Goal: Information Seeking & Learning: Learn about a topic

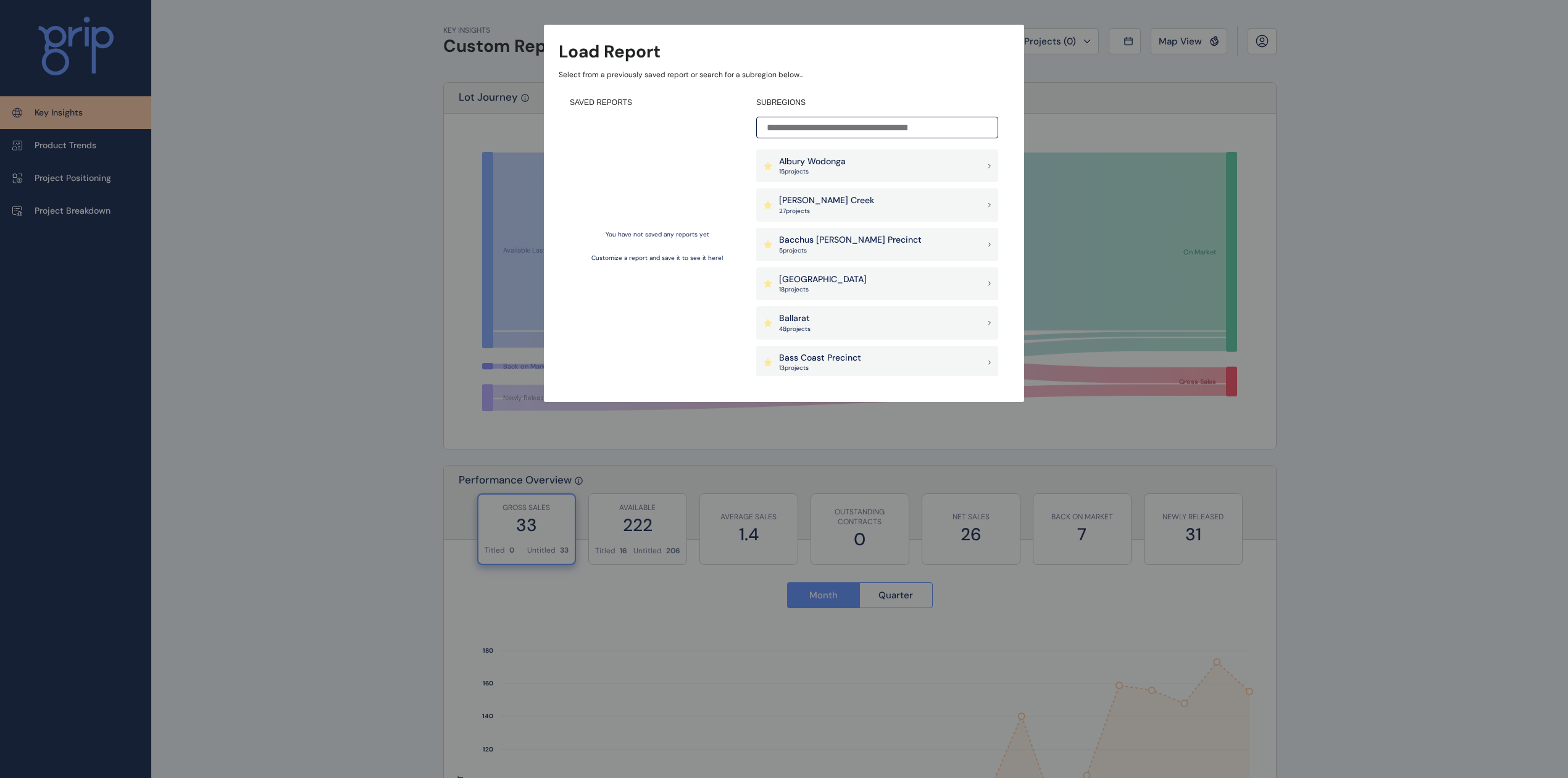
drag, startPoint x: 1500, startPoint y: 135, endPoint x: 1494, endPoint y: 132, distance: 6.7
click at [1175, 134] on div "Load Report Select from a previously saved report or search for a subregion bel…" at bounding box center [784, 189] width 1568 height 377
click at [835, 121] on input at bounding box center [877, 127] width 242 height 22
click at [835, 120] on input at bounding box center [877, 127] width 242 height 22
type input "*"
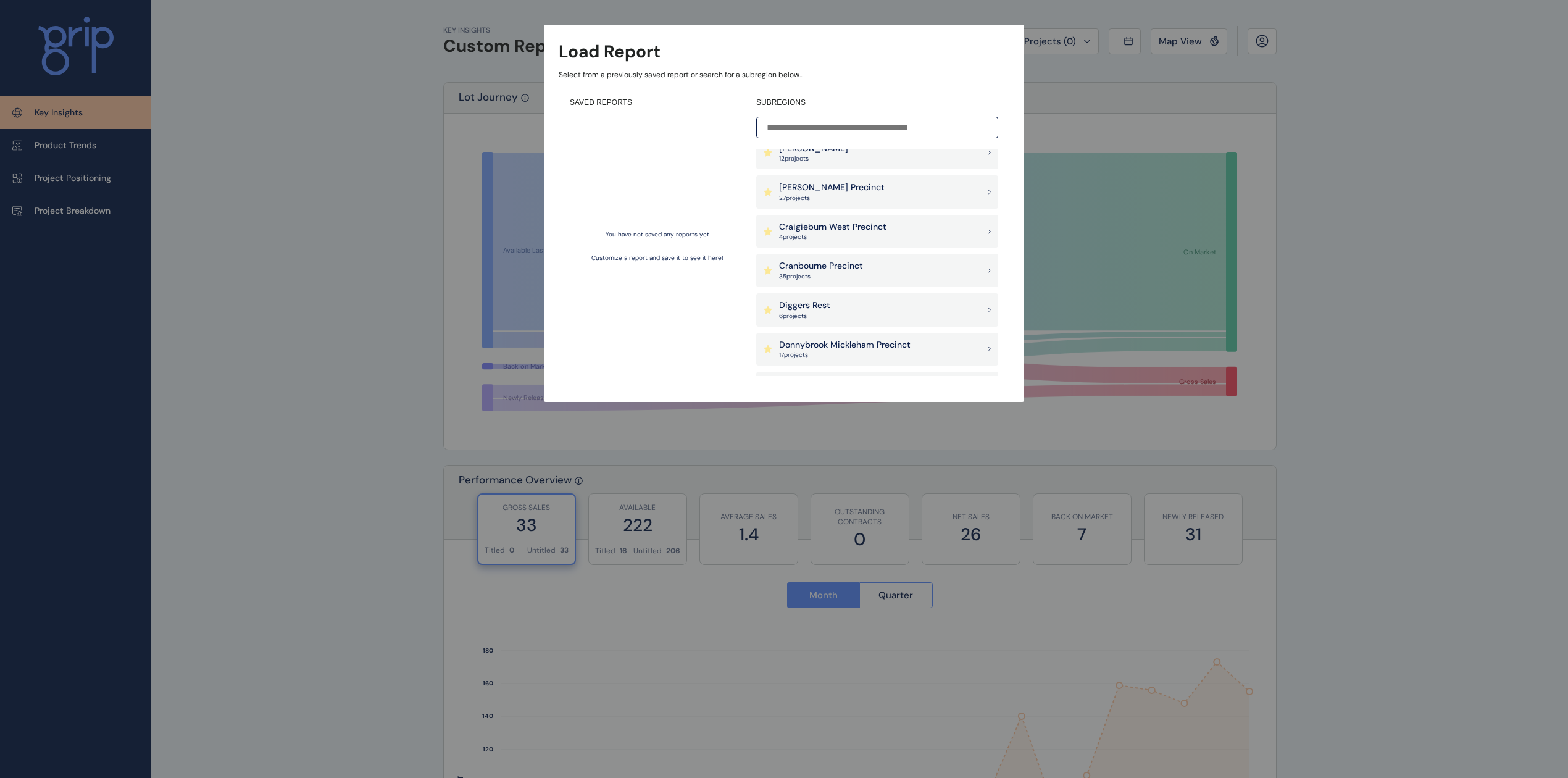
scroll to position [153, 0]
click at [838, 129] on input at bounding box center [877, 127] width 242 height 22
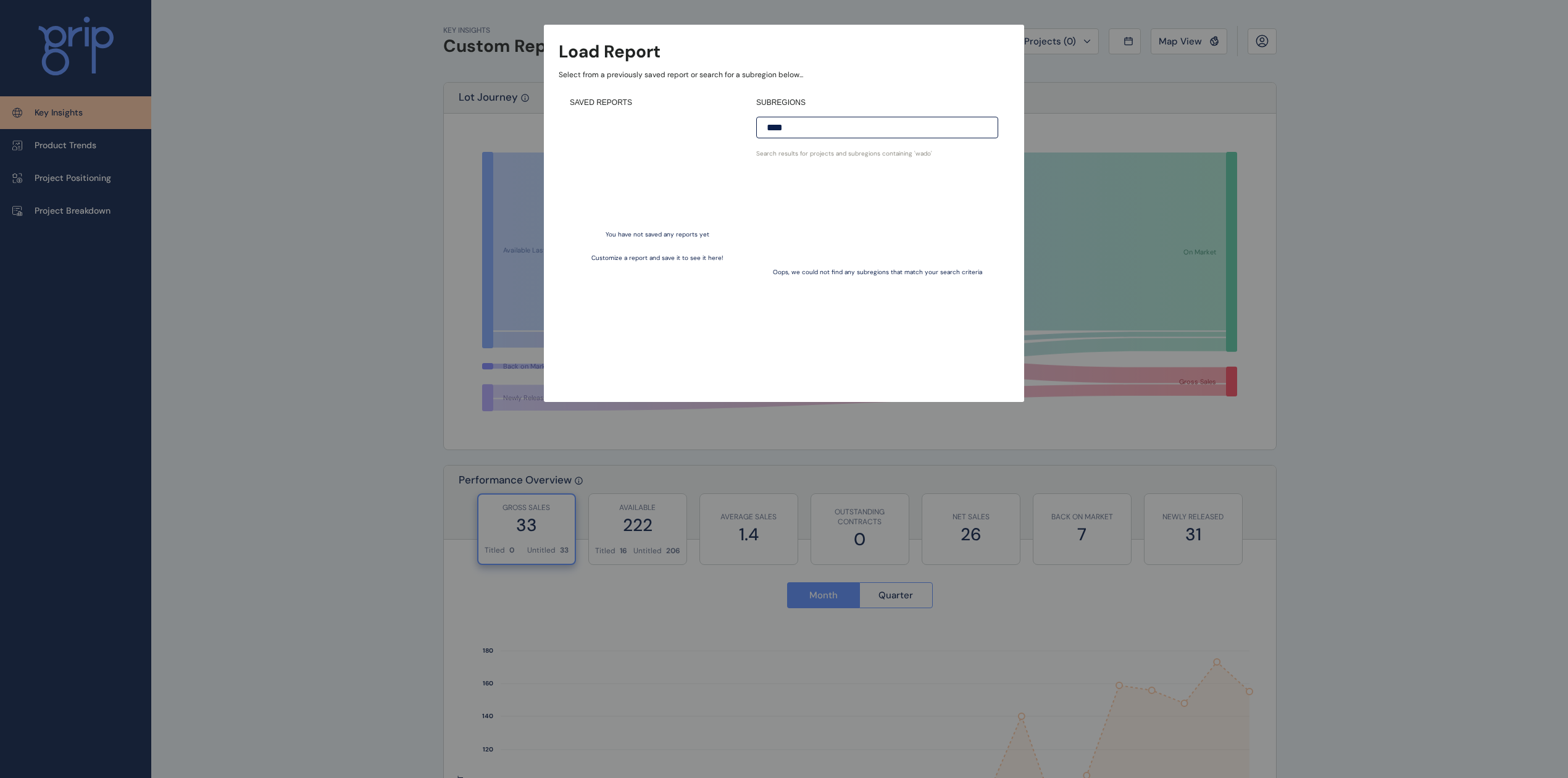
scroll to position [0, 0]
click at [269, 247] on div "Load Report Select from a previously saved report or search for a subregion bel…" at bounding box center [784, 189] width 1568 height 377
drag, startPoint x: 1349, startPoint y: 139, endPoint x: 1097, endPoint y: 321, distance: 310.9
click at [1175, 139] on div "Load Report Select from a previously saved report or search for a subregion bel…" at bounding box center [784, 189] width 1568 height 377
click at [932, 60] on div "Load Report" at bounding box center [783, 51] width 451 height 24
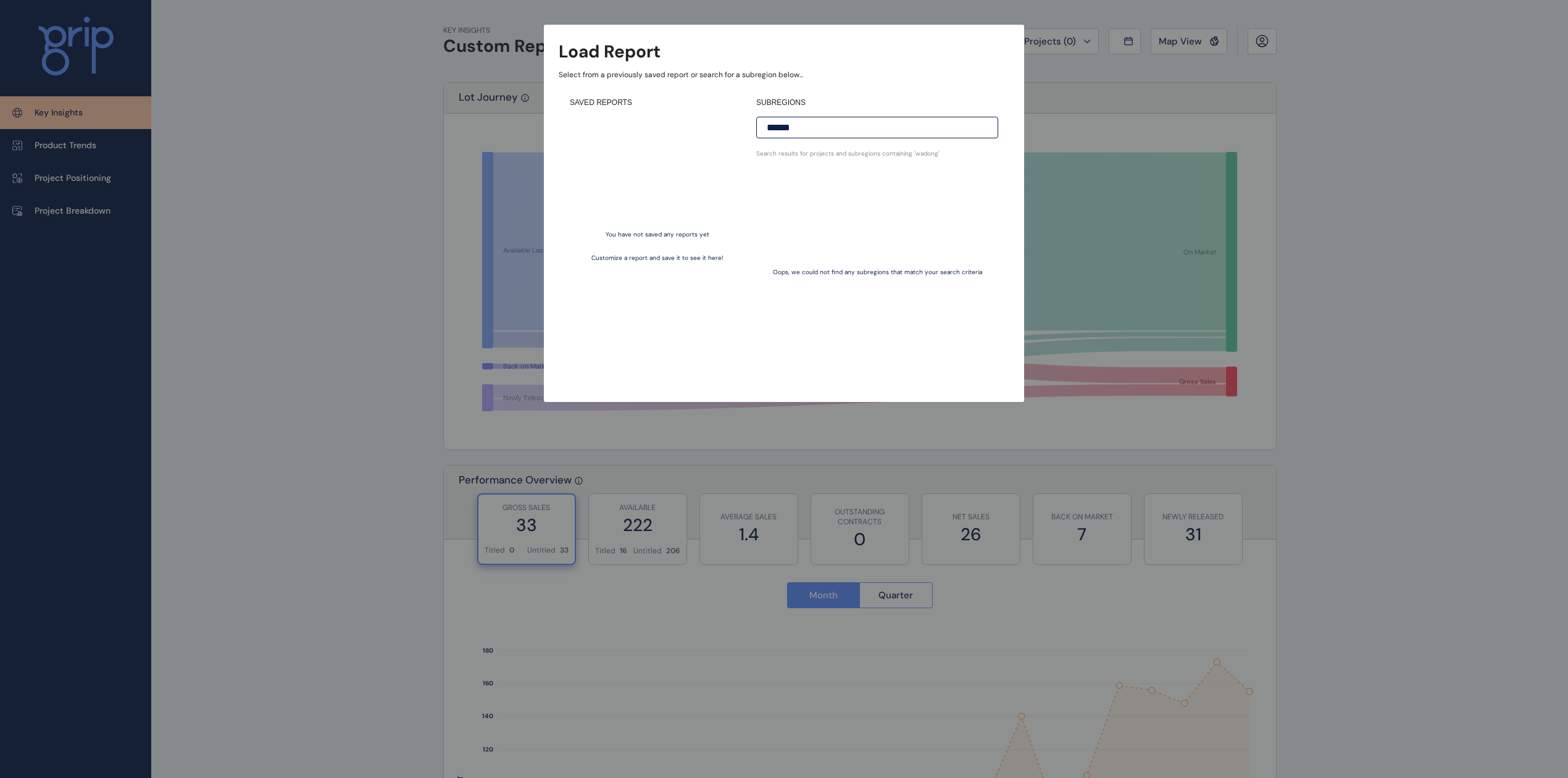
drag, startPoint x: 1376, startPoint y: 152, endPoint x: 1364, endPoint y: 148, distance: 12.6
click at [1175, 151] on div "Load Report Select from a previously saved report or search for a subregion bel…" at bounding box center [784, 189] width 1568 height 377
click at [894, 122] on input "******" at bounding box center [877, 127] width 242 height 22
drag, startPoint x: 866, startPoint y: 124, endPoint x: 746, endPoint y: 114, distance: 120.4
click at [726, 121] on div "SAVED REPORTS You have not saved any reports yet Customize a report and save it…" at bounding box center [783, 237] width 451 height 301
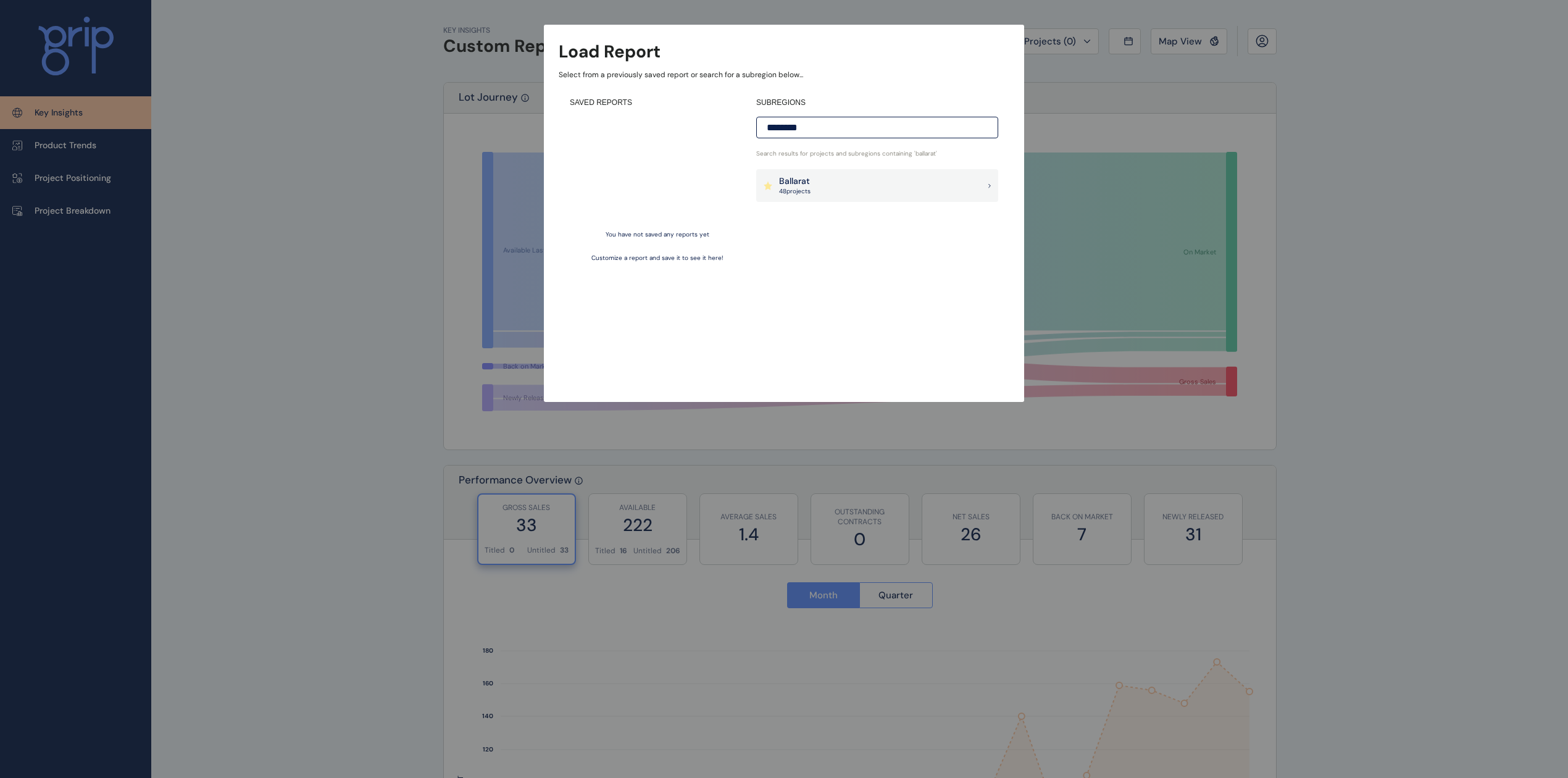
type input "********"
click at [898, 186] on div "Ballarat 48 project s" at bounding box center [877, 186] width 242 height 33
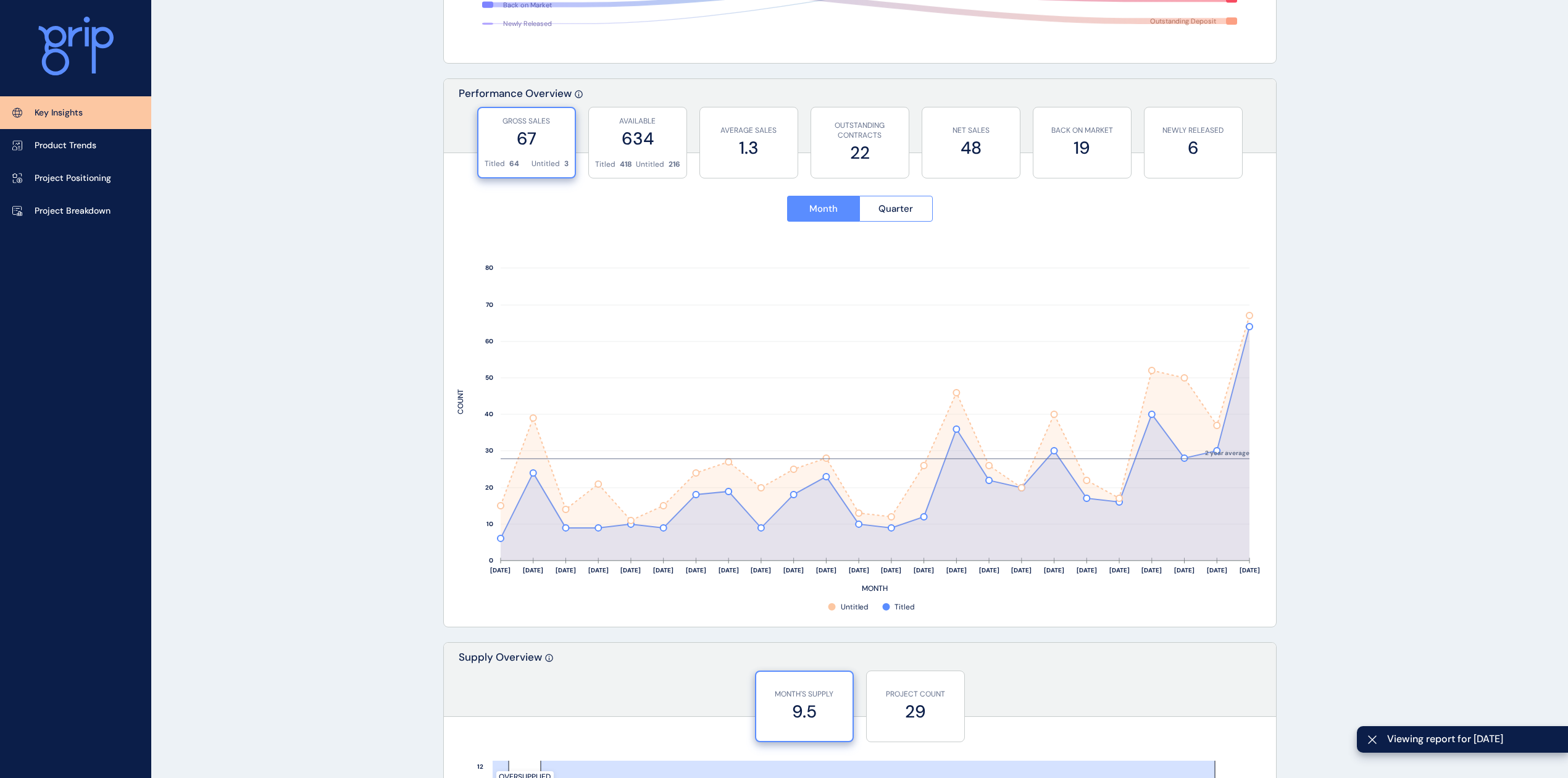
scroll to position [411, 0]
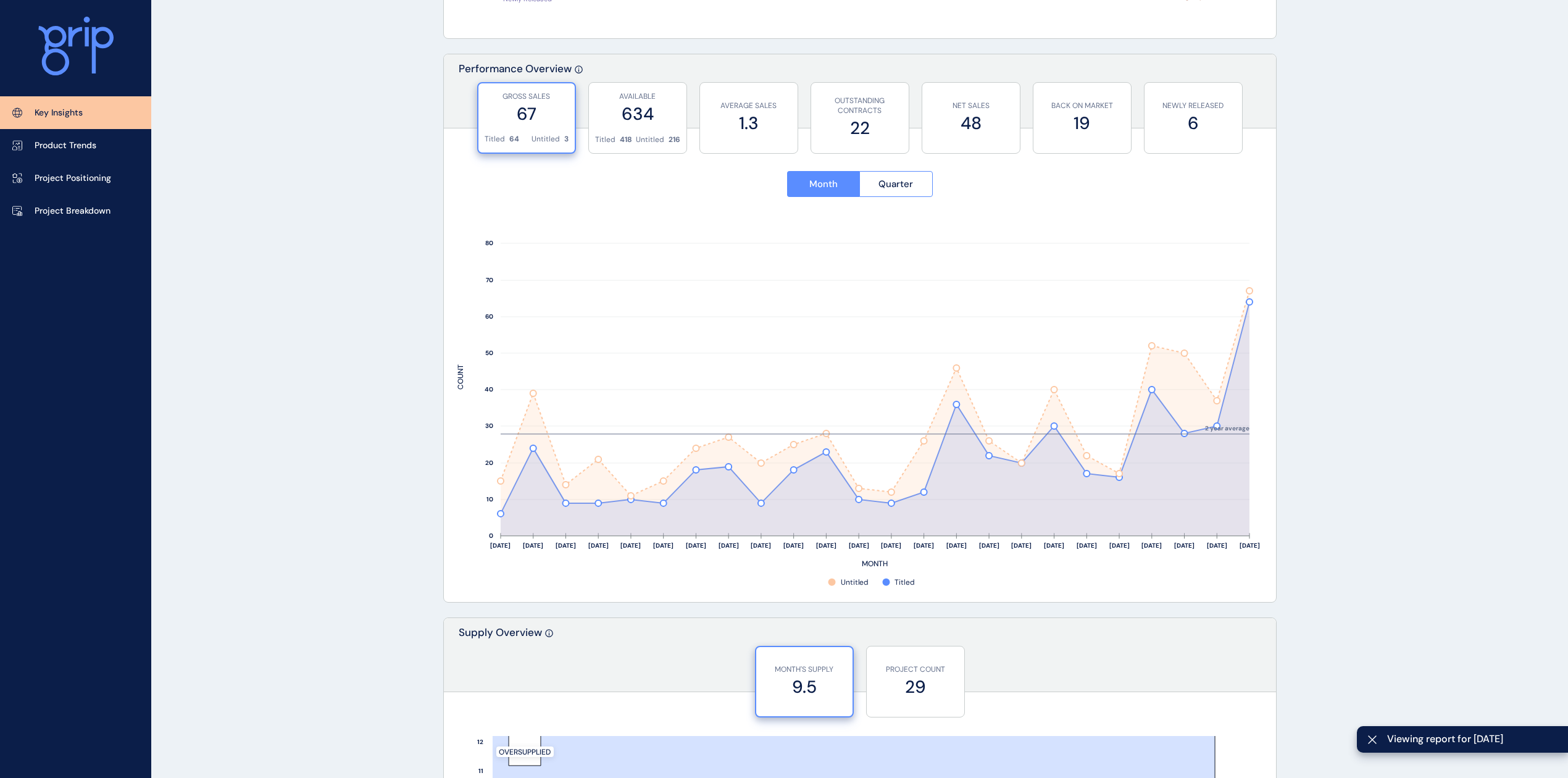
drag, startPoint x: 1478, startPoint y: 224, endPoint x: 1468, endPoint y: 210, distance: 17.2
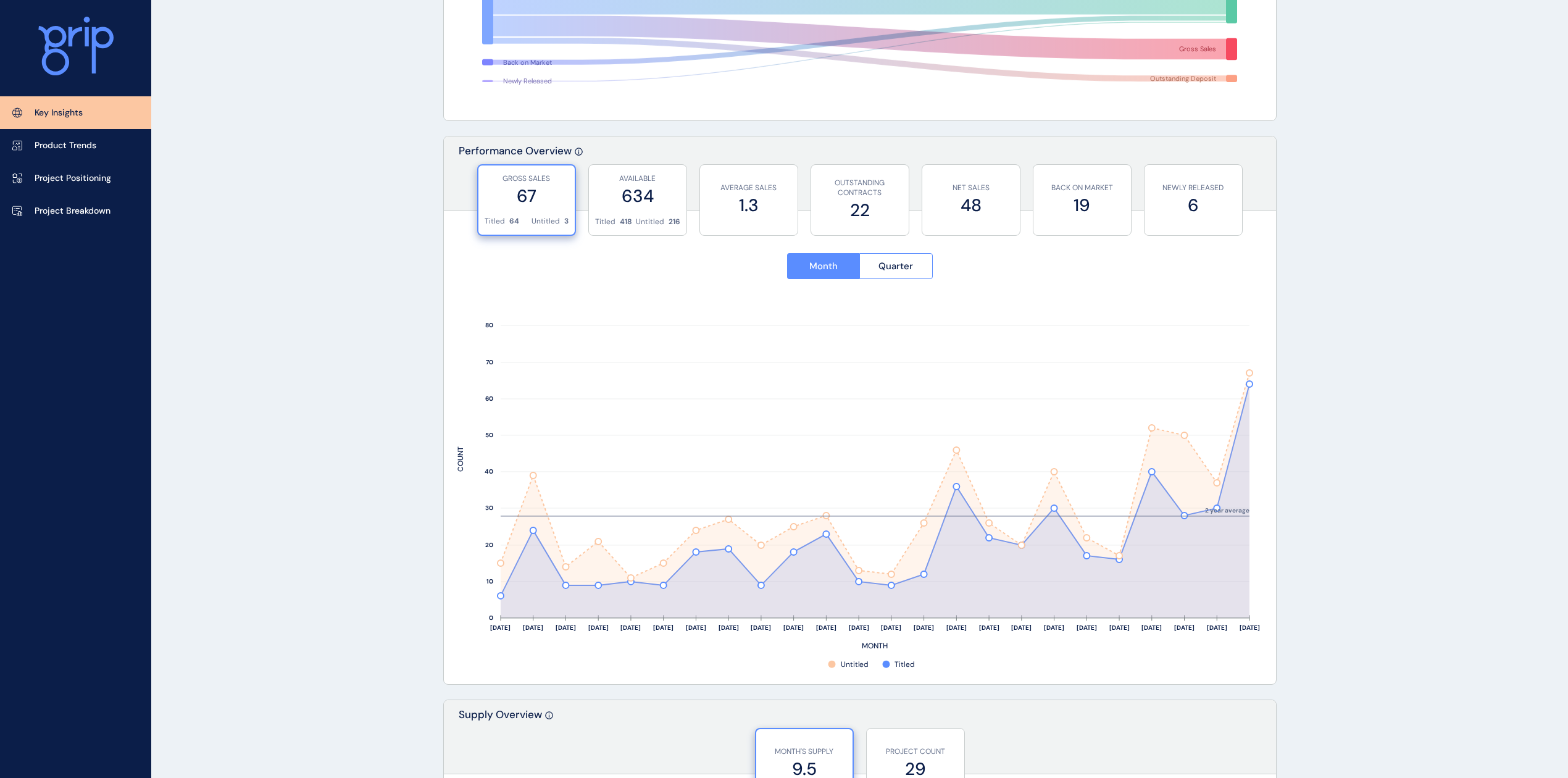
drag, startPoint x: 1485, startPoint y: 314, endPoint x: 1489, endPoint y: 304, distance: 10.8
click at [913, 257] on button "Quarter" at bounding box center [896, 266] width 74 height 26
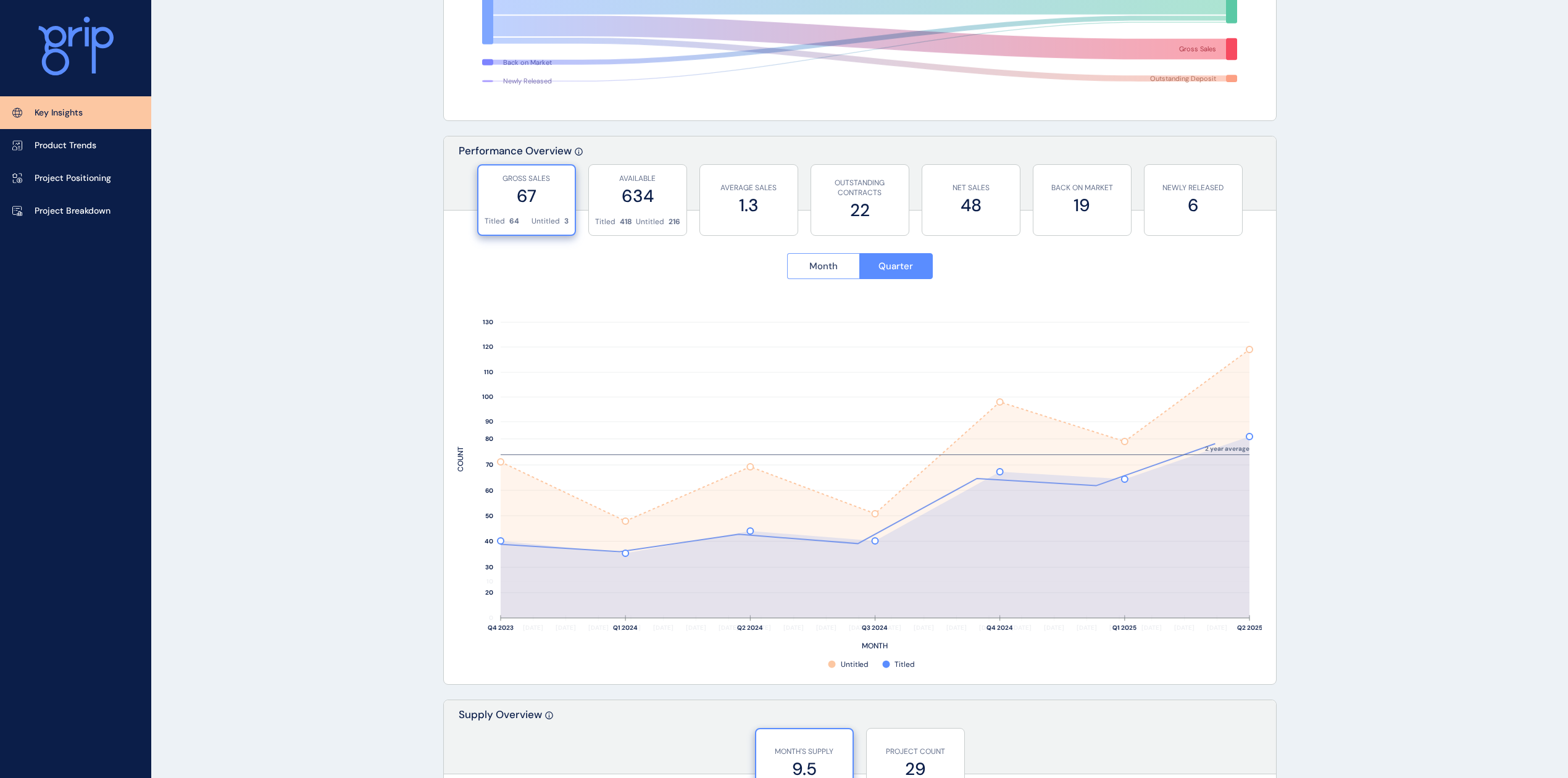
click at [819, 267] on span "Month" at bounding box center [824, 266] width 28 height 12
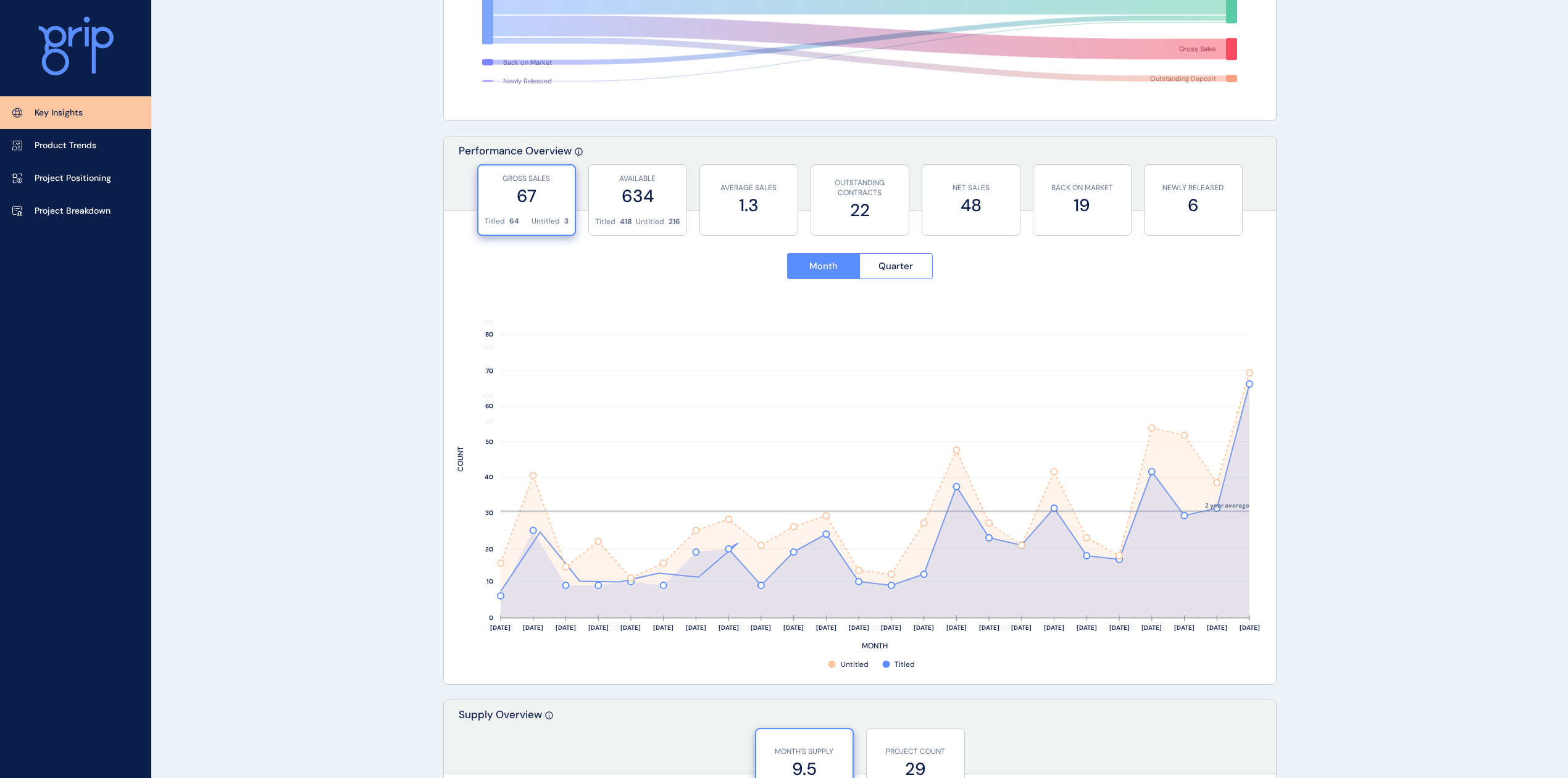
click at [111, 141] on link "Product Trends" at bounding box center [75, 145] width 151 height 33
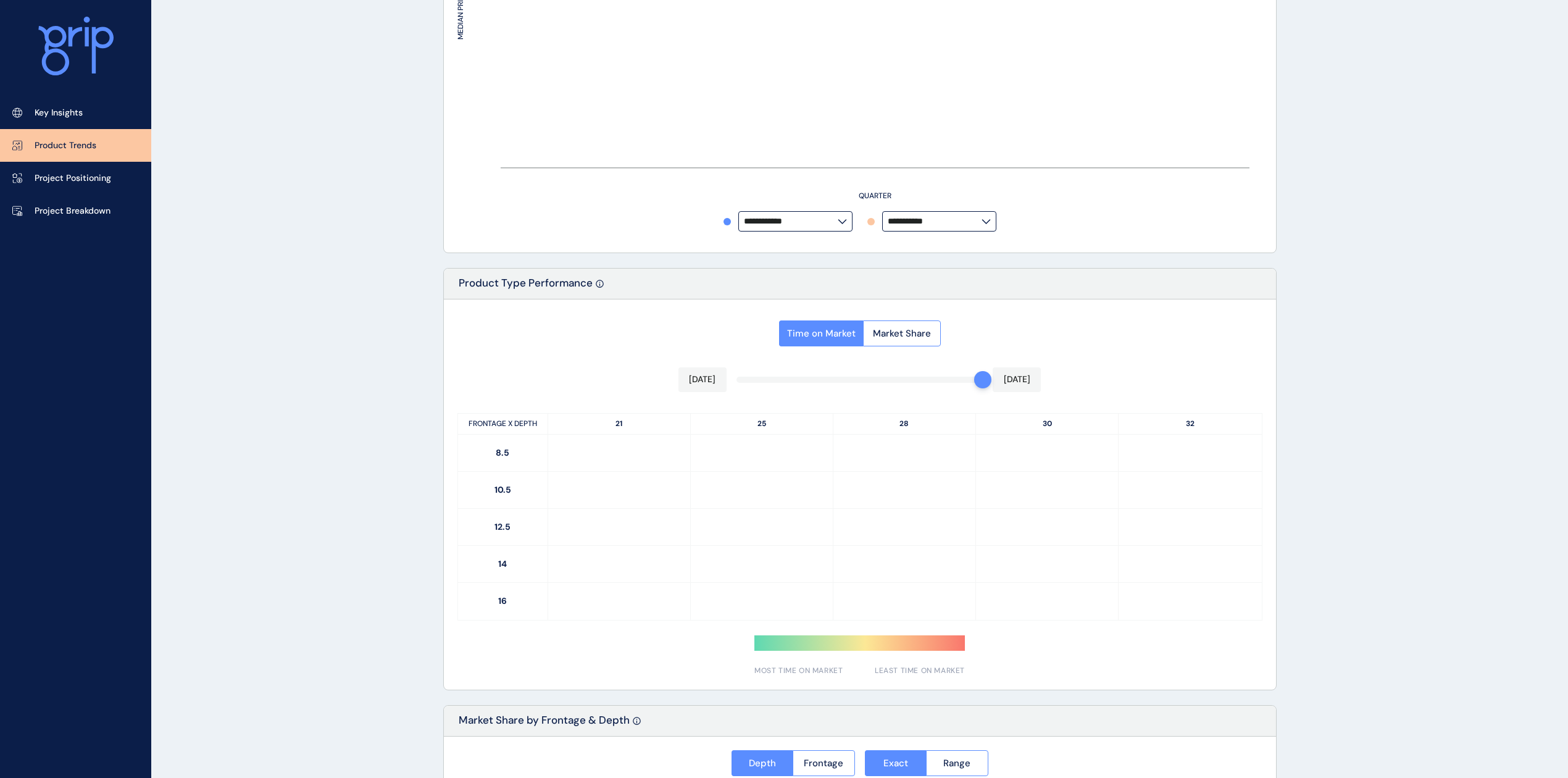
type input "*********"
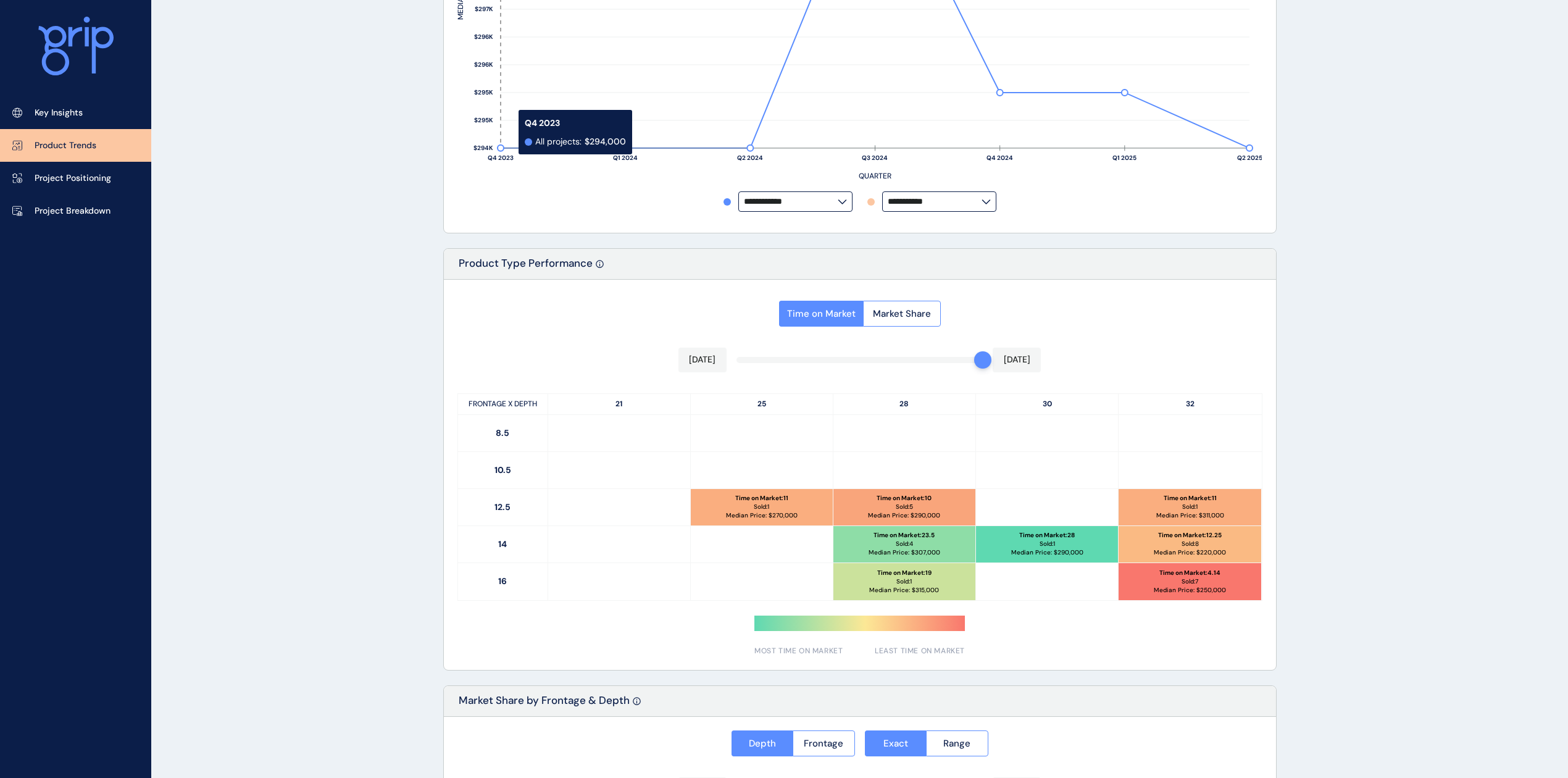
scroll to position [669, 0]
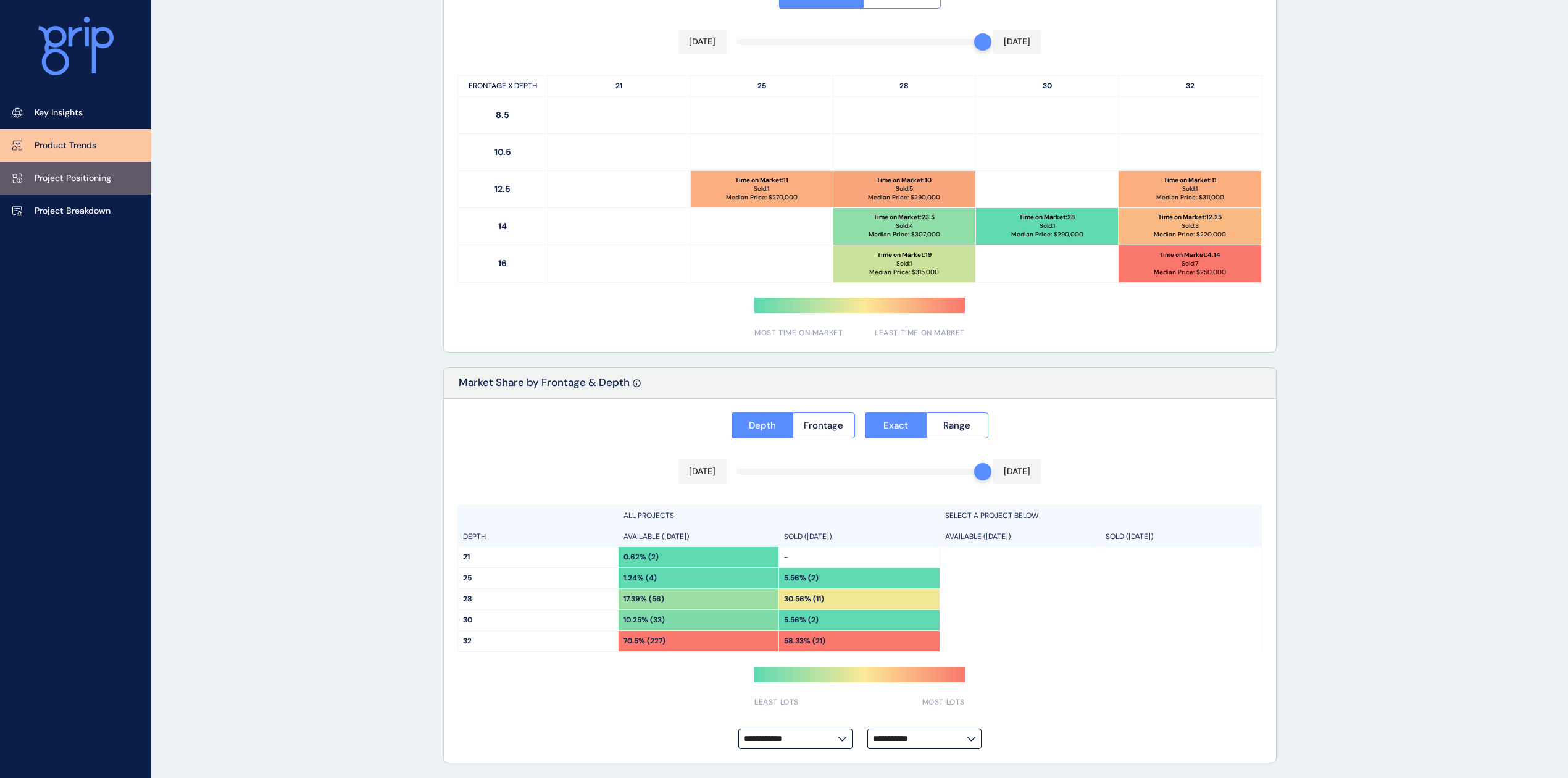
click at [59, 173] on p "Project Positioning" at bounding box center [73, 179] width 77 height 12
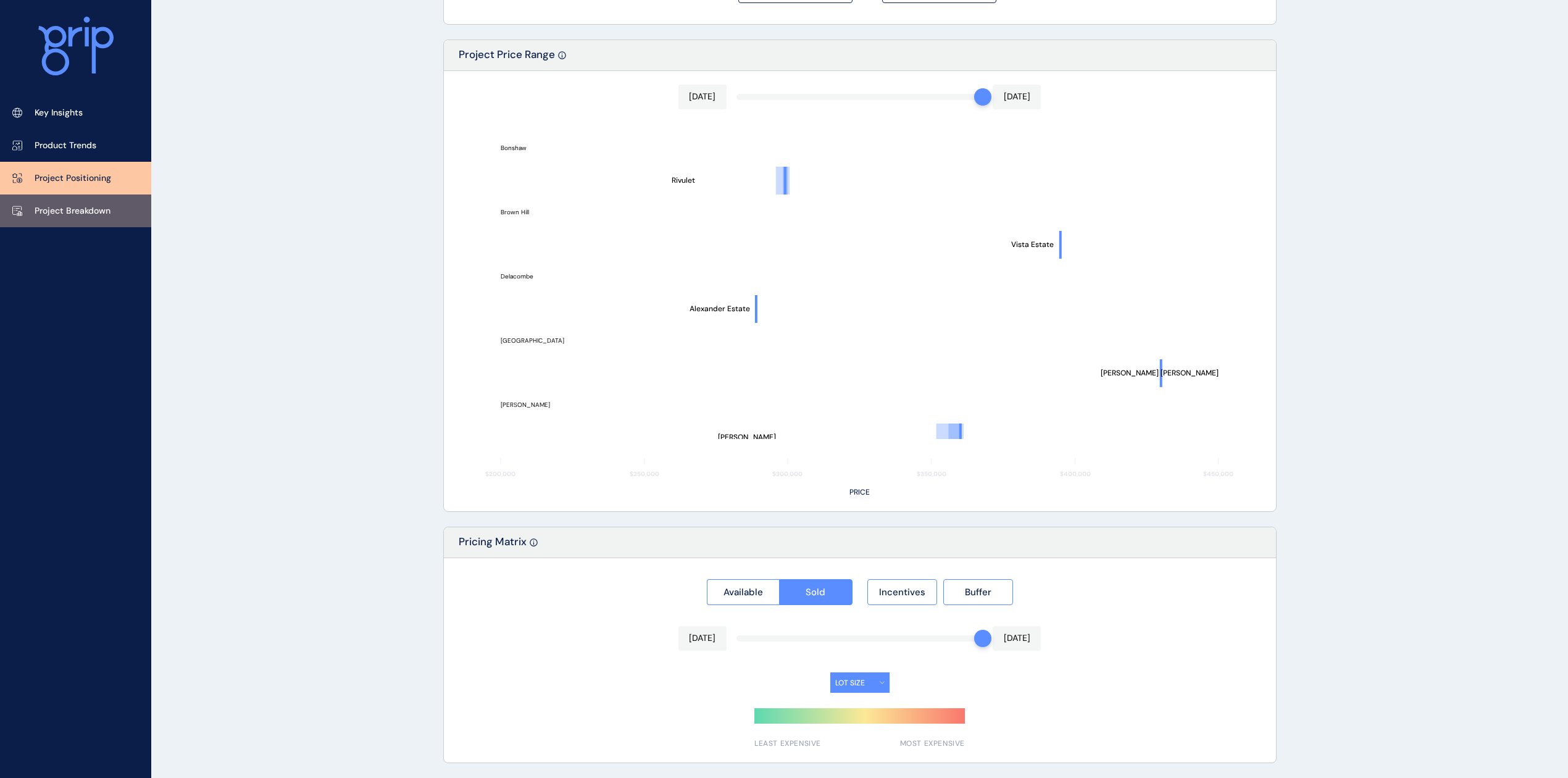
type input "**********"
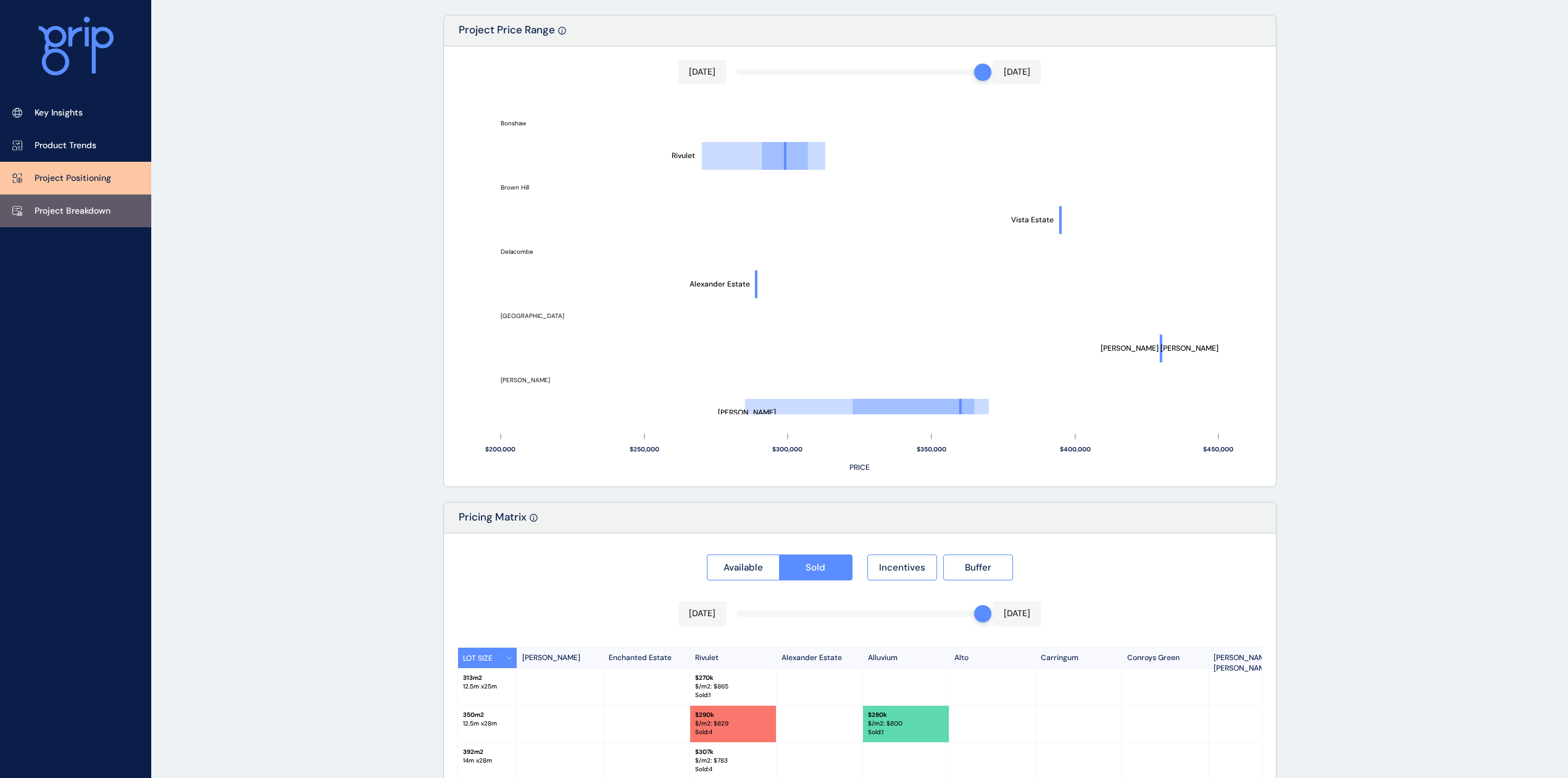
click at [46, 205] on p "Project Breakdown" at bounding box center [72, 211] width 76 height 12
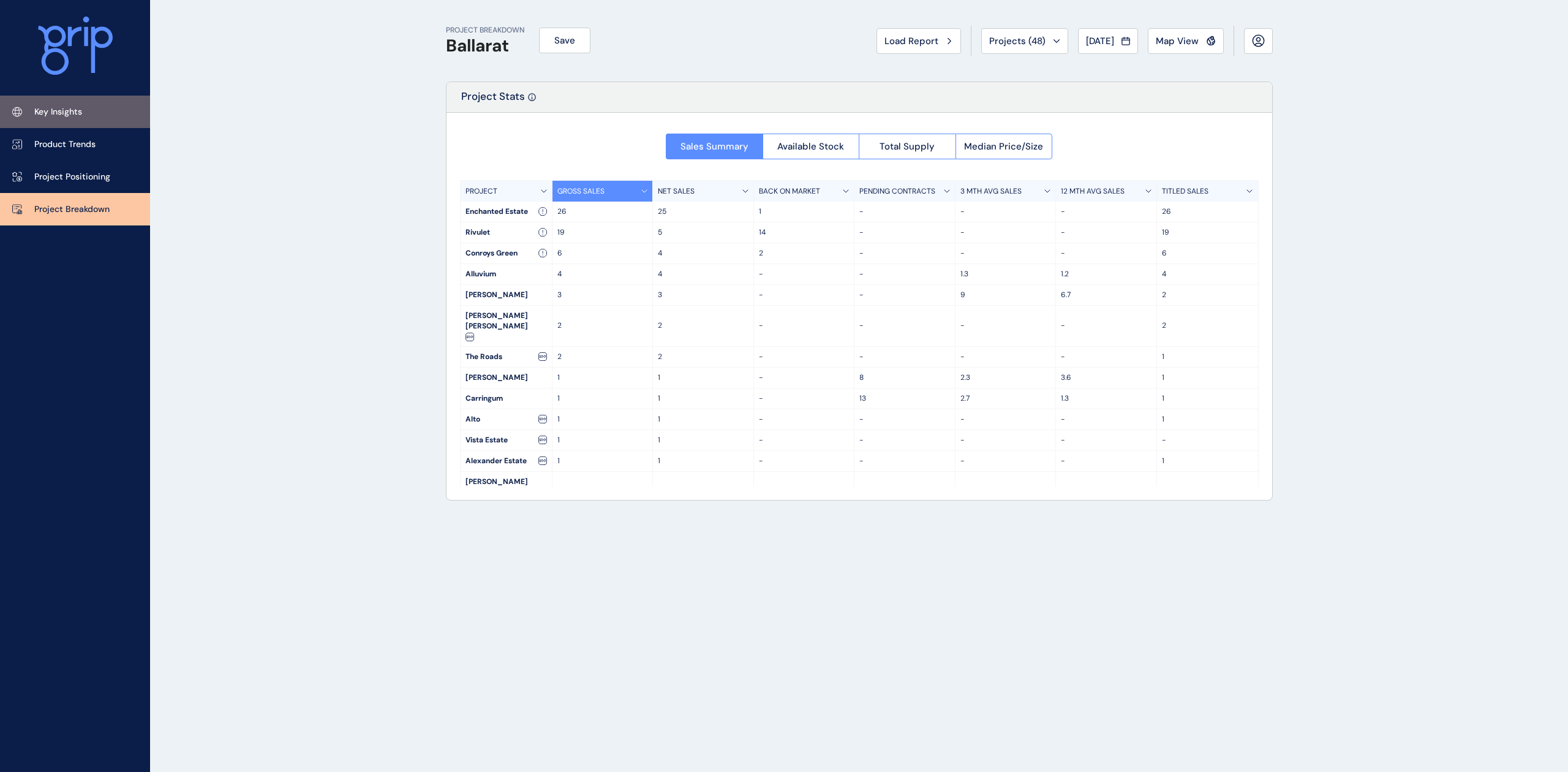
click at [74, 123] on link "Key Insights" at bounding box center [75, 112] width 150 height 33
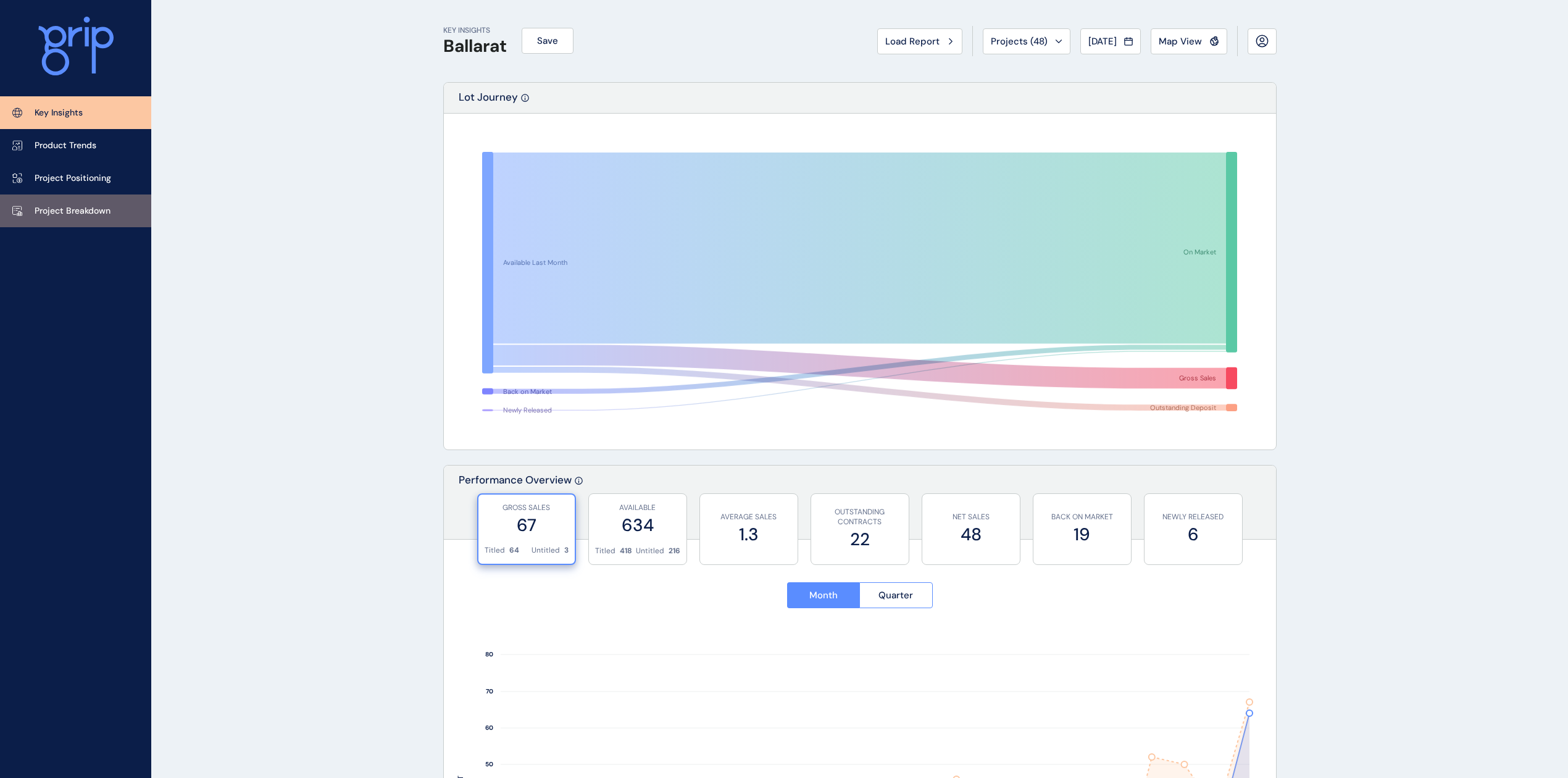
click at [13, 207] on icon at bounding box center [17, 210] width 10 height 11
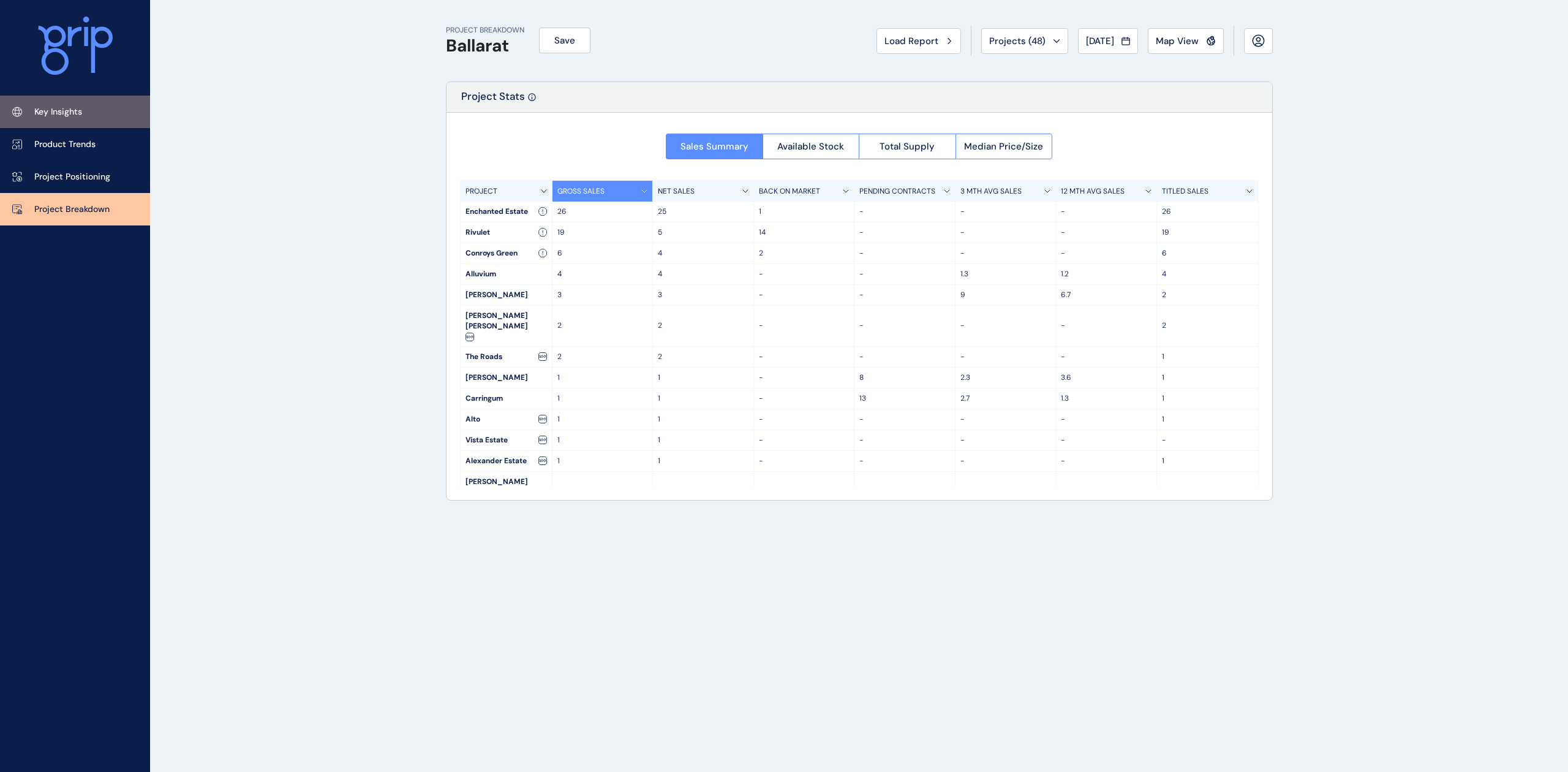
click at [83, 113] on link "Key Insights" at bounding box center [75, 112] width 150 height 33
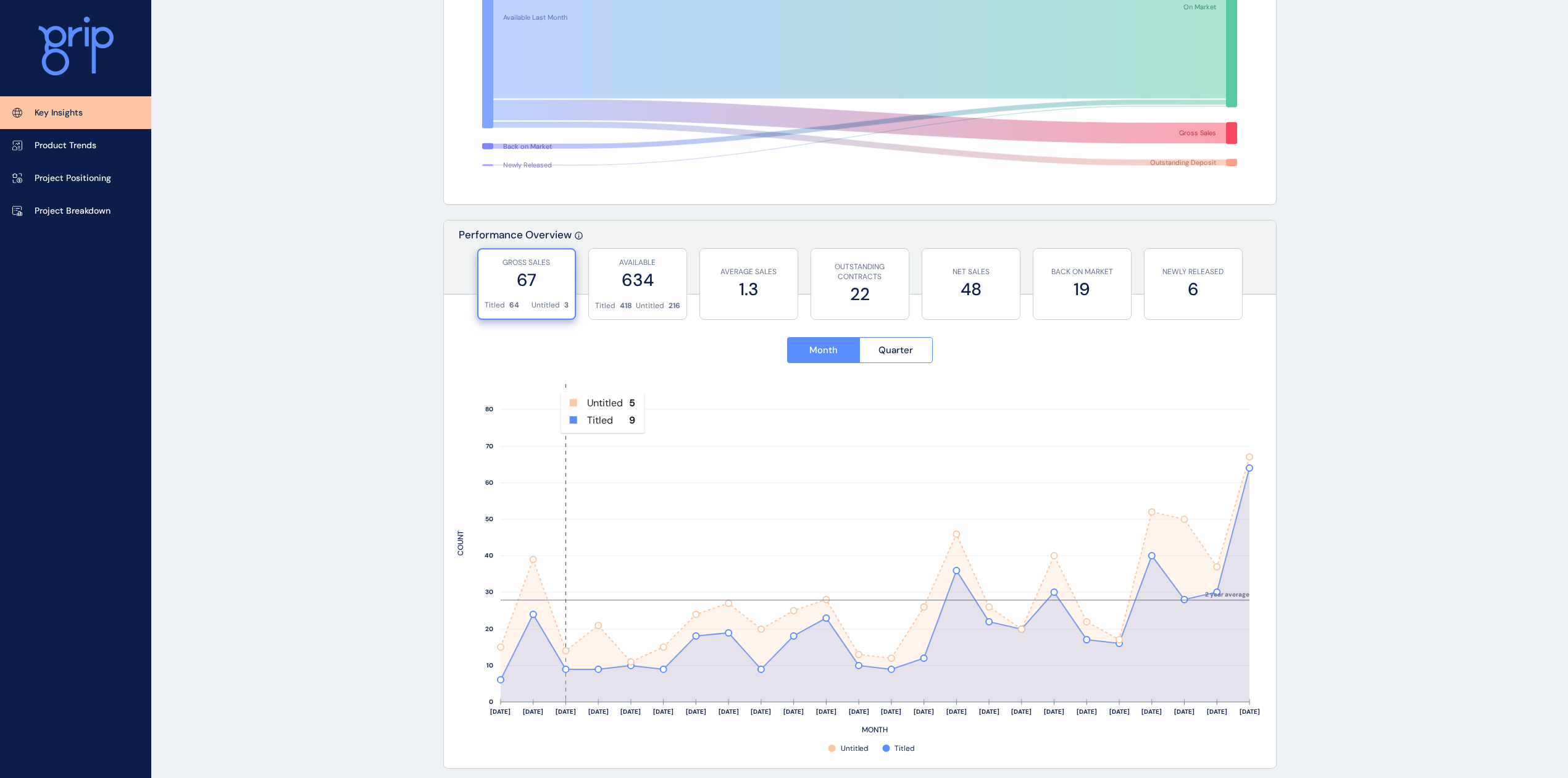
scroll to position [247, 0]
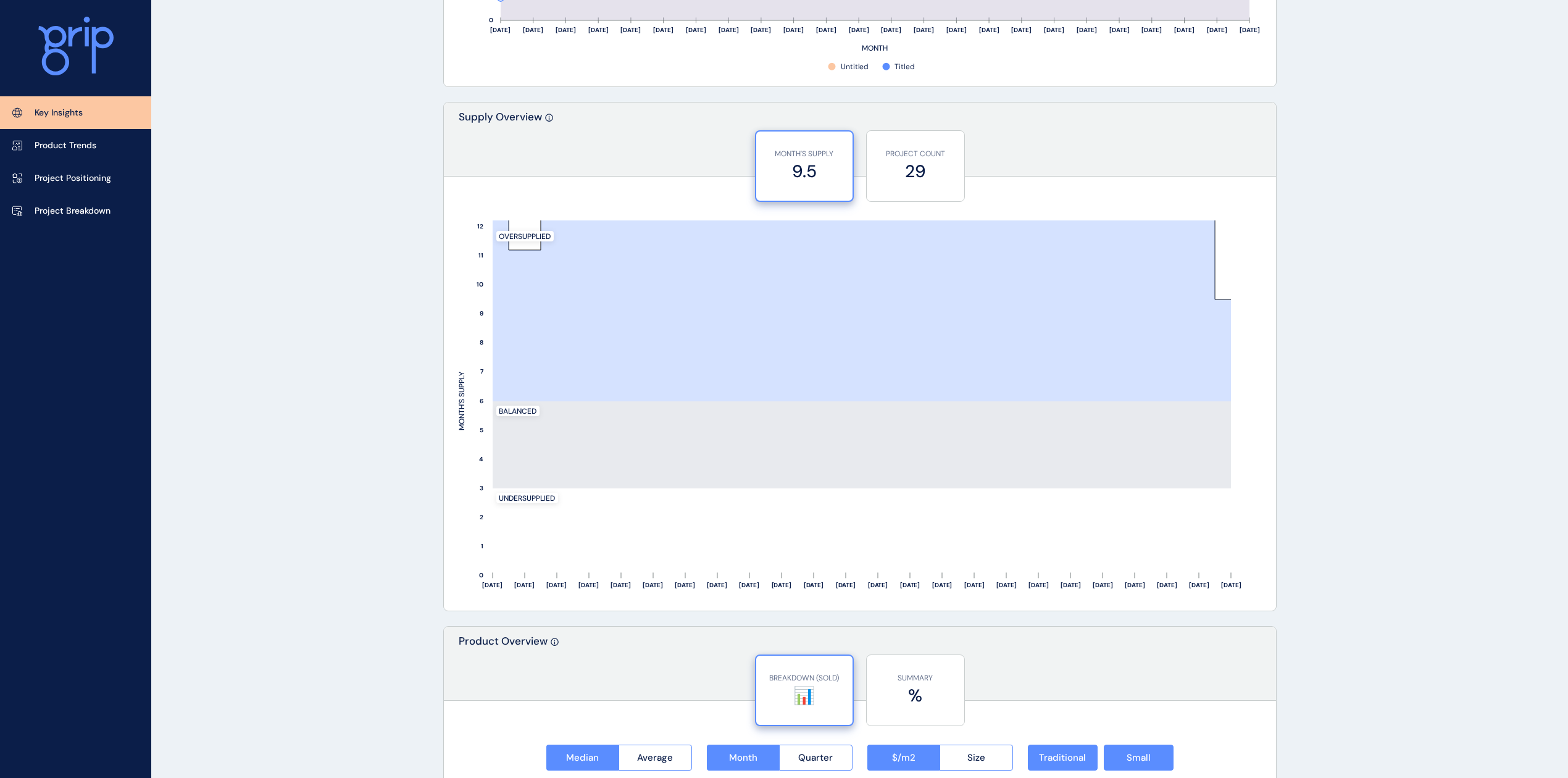
click at [1175, 358] on div "KEY INSIGHTS Ballarat Save Load Report Projects ( 48 ) [DATE] 2025 < > Jan No r…" at bounding box center [784, 373] width 1568 height 2599
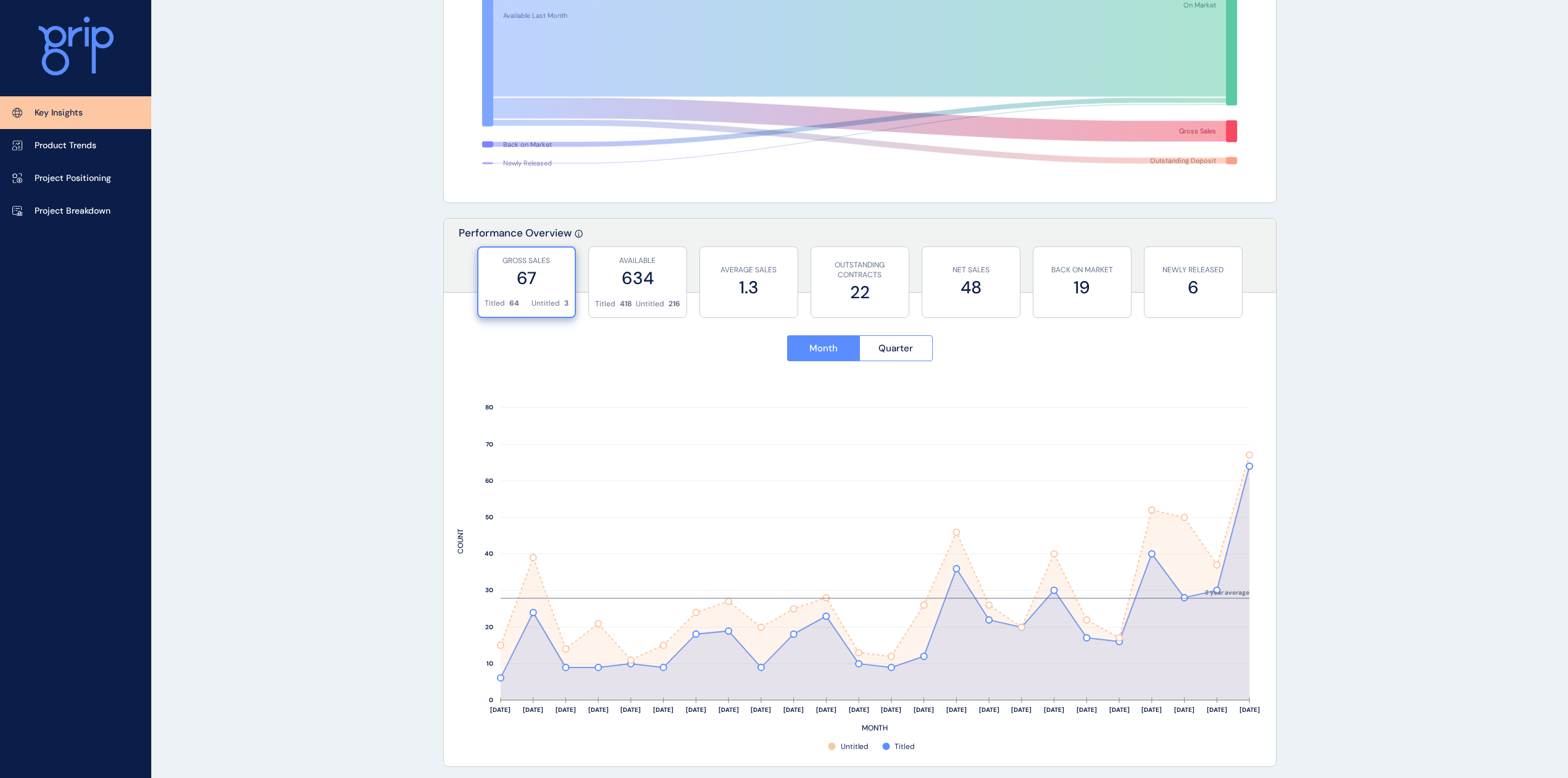
drag, startPoint x: 360, startPoint y: 378, endPoint x: 365, endPoint y: 371, distance: 8.6
drag, startPoint x: 1547, startPoint y: 358, endPoint x: 1502, endPoint y: 364, distance: 45.4
click at [475, 564] on rect at bounding box center [859, 564] width 804 height 377
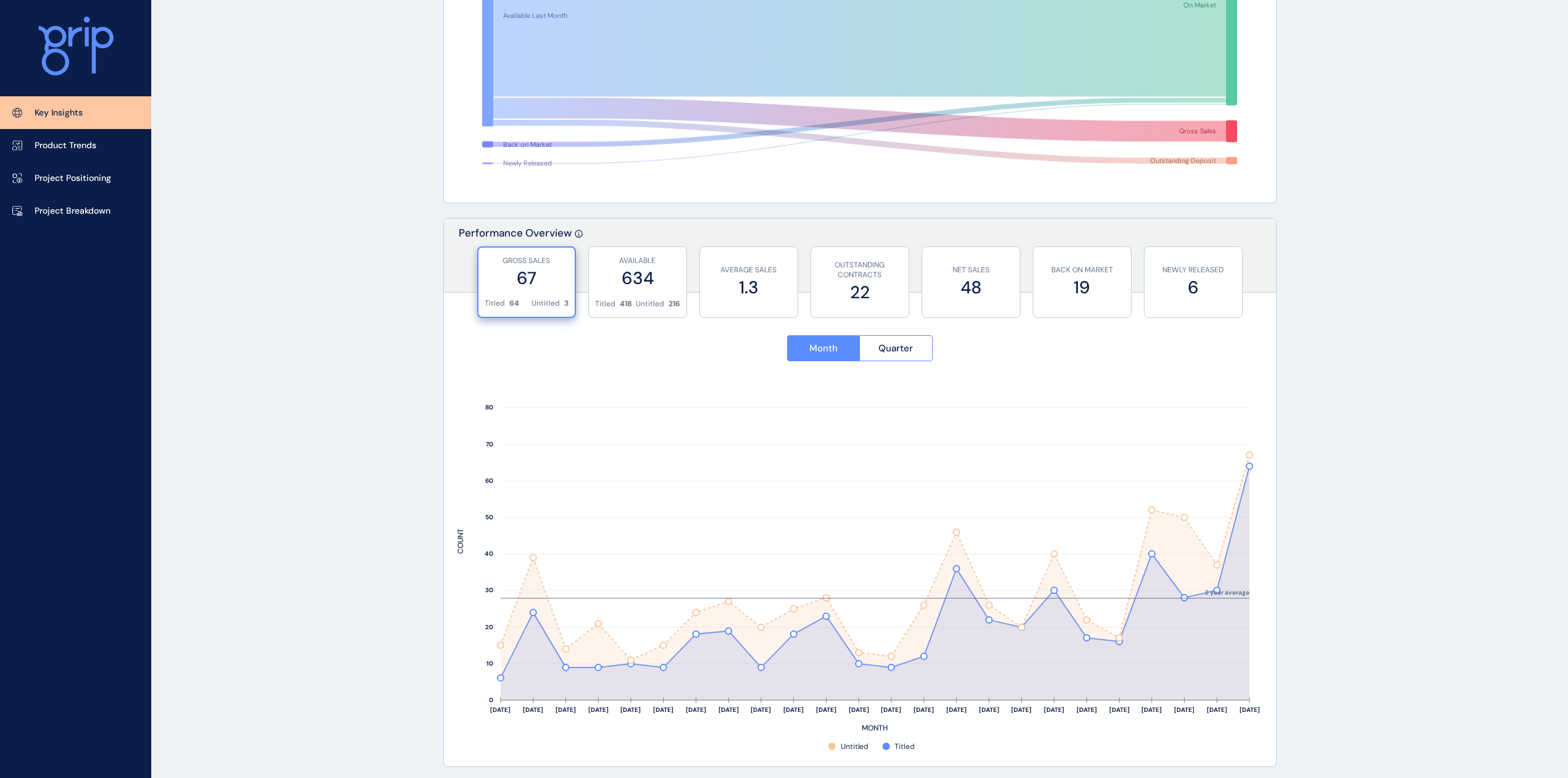
click at [493, 539] on rect at bounding box center [859, 564] width 804 height 377
click at [505, 284] on label "67" at bounding box center [527, 278] width 84 height 24
click at [650, 273] on label "634" at bounding box center [637, 278] width 85 height 24
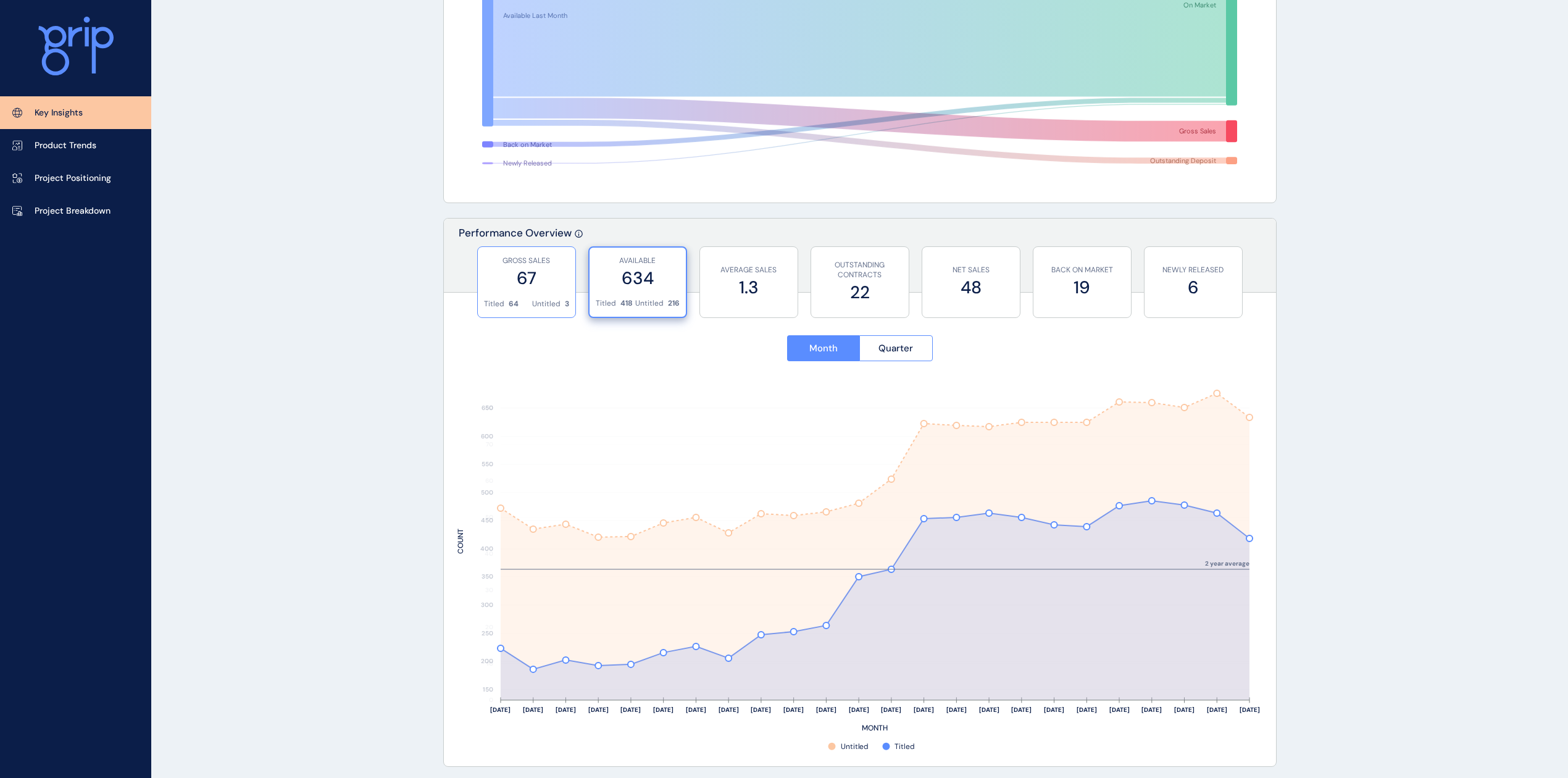
click at [536, 288] on label "67" at bounding box center [527, 278] width 85 height 24
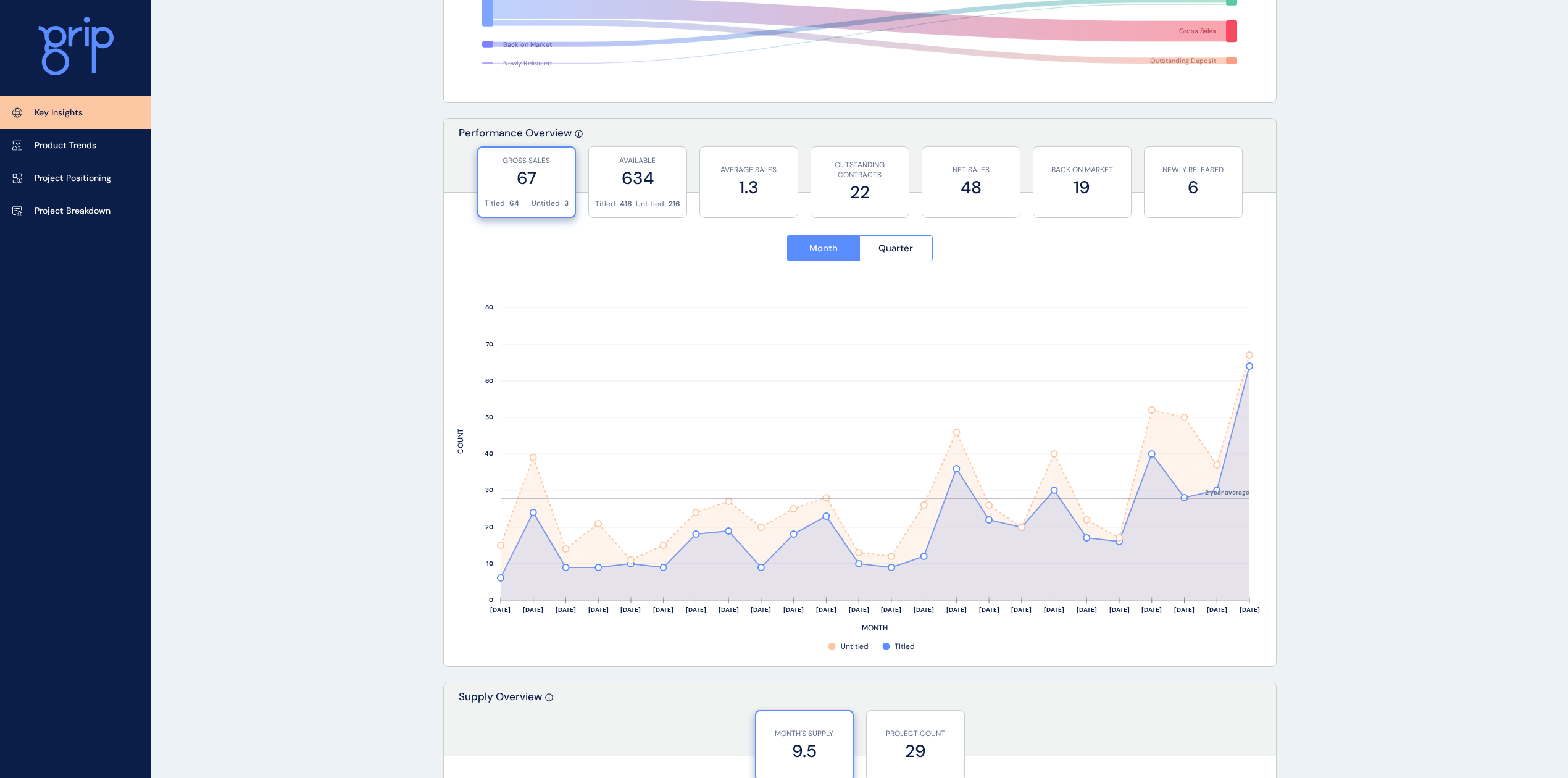
scroll to position [259, 0]
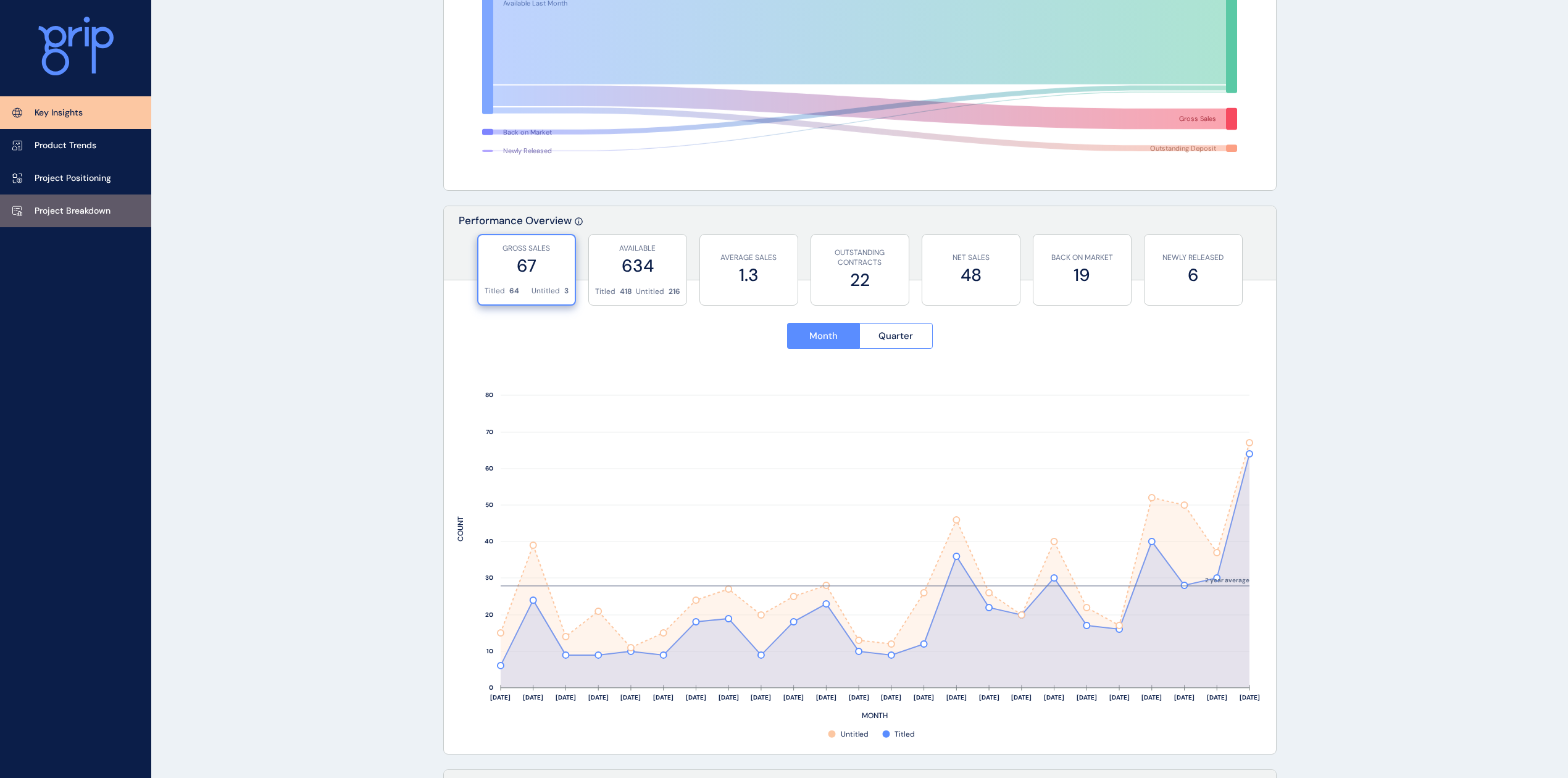
click at [38, 218] on link "Project Breakdown" at bounding box center [75, 210] width 151 height 33
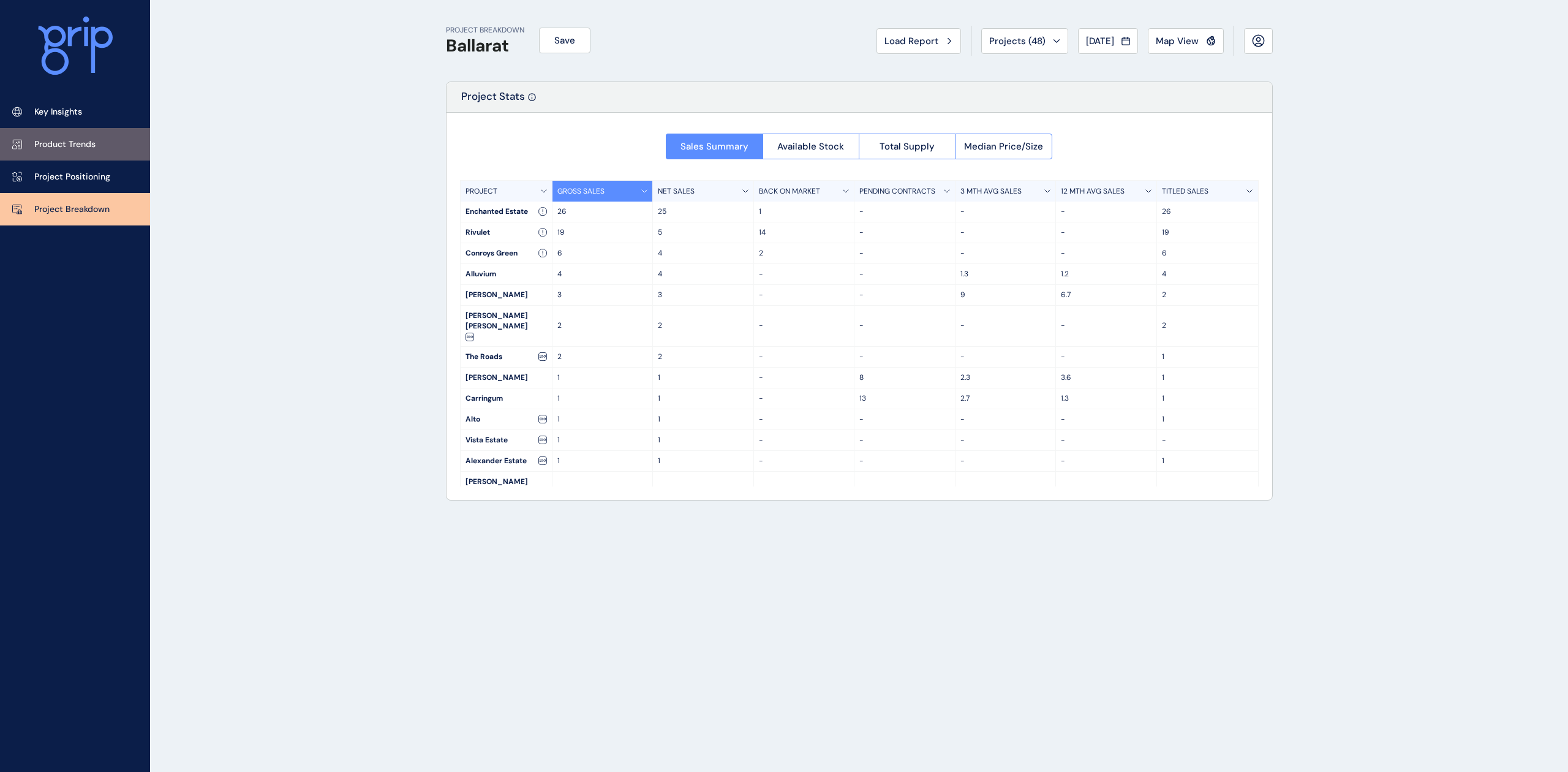
click at [80, 133] on link "Product Trends" at bounding box center [75, 144] width 150 height 33
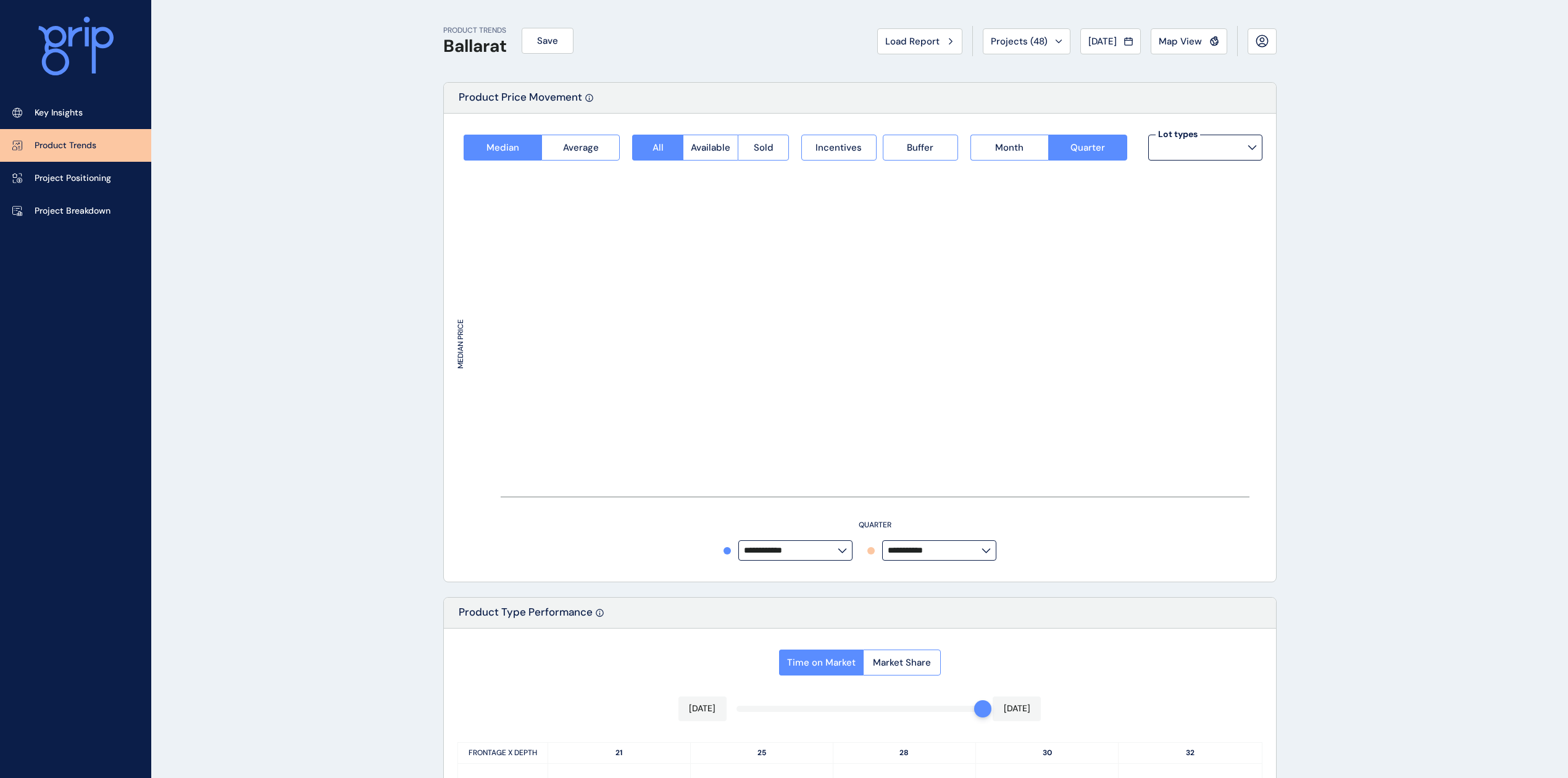
type input "*********"
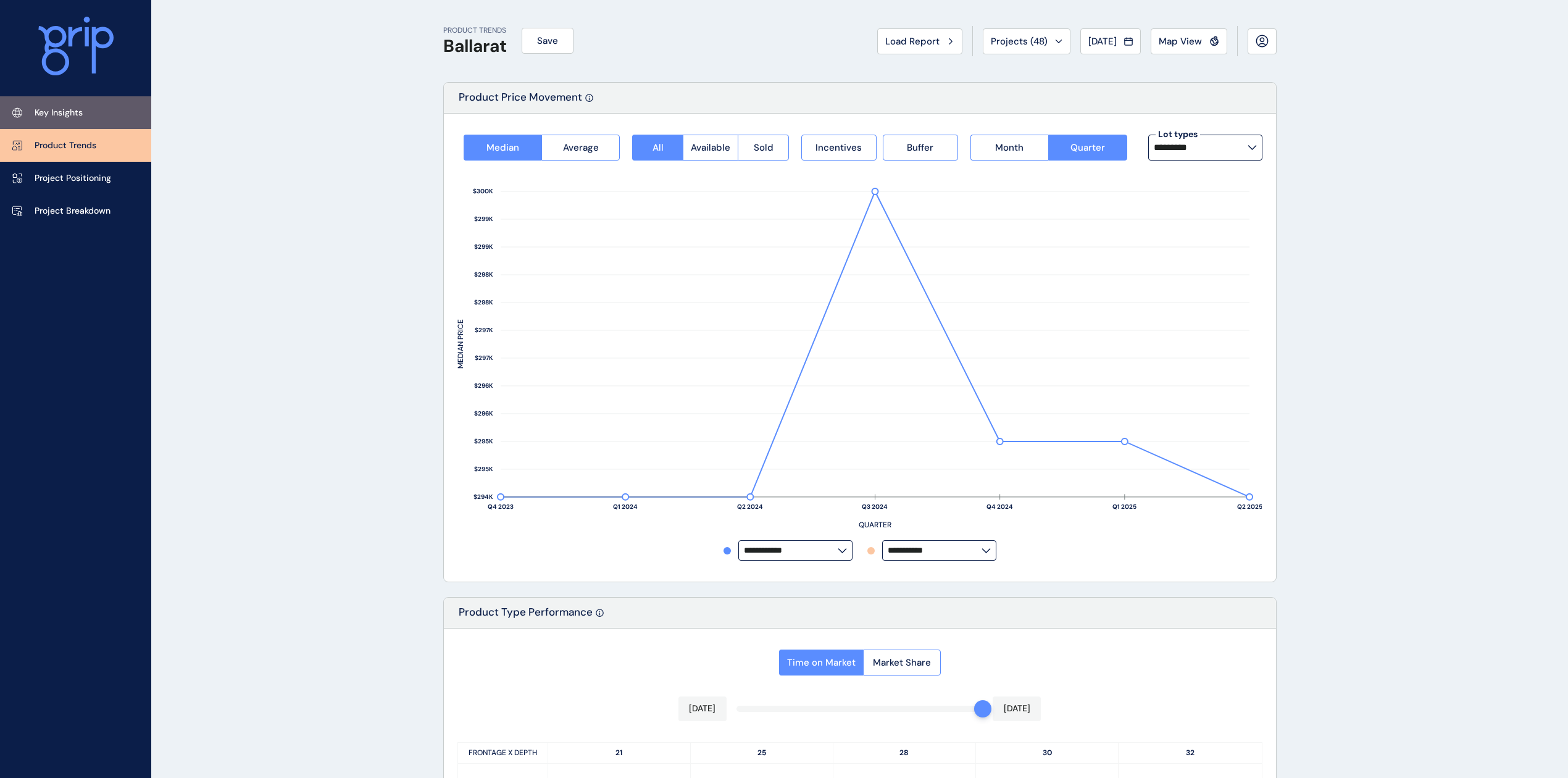
click at [82, 109] on p "Key Insights" at bounding box center [59, 113] width 48 height 12
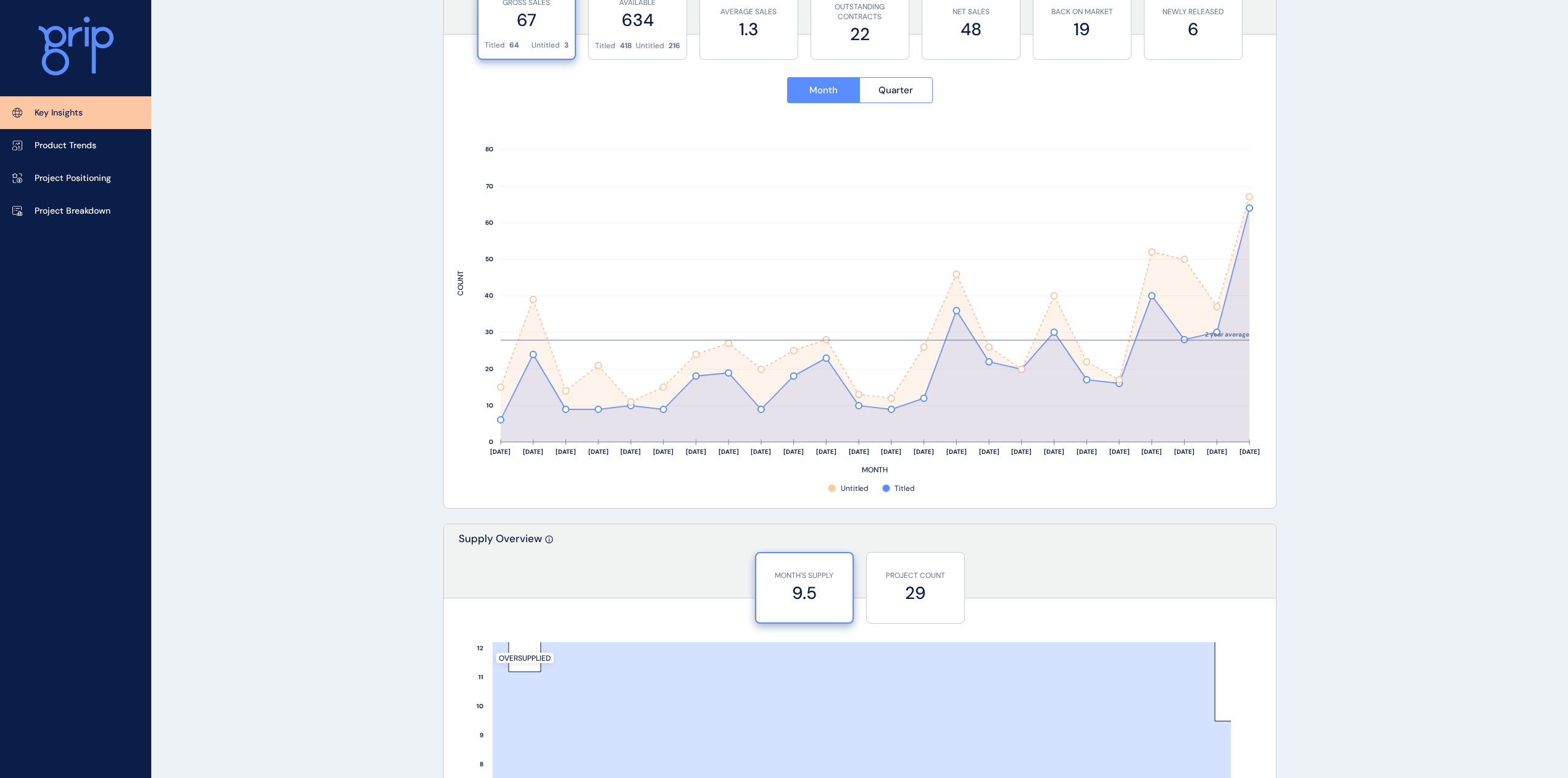
scroll to position [341, 0]
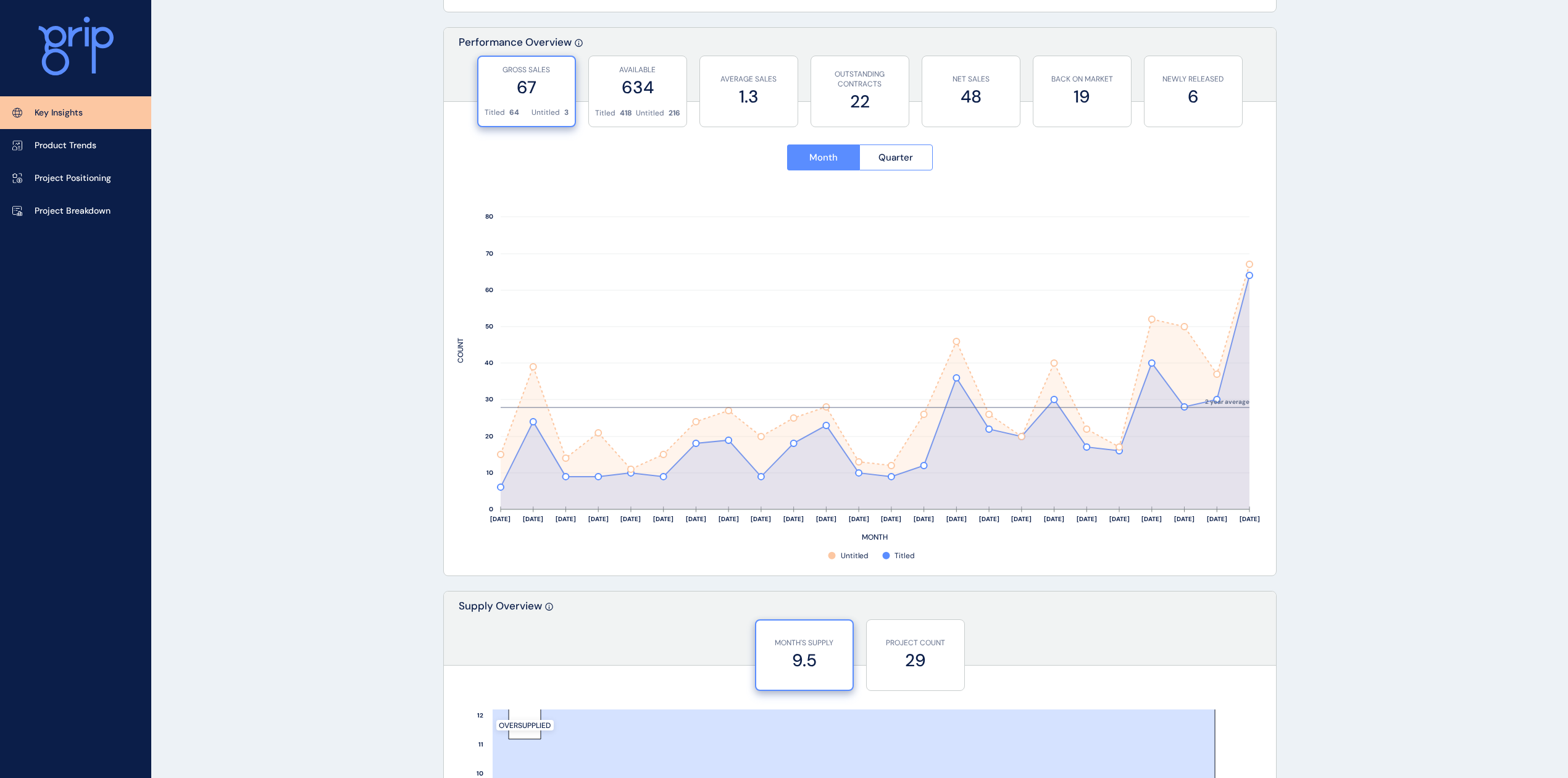
scroll to position [424, 0]
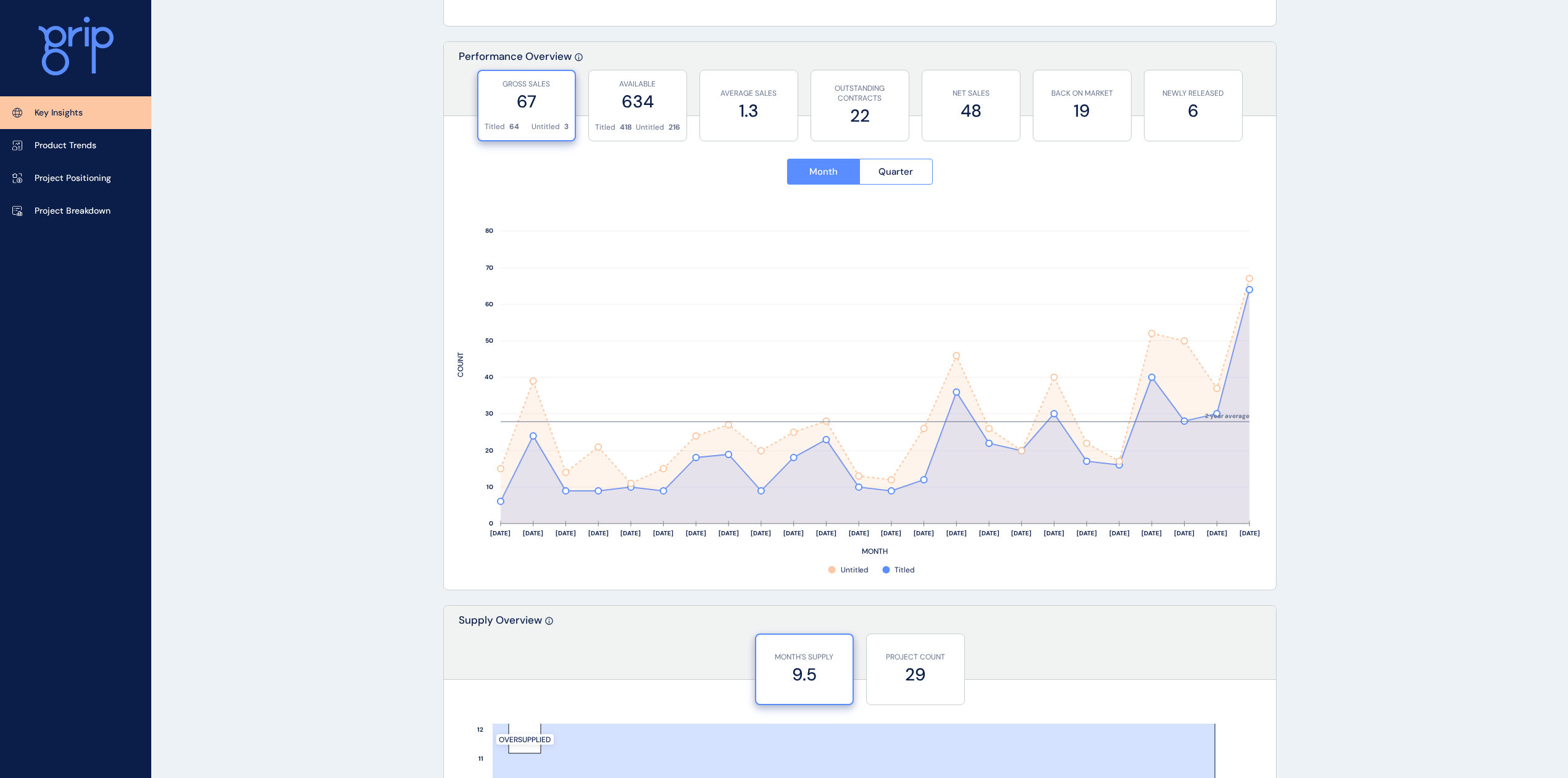
drag, startPoint x: 289, startPoint y: 320, endPoint x: 425, endPoint y: 310, distance: 136.4
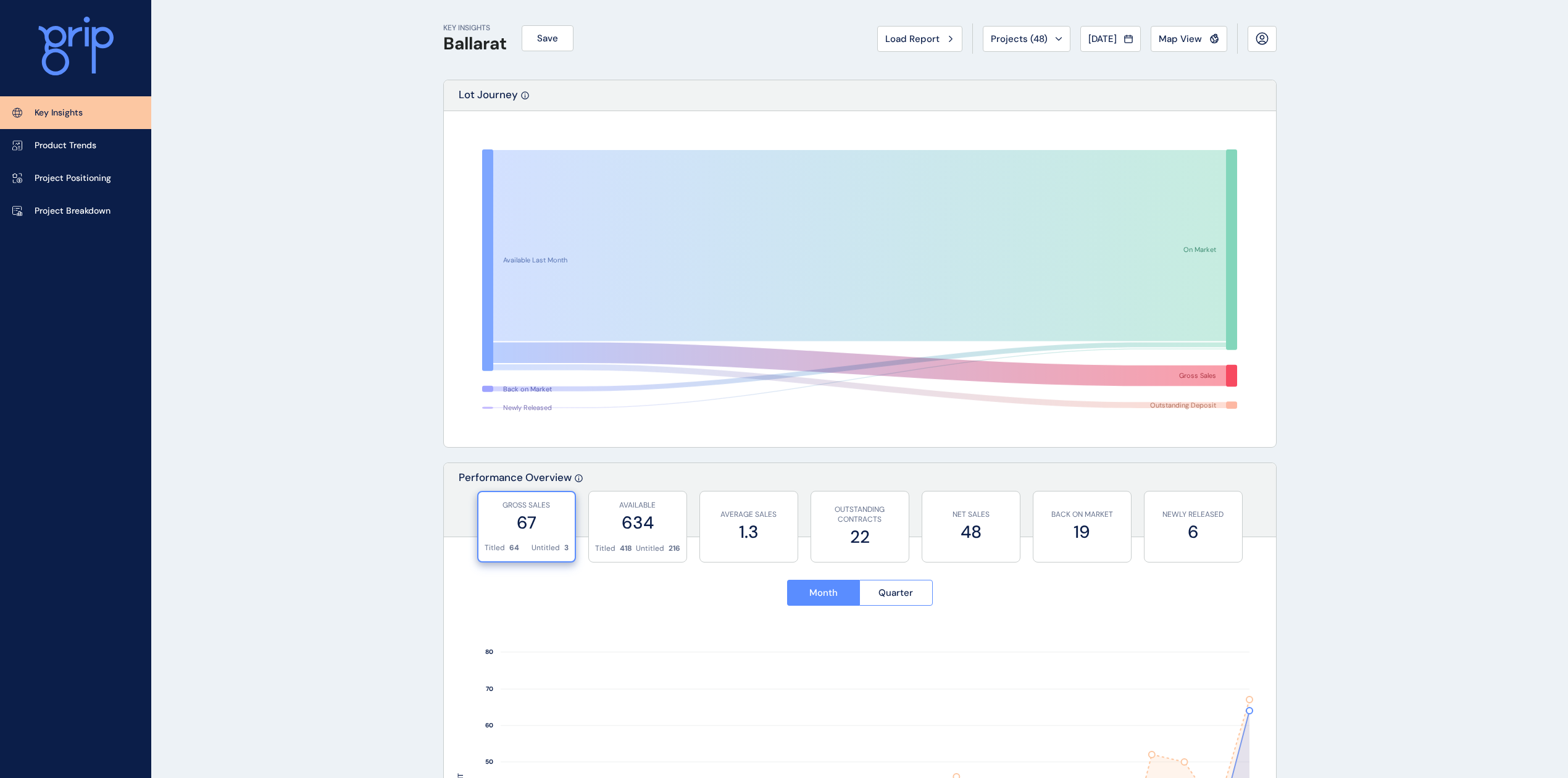
scroll to position [0, 0]
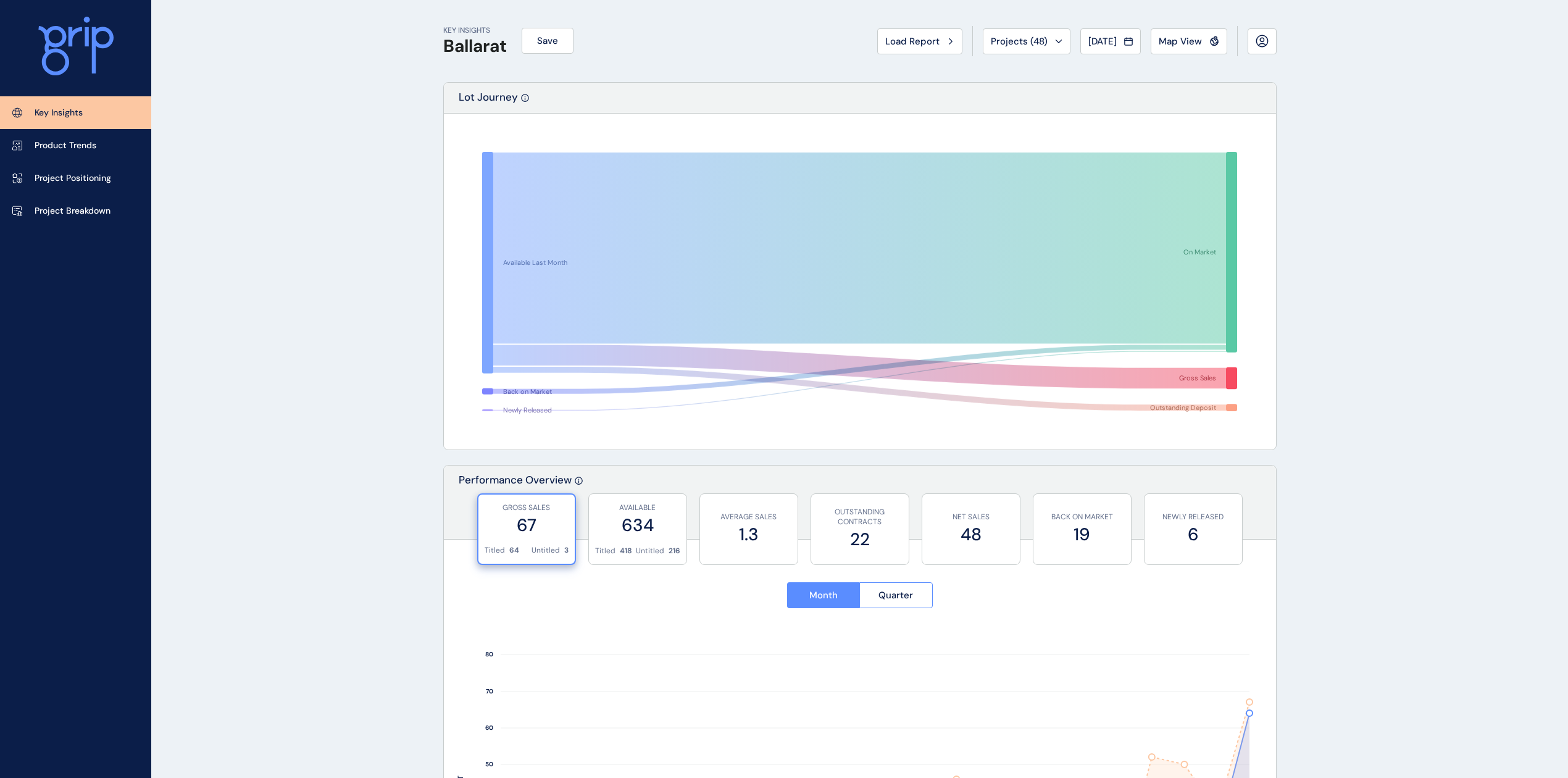
click at [900, 45] on span "Load Report" at bounding box center [913, 41] width 54 height 12
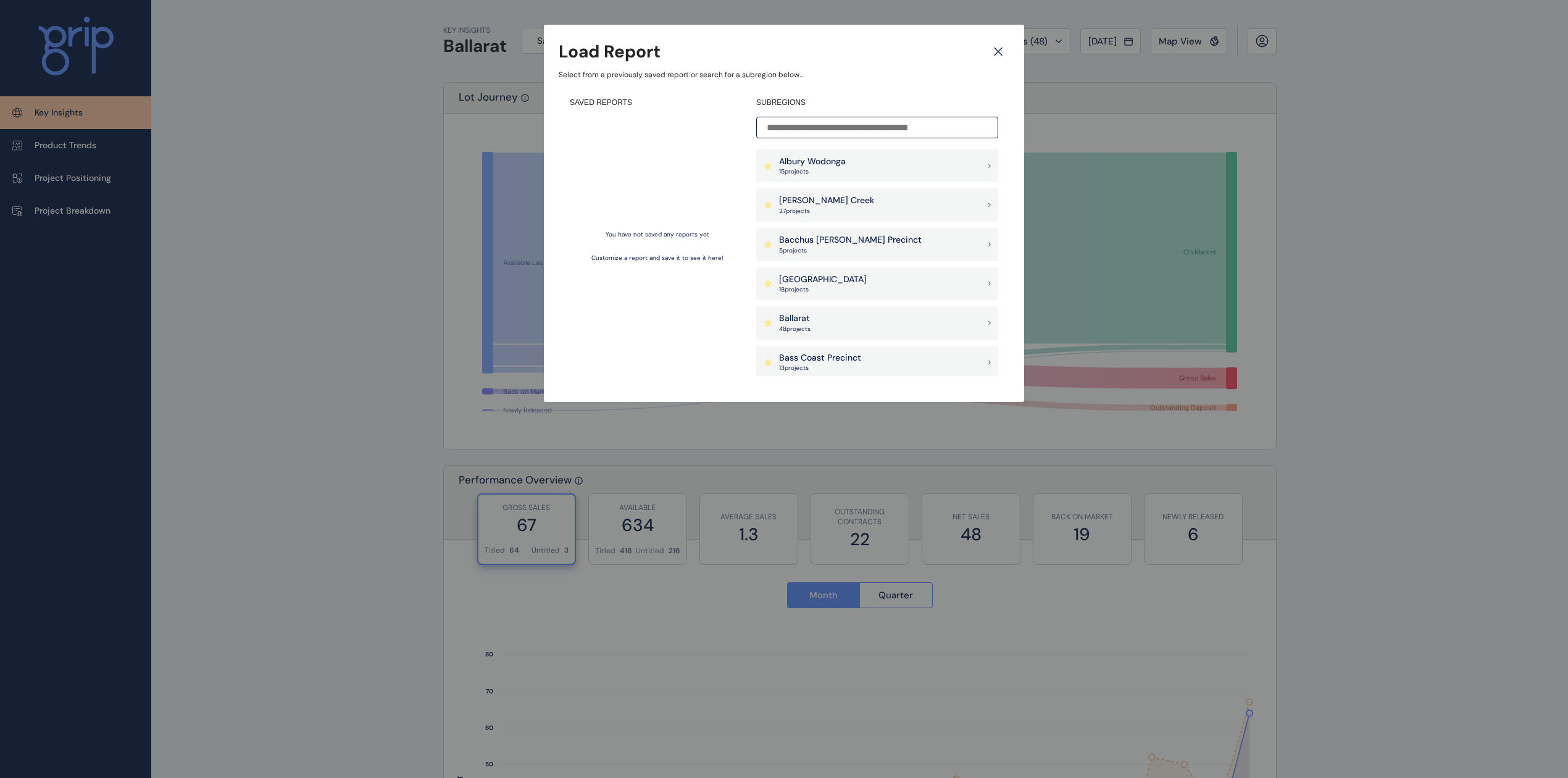
click at [854, 124] on input at bounding box center [877, 127] width 242 height 22
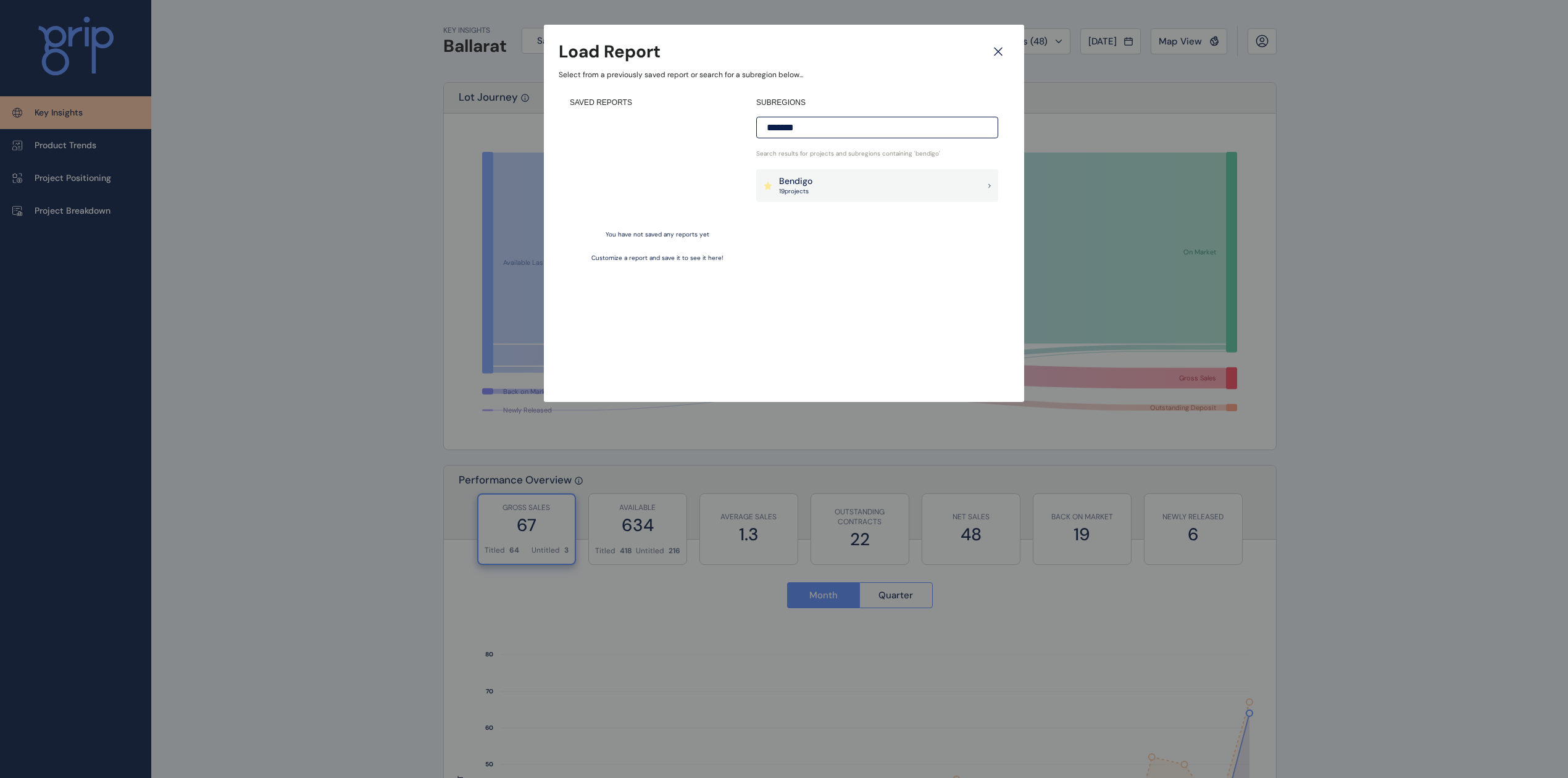
type input "*******"
click at [816, 190] on div "Bendigo 19 project s" at bounding box center [877, 186] width 242 height 33
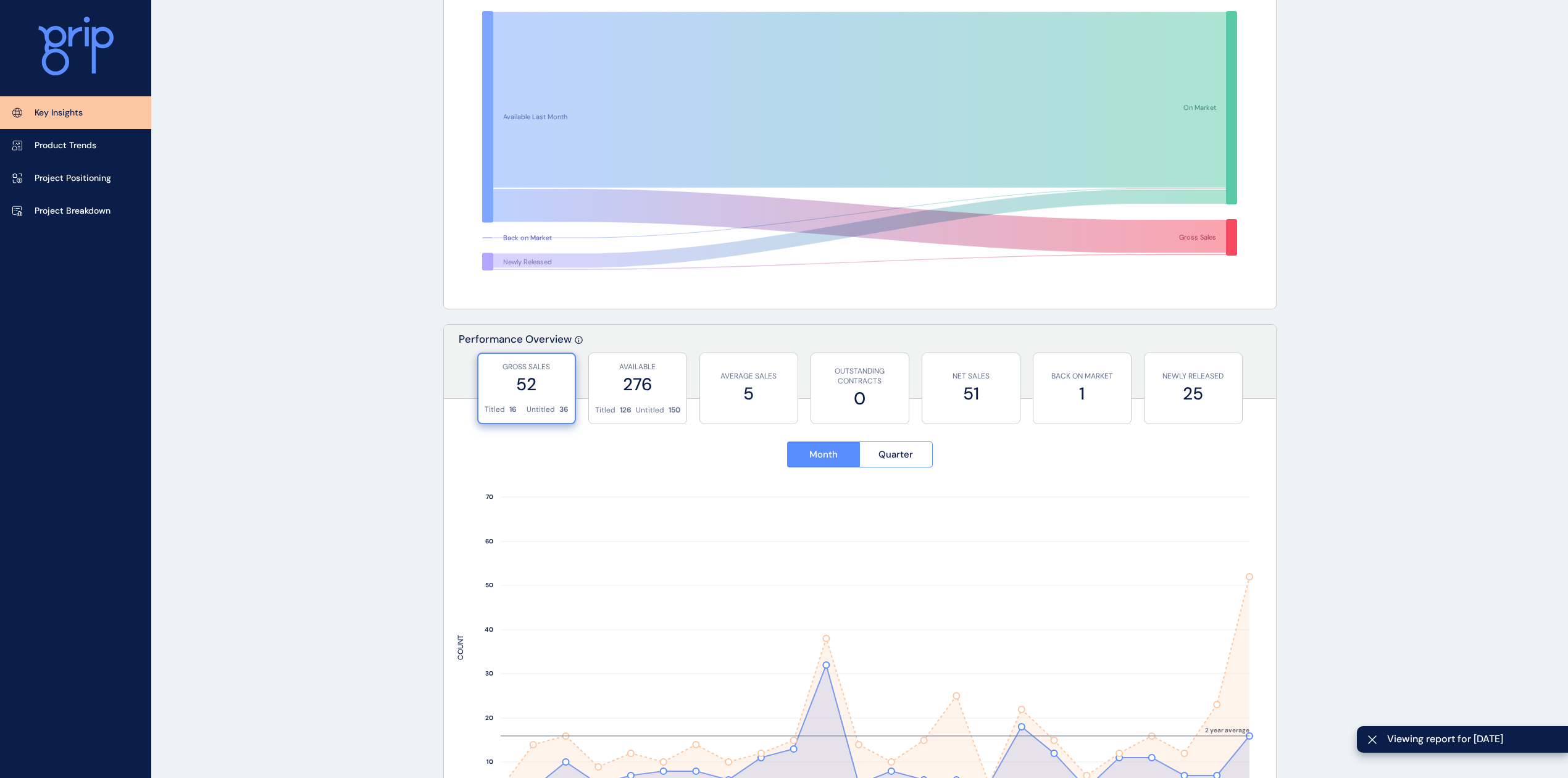
scroll to position [247, 0]
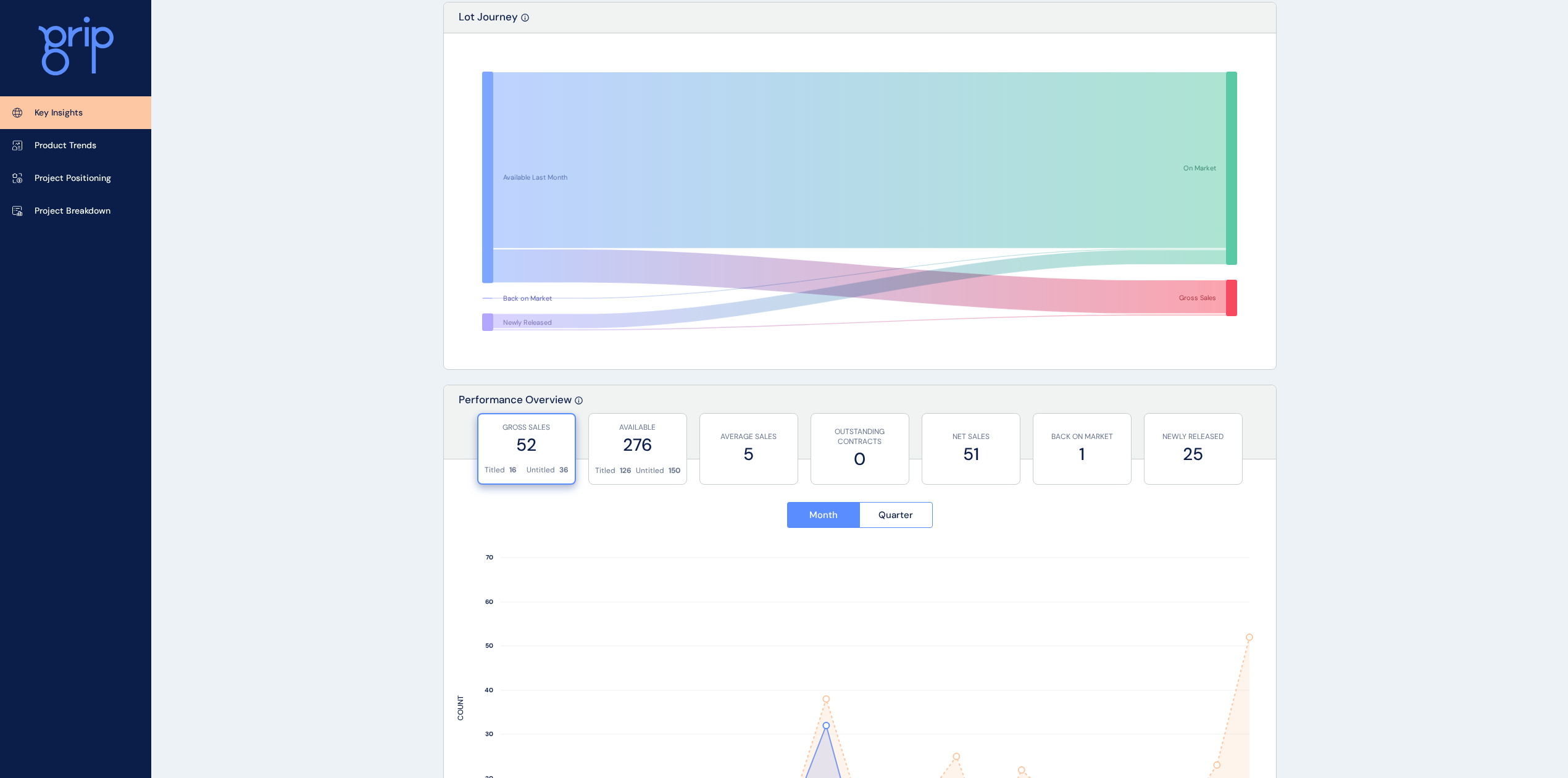
scroll to position [0, 0]
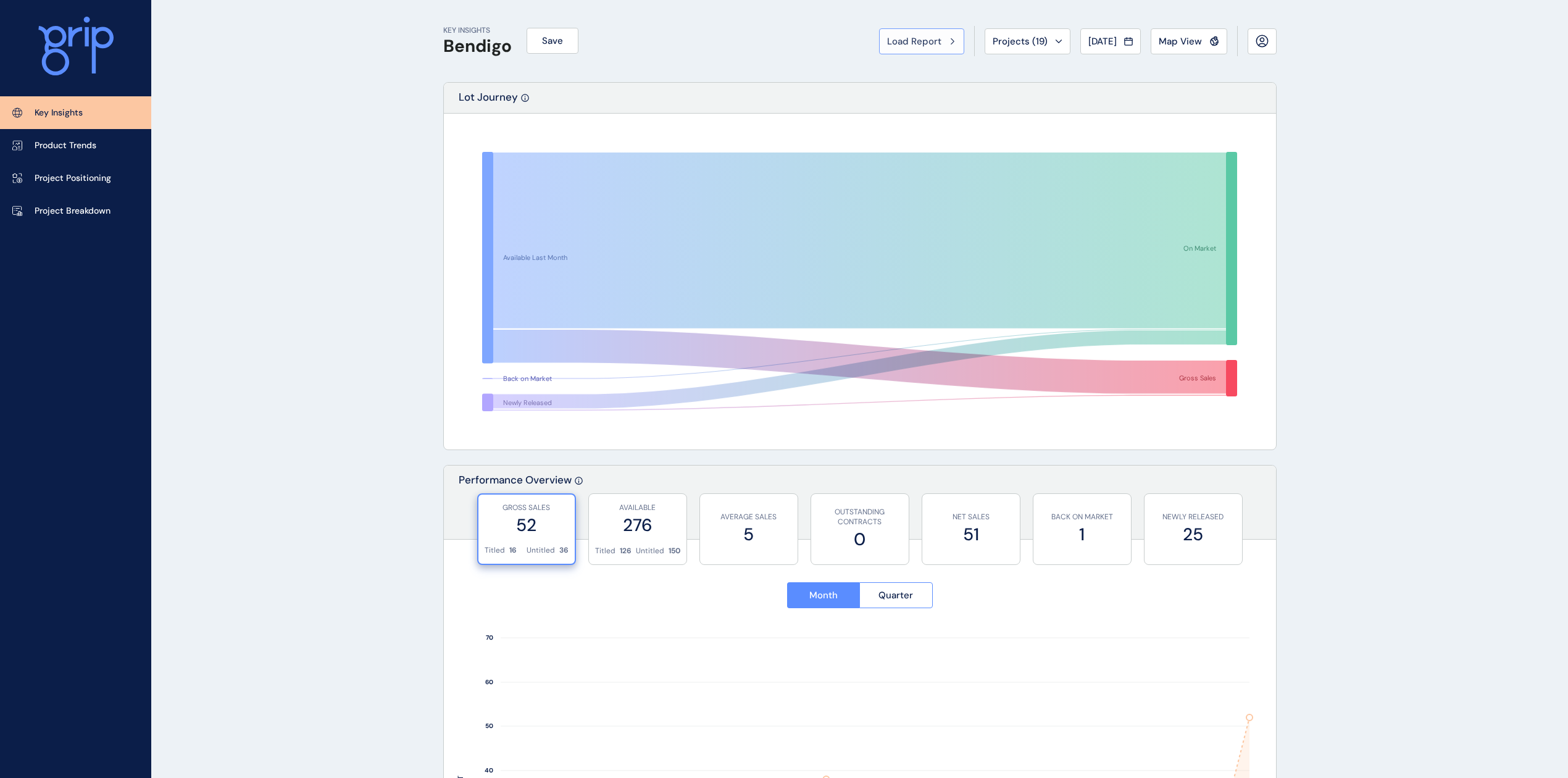
click at [938, 47] on button "Load Report" at bounding box center [922, 41] width 85 height 26
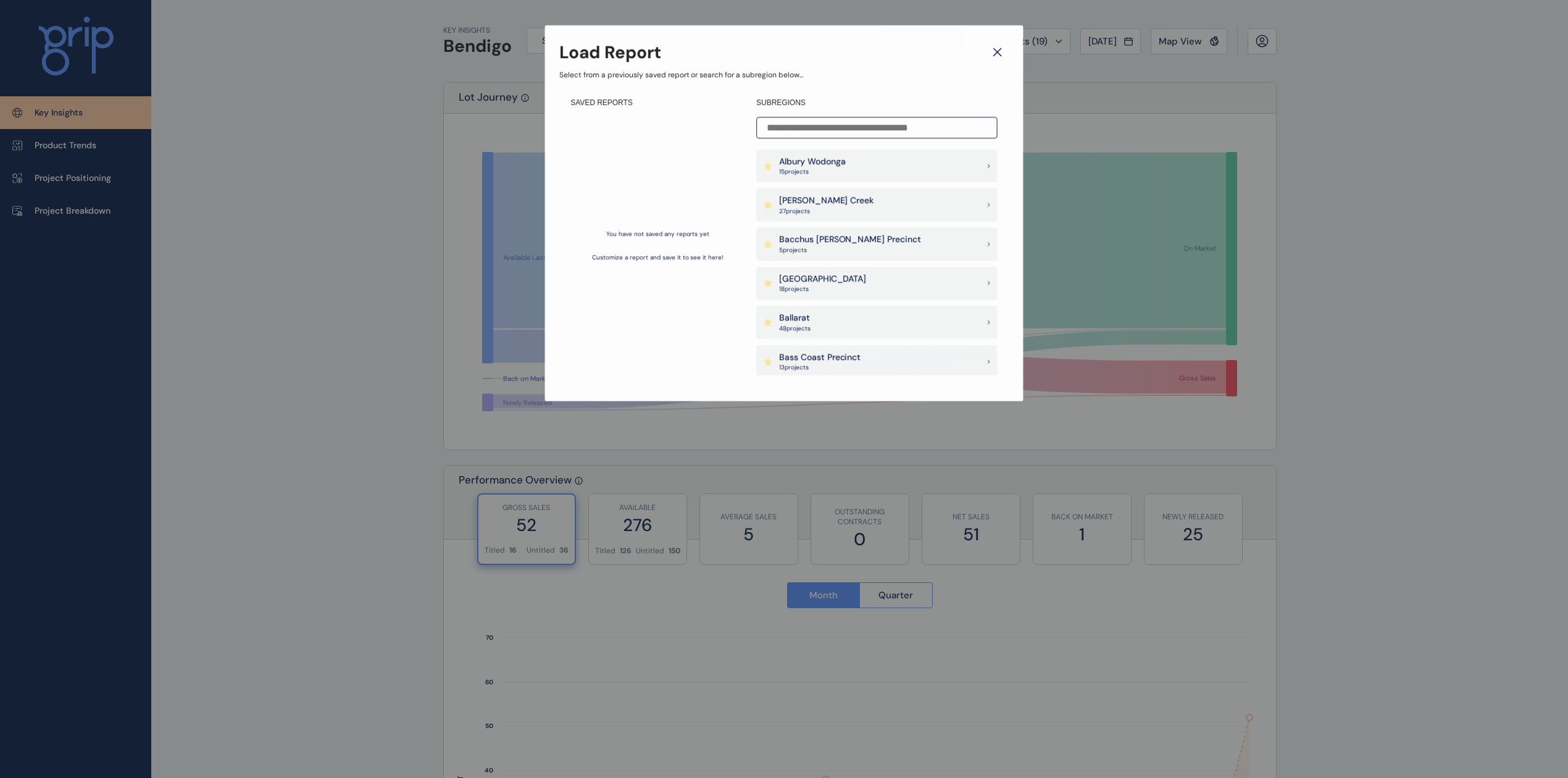
click at [373, 92] on div "Load Report Select from a previously saved report or search for a subregion bel…" at bounding box center [784, 188] width 1562 height 375
click at [314, 88] on div "Load Report Select from a previously saved report or search for a subregion bel…" at bounding box center [784, 189] width 1568 height 377
click at [895, 132] on input at bounding box center [877, 127] width 242 height 22
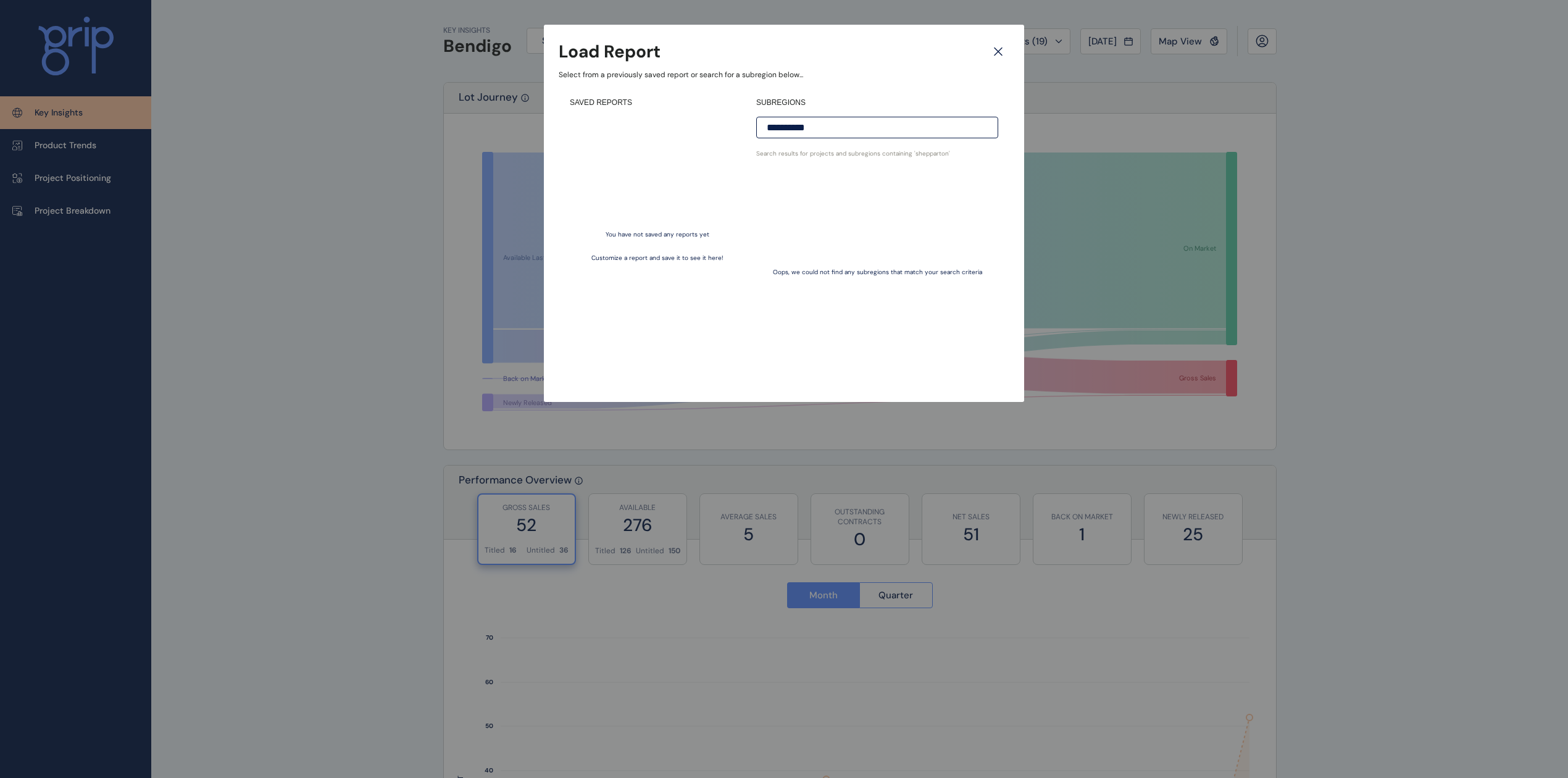
drag, startPoint x: 887, startPoint y: 131, endPoint x: 652, endPoint y: 113, distance: 235.7
click at [648, 115] on div "**********" at bounding box center [783, 237] width 451 height 301
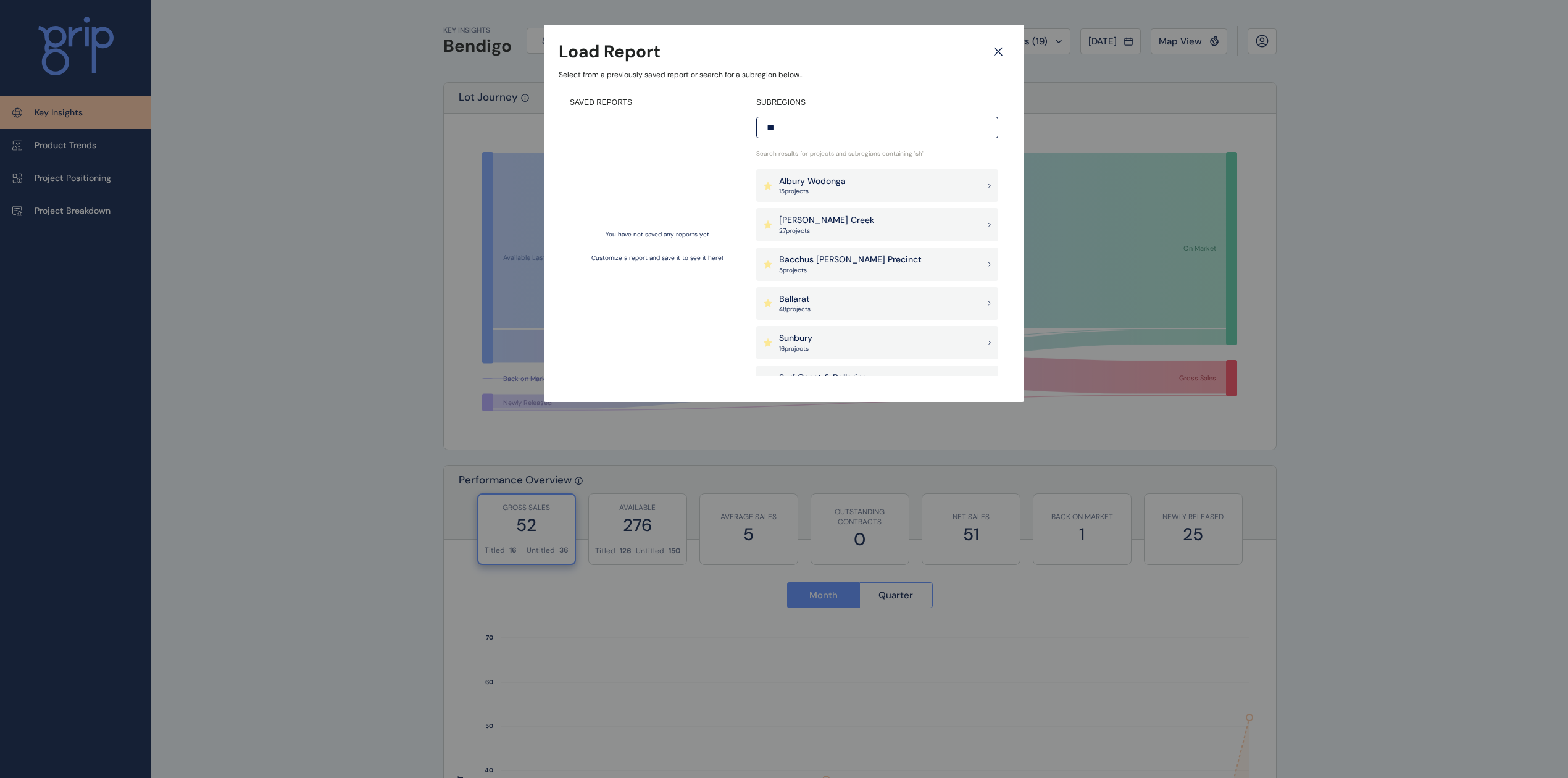
type input "*"
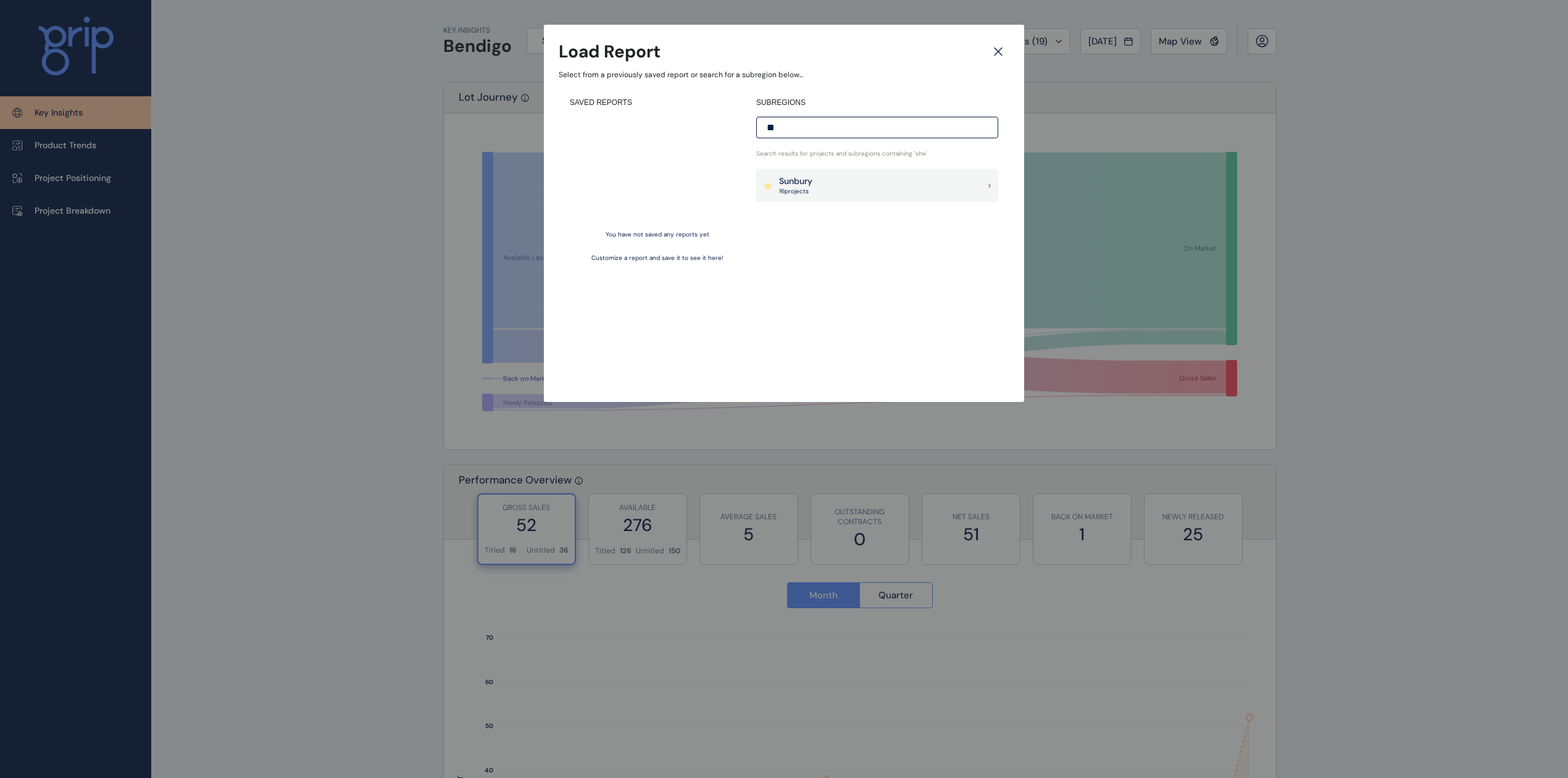
type input "*"
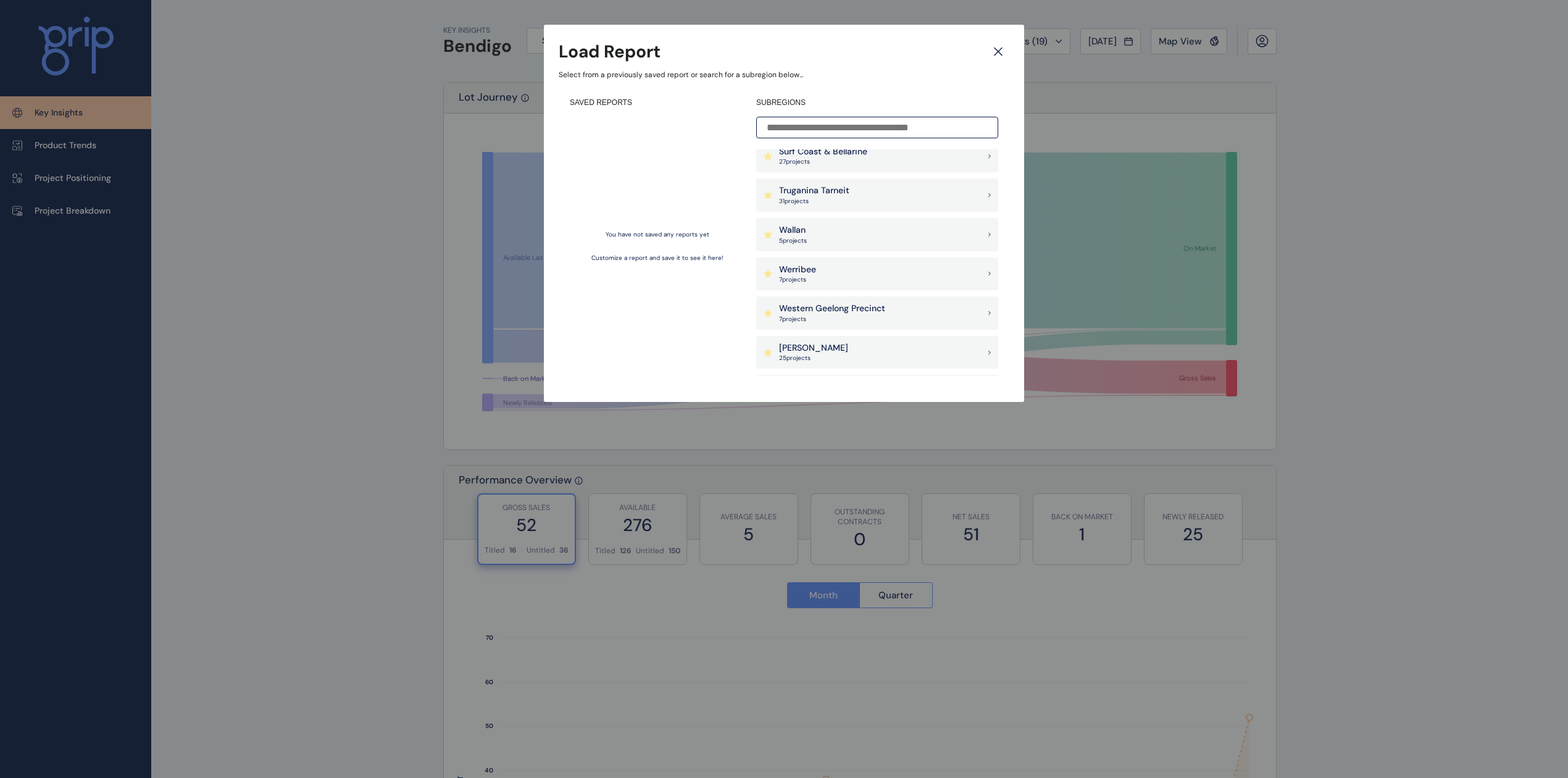
scroll to position [1141, 0]
click at [830, 135] on input at bounding box center [877, 127] width 242 height 22
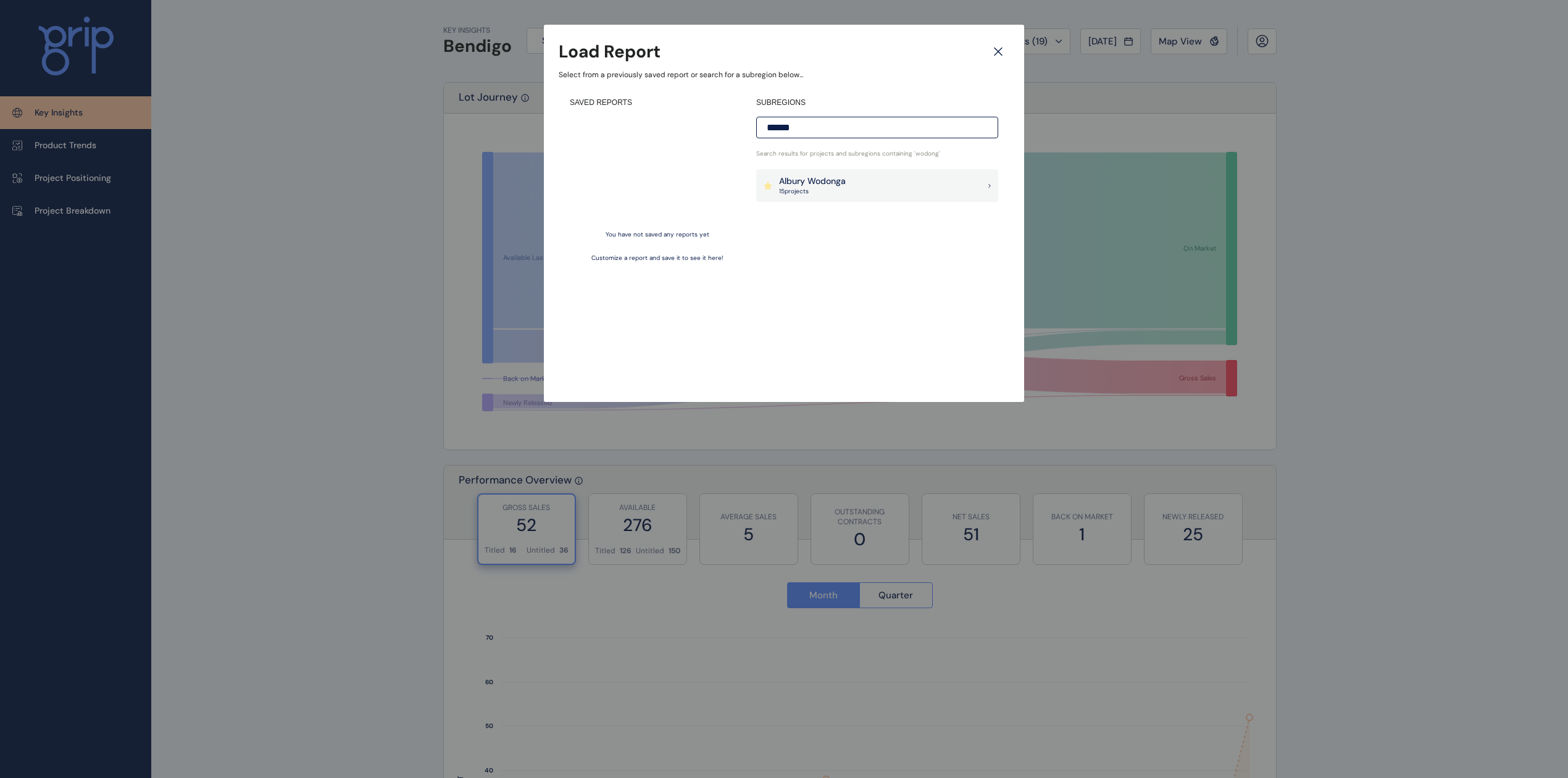
type input "******"
click at [840, 186] on p "Albury Wodonga" at bounding box center [812, 182] width 67 height 12
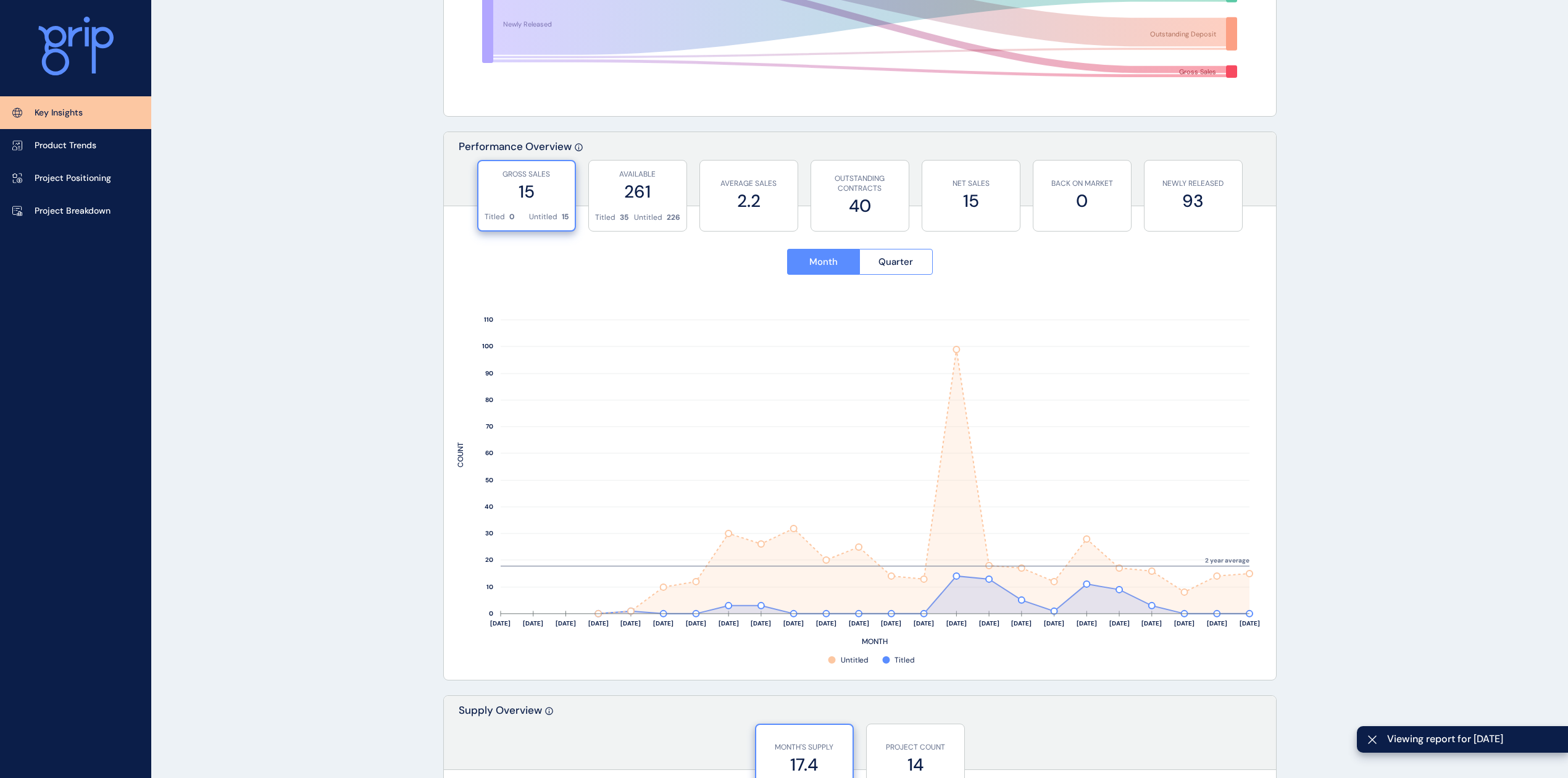
scroll to position [329, 0]
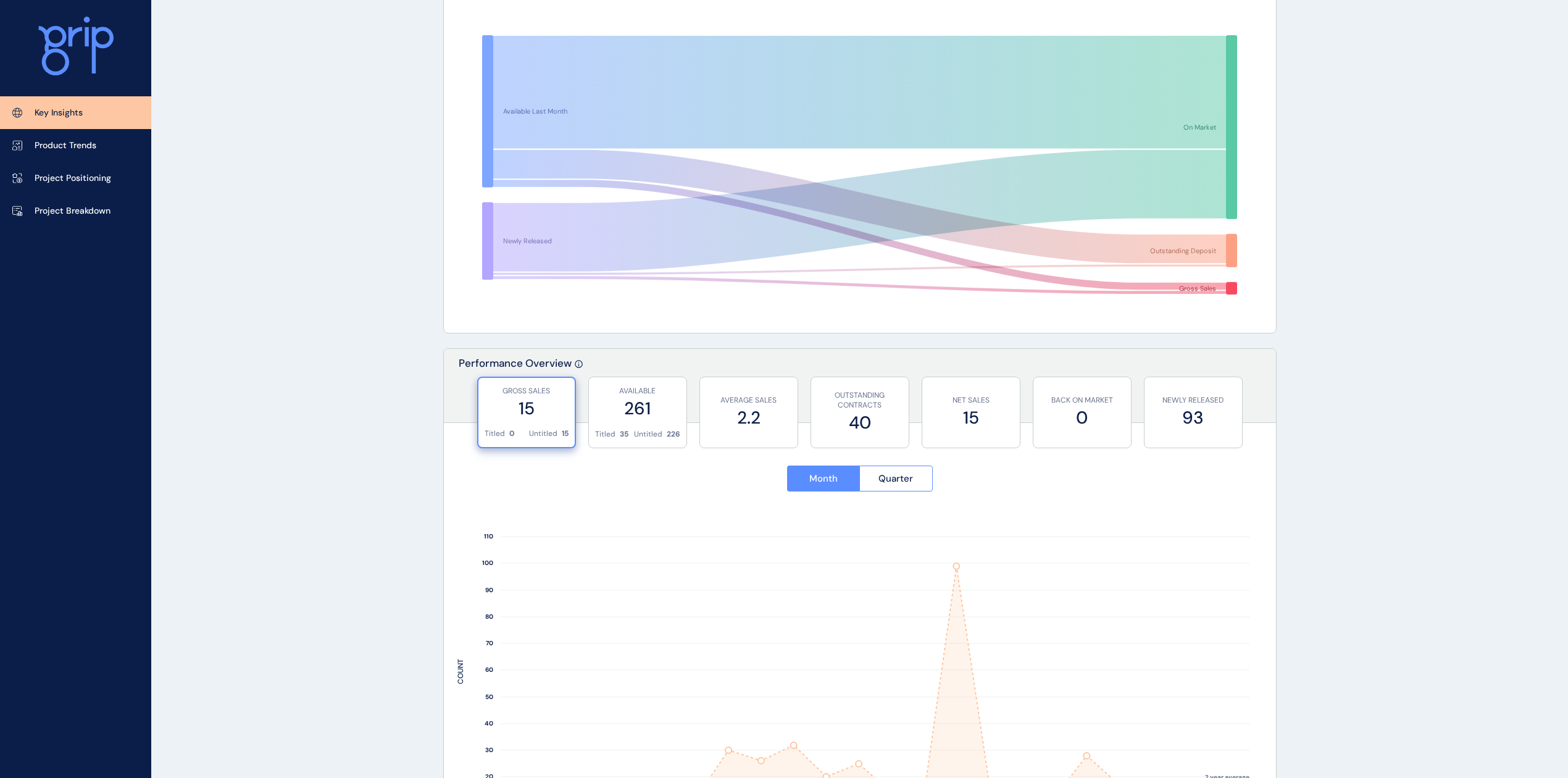
scroll to position [0, 0]
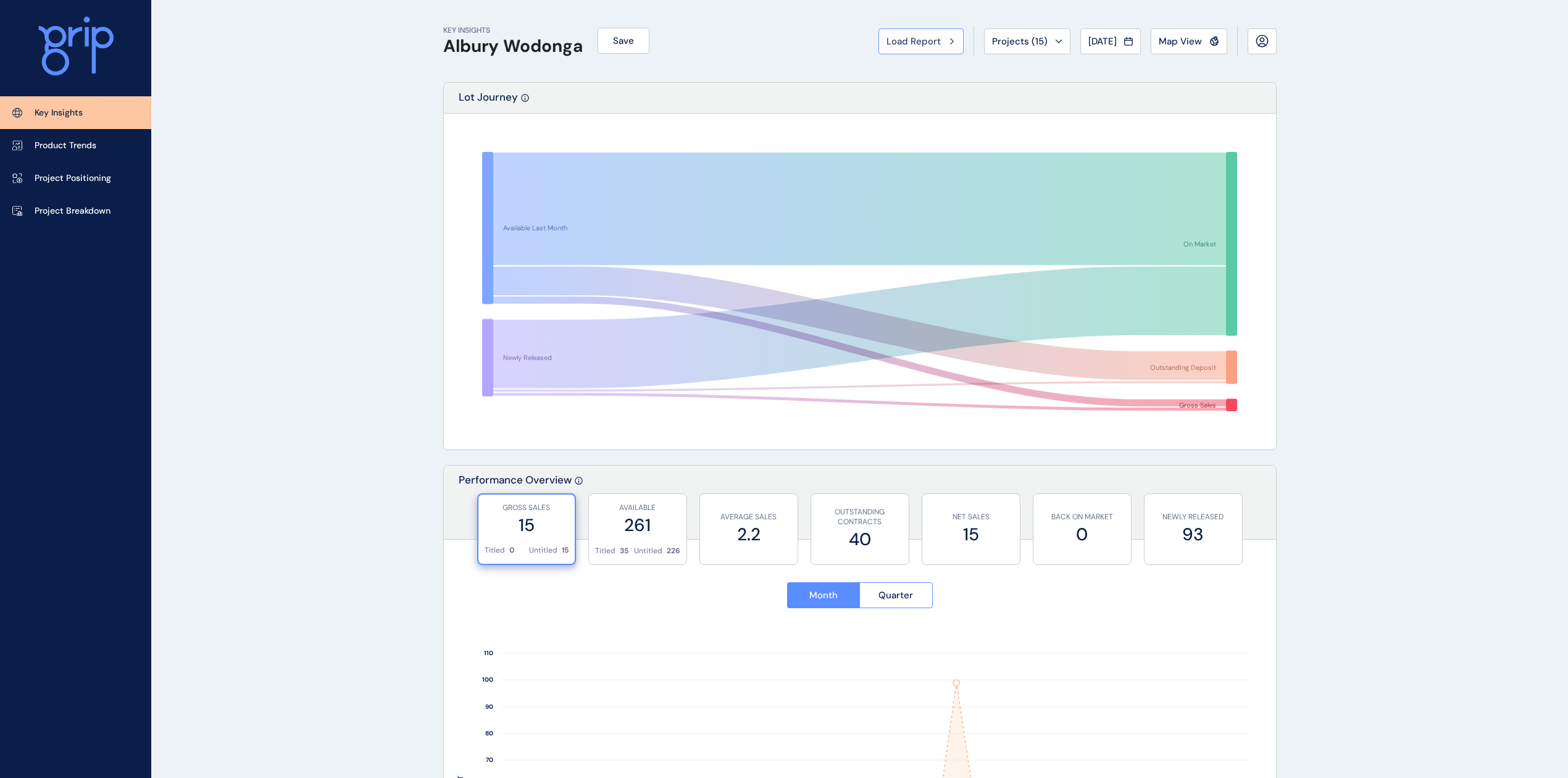
click at [911, 42] on span "Load Report" at bounding box center [914, 41] width 54 height 12
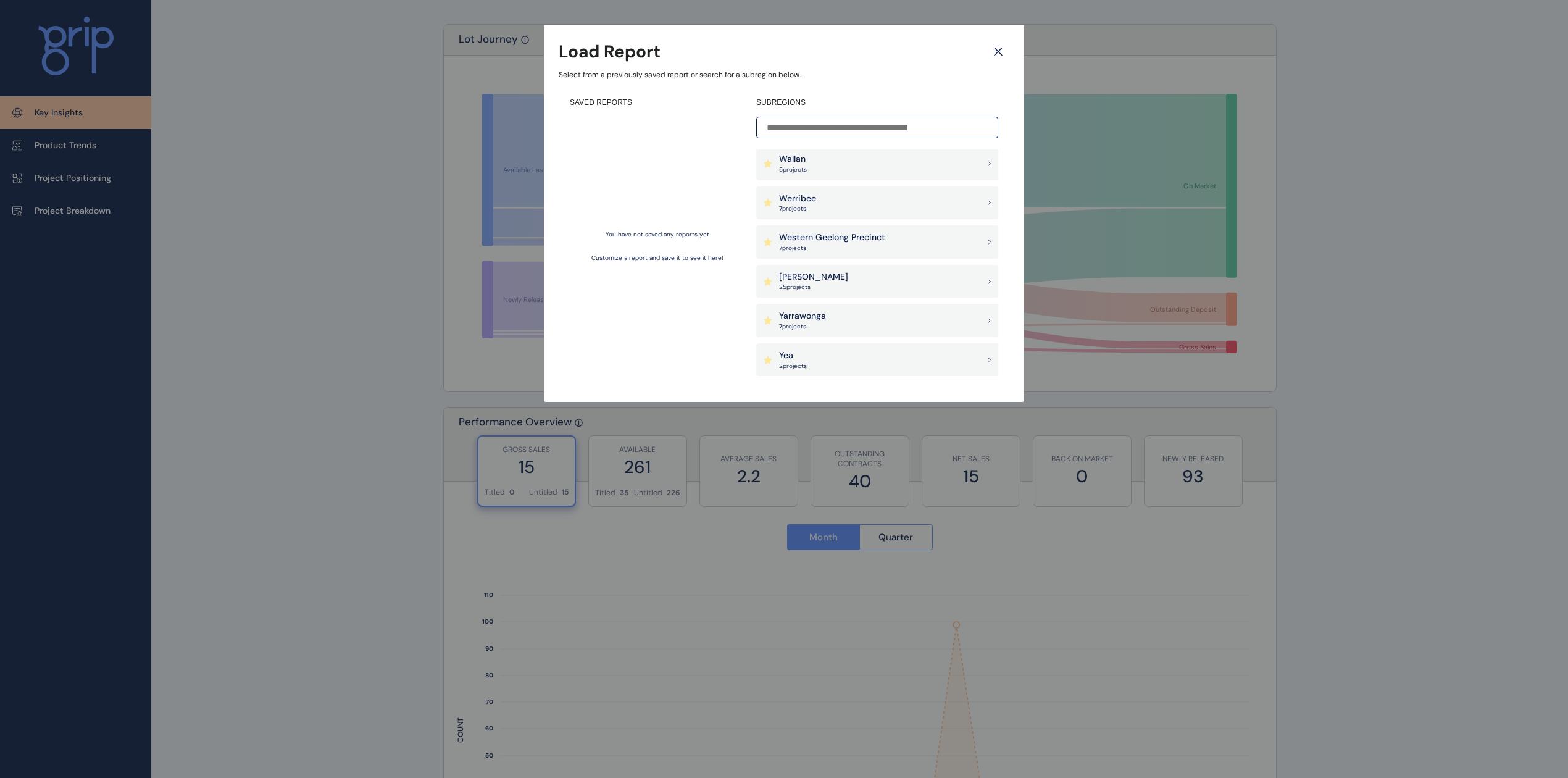
scroll to position [165, 0]
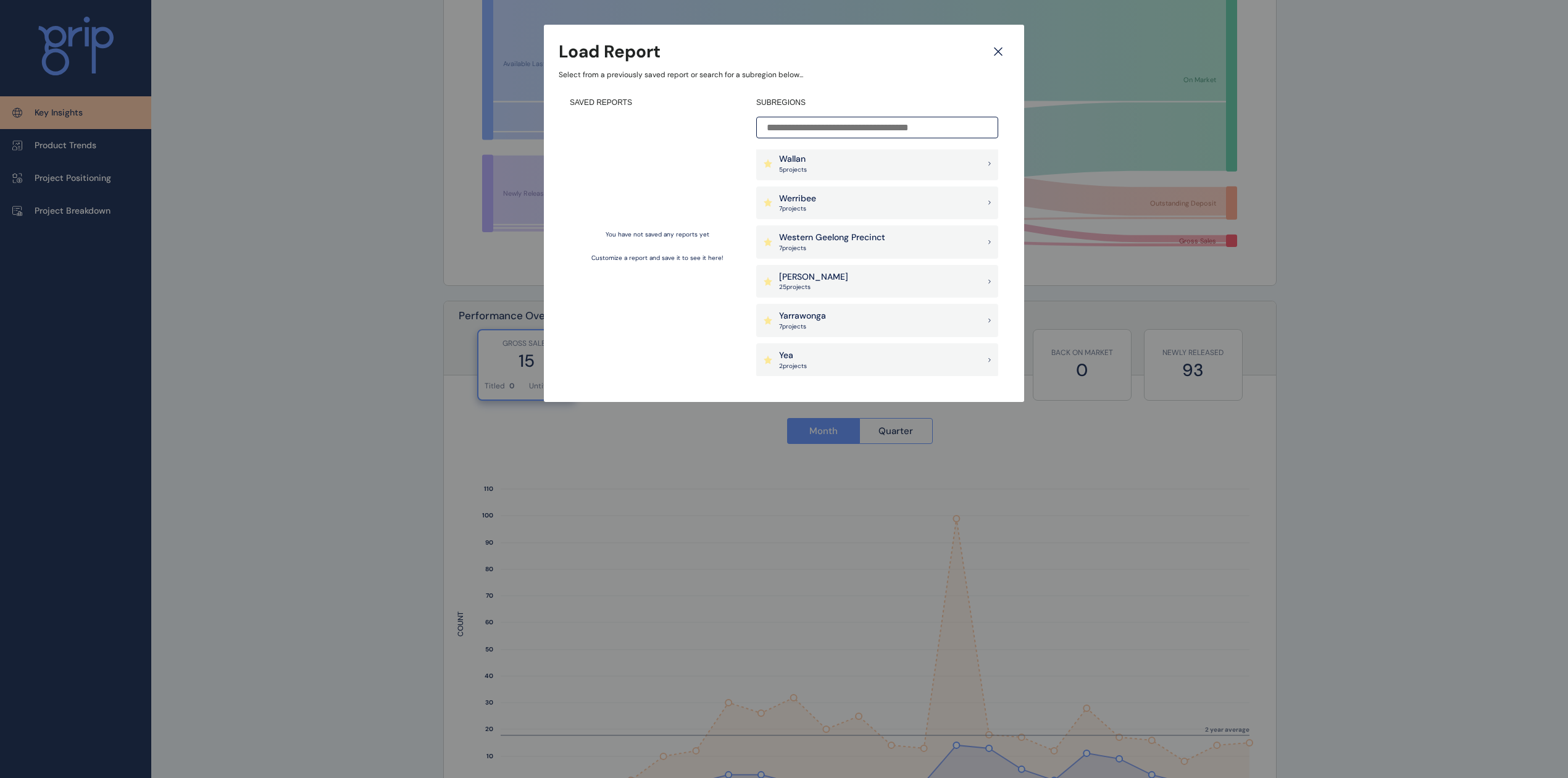
click at [1175, 388] on div at bounding box center [784, 389] width 1568 height 778
click at [992, 49] on icon at bounding box center [998, 51] width 22 height 22
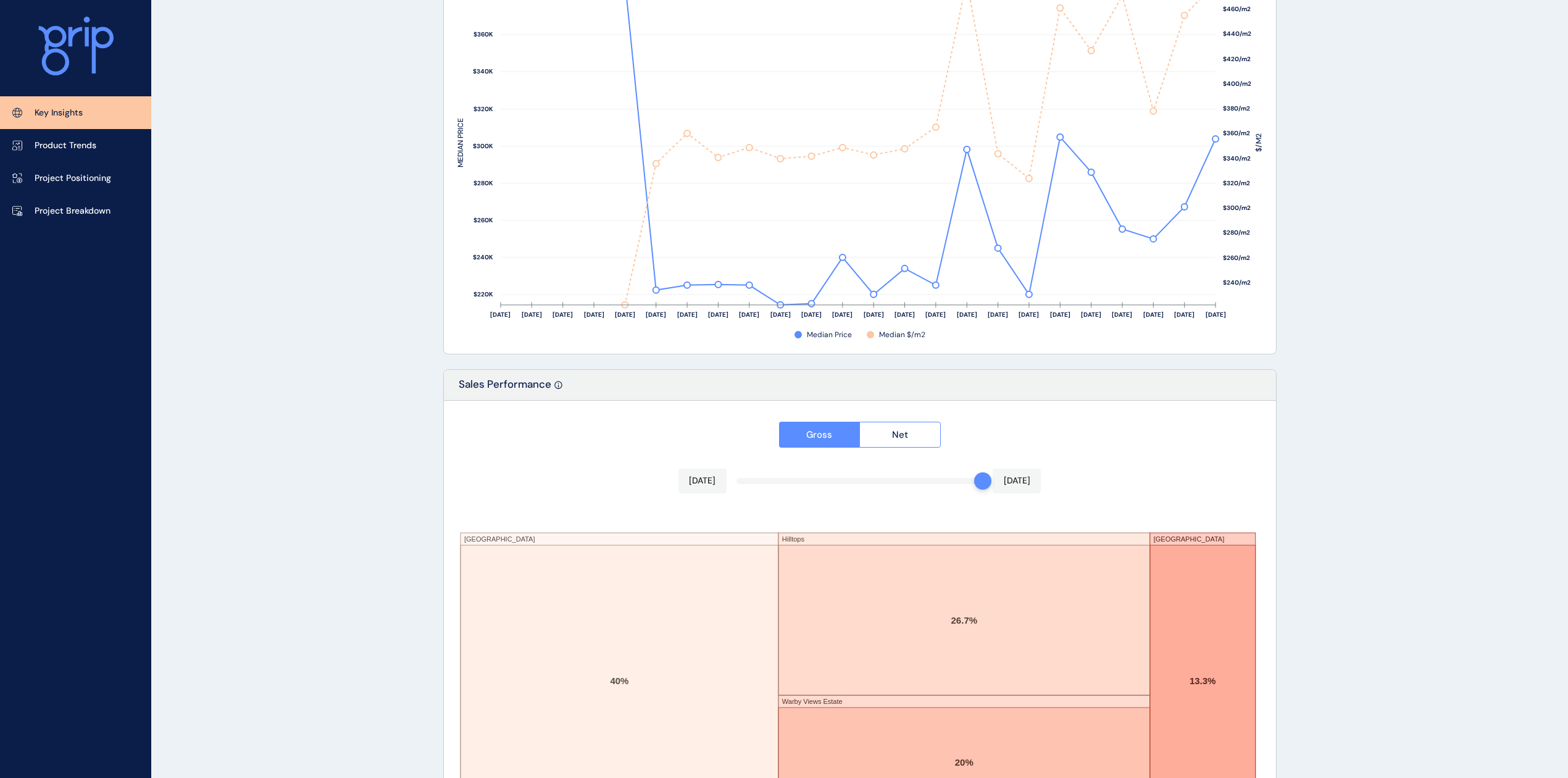
scroll to position [1823, 0]
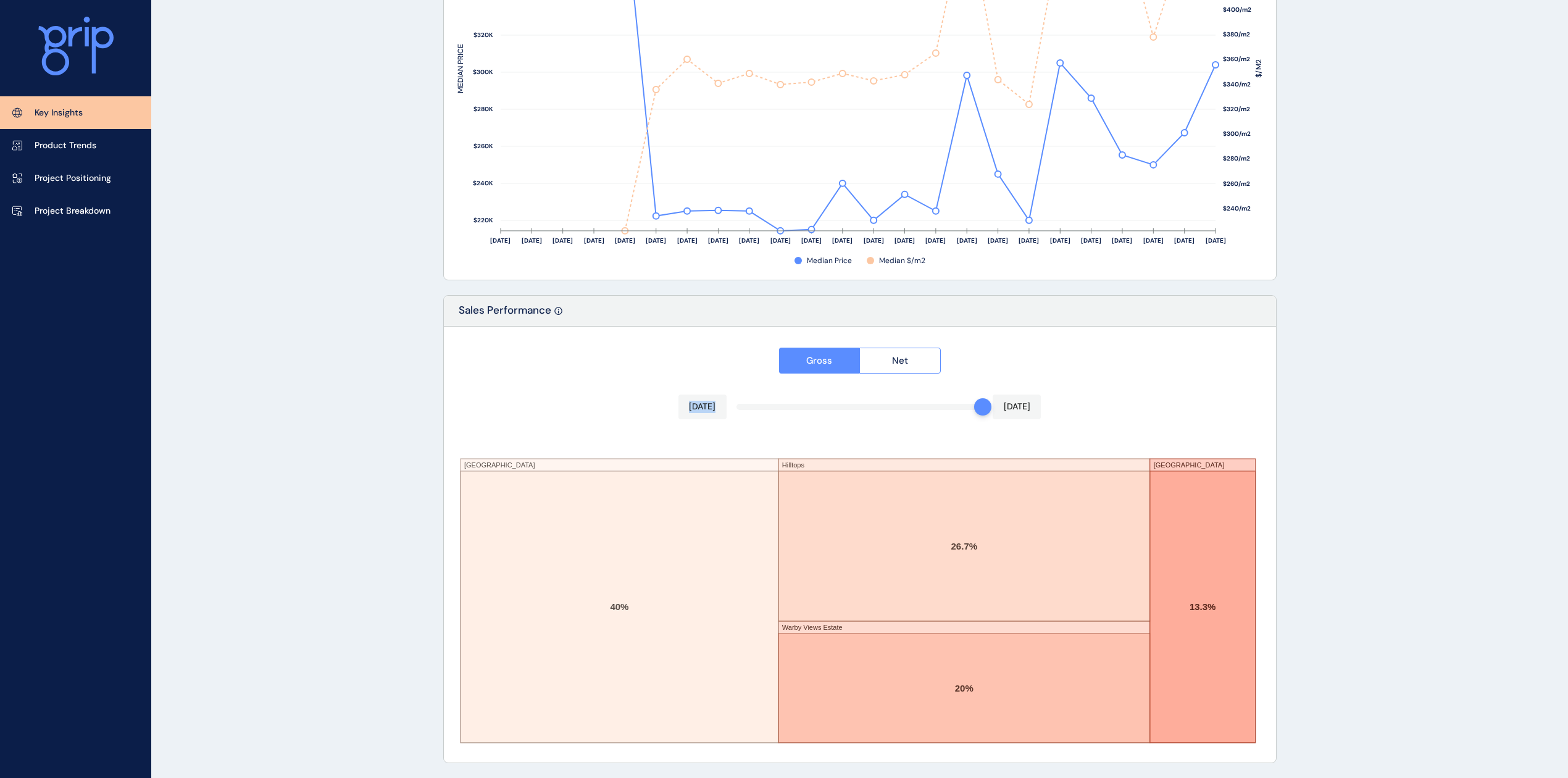
click at [534, 421] on div "Gross Net [DATE] [DATE] [GEOGRAPHIC_DATA] Hilltops [GEOGRAPHIC_DATA] [GEOGRAPHI…" at bounding box center [860, 544] width 832 height 436
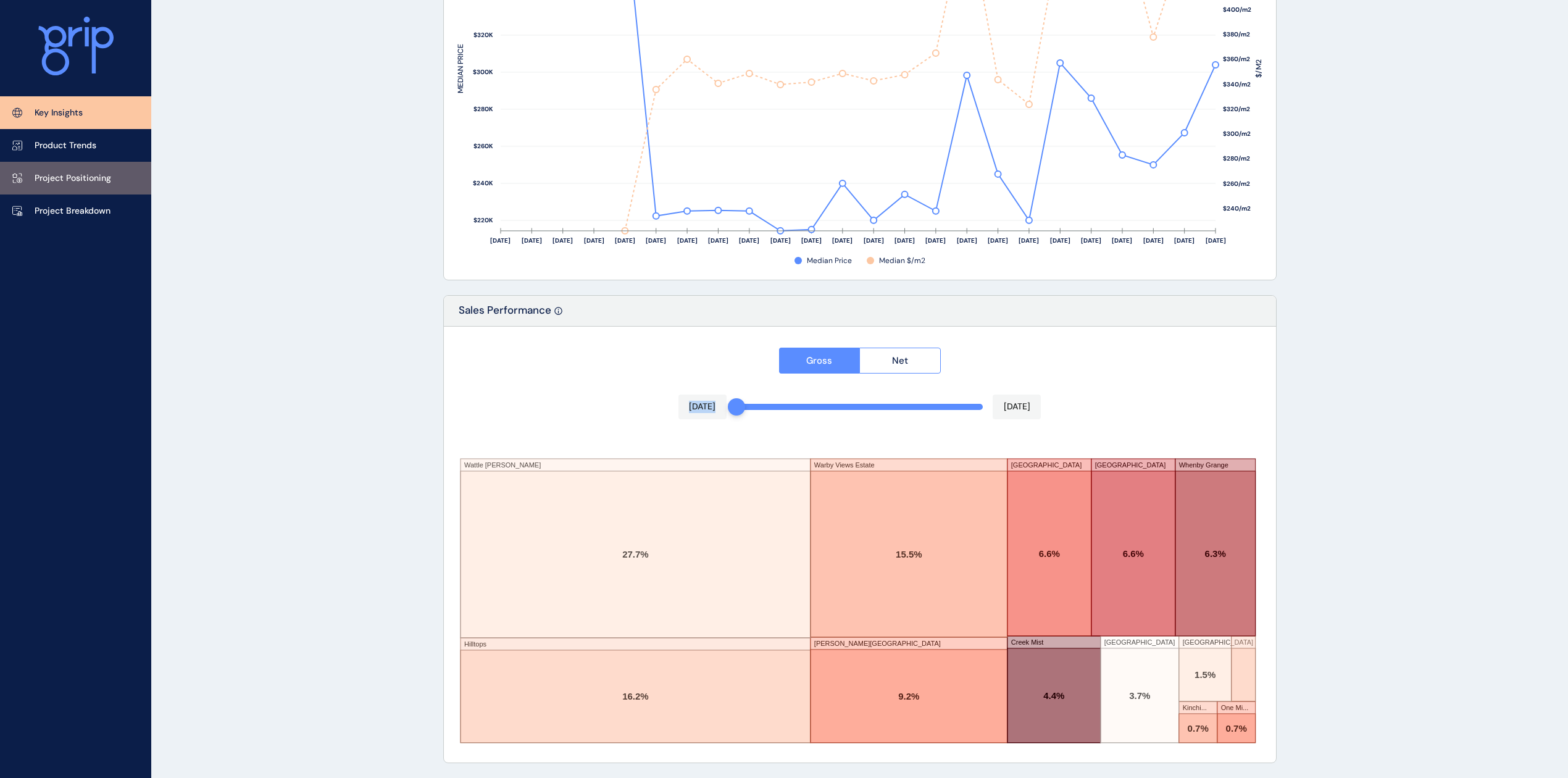
drag, startPoint x: 117, startPoint y: 151, endPoint x: 115, endPoint y: 163, distance: 12.2
click at [117, 151] on link "Product Trends" at bounding box center [75, 145] width 151 height 33
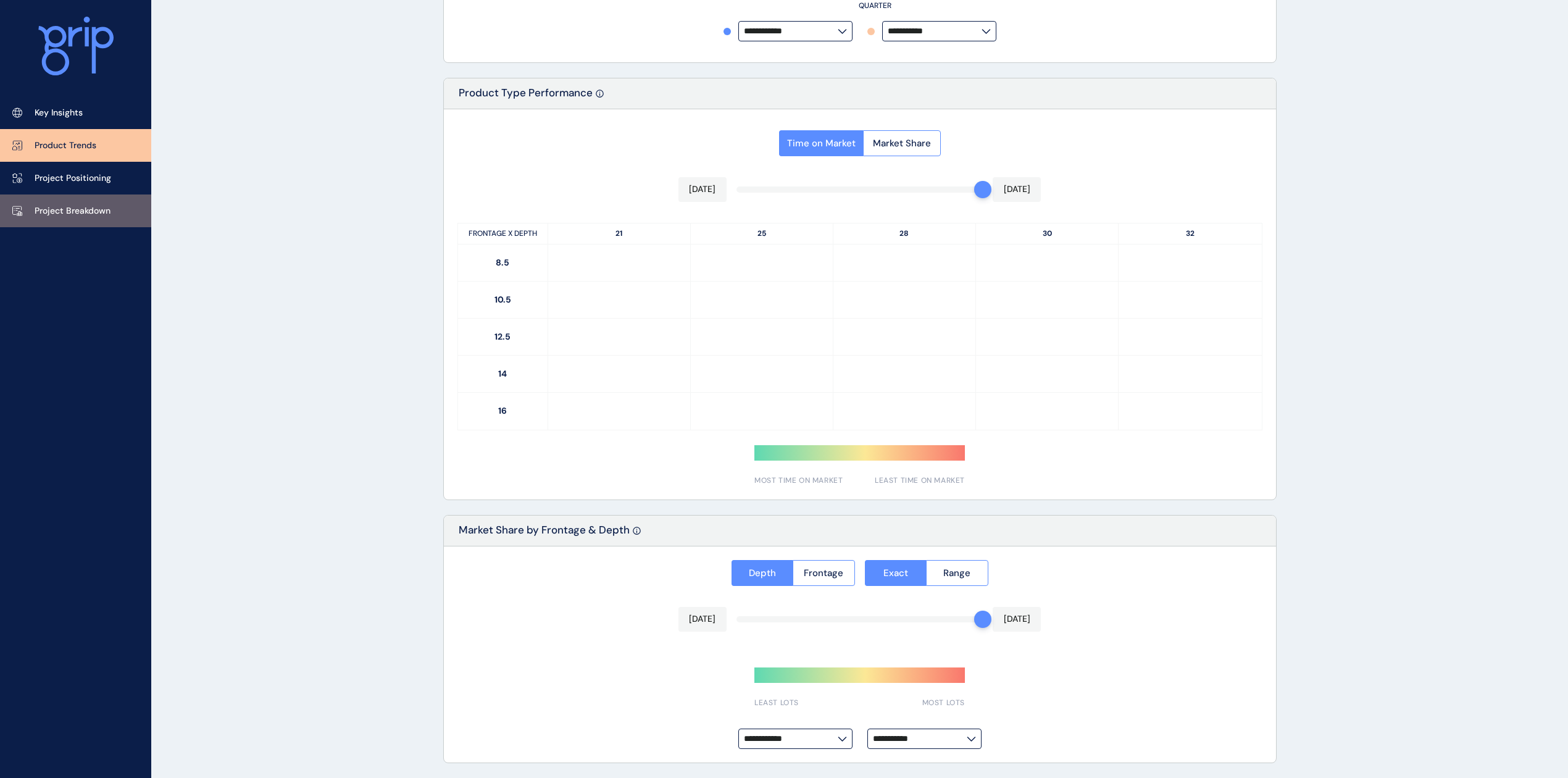
type input "*********"
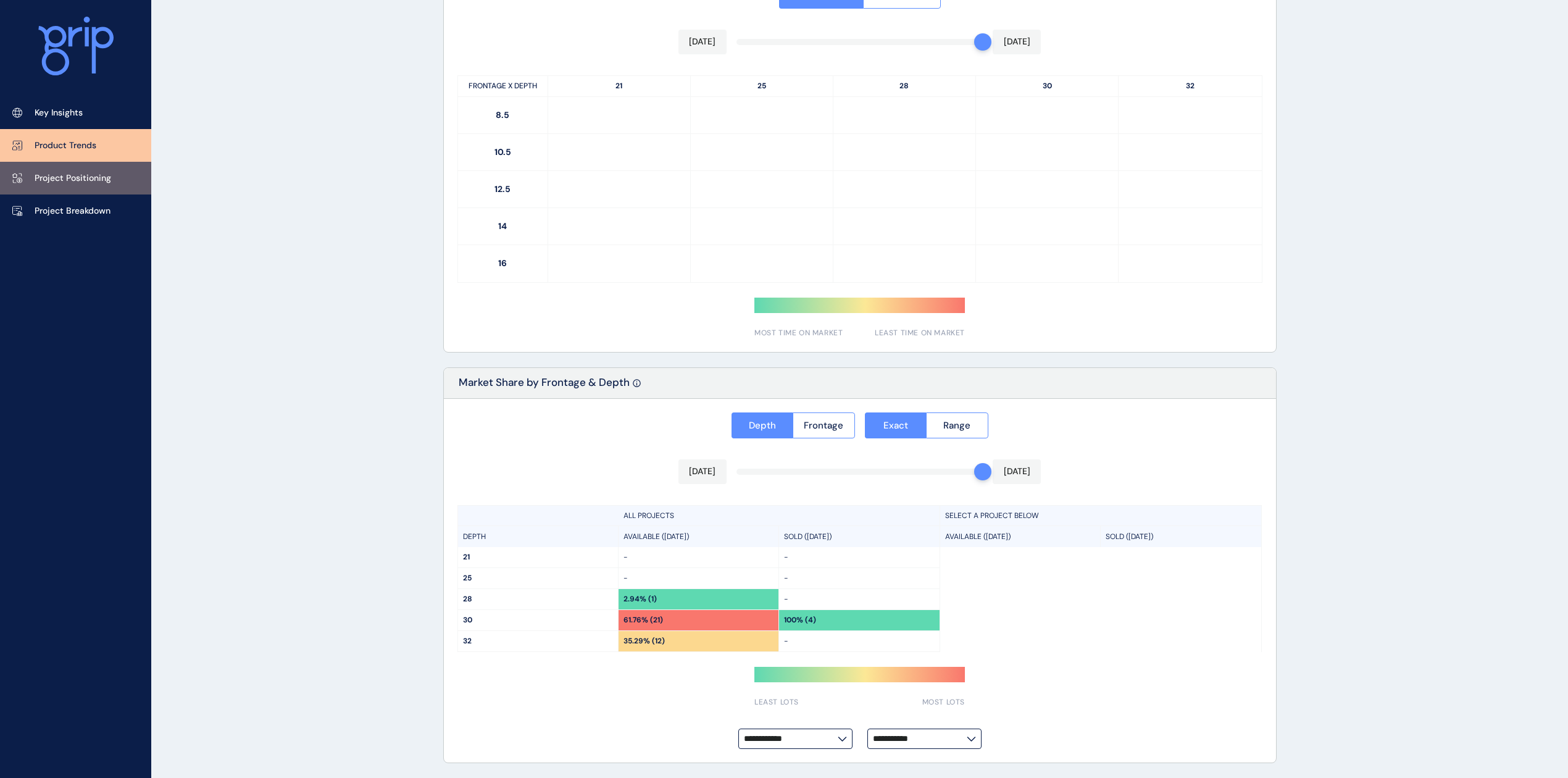
click at [102, 173] on p "Project Positioning" at bounding box center [73, 179] width 77 height 12
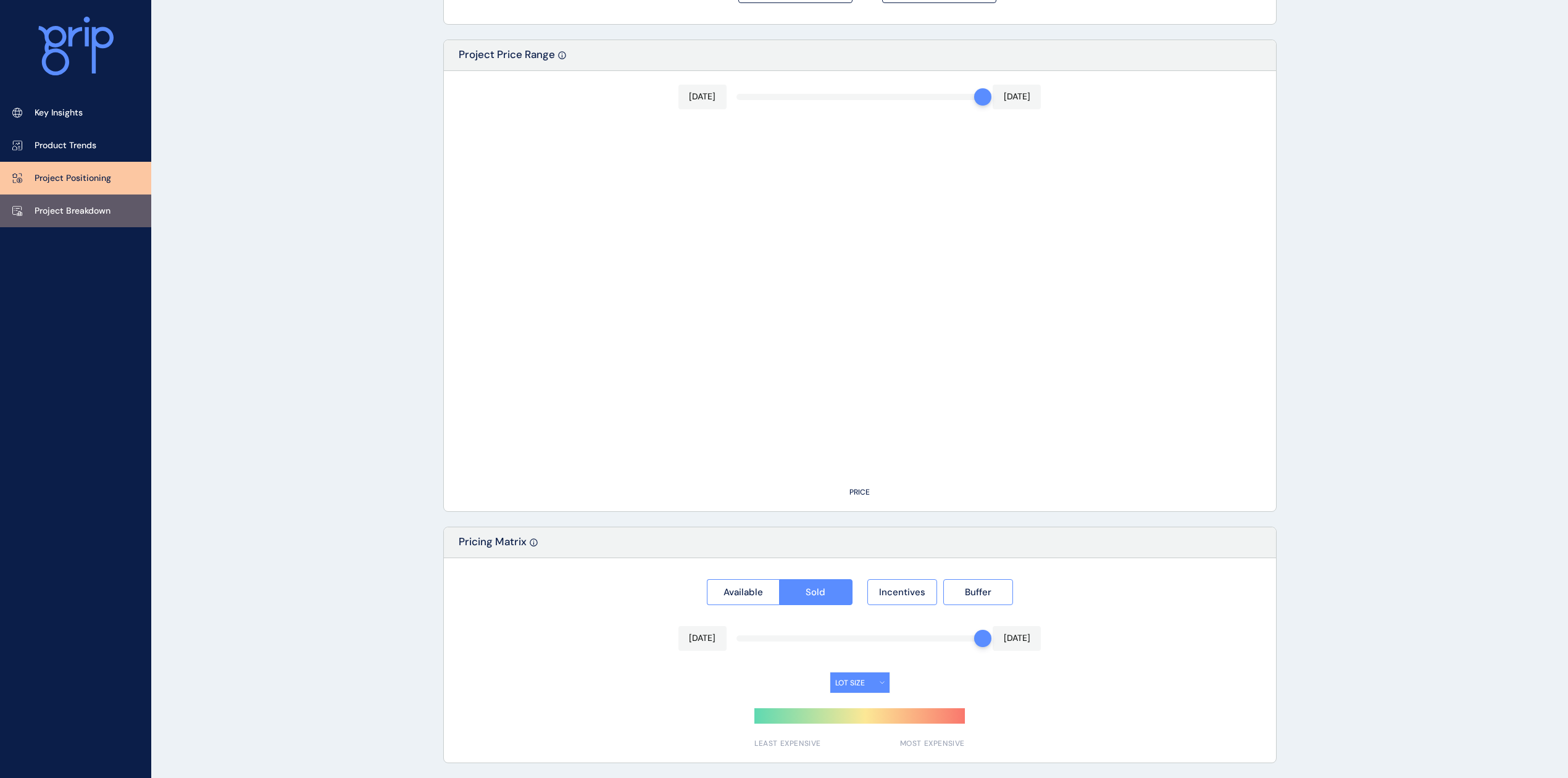
type input "**********"
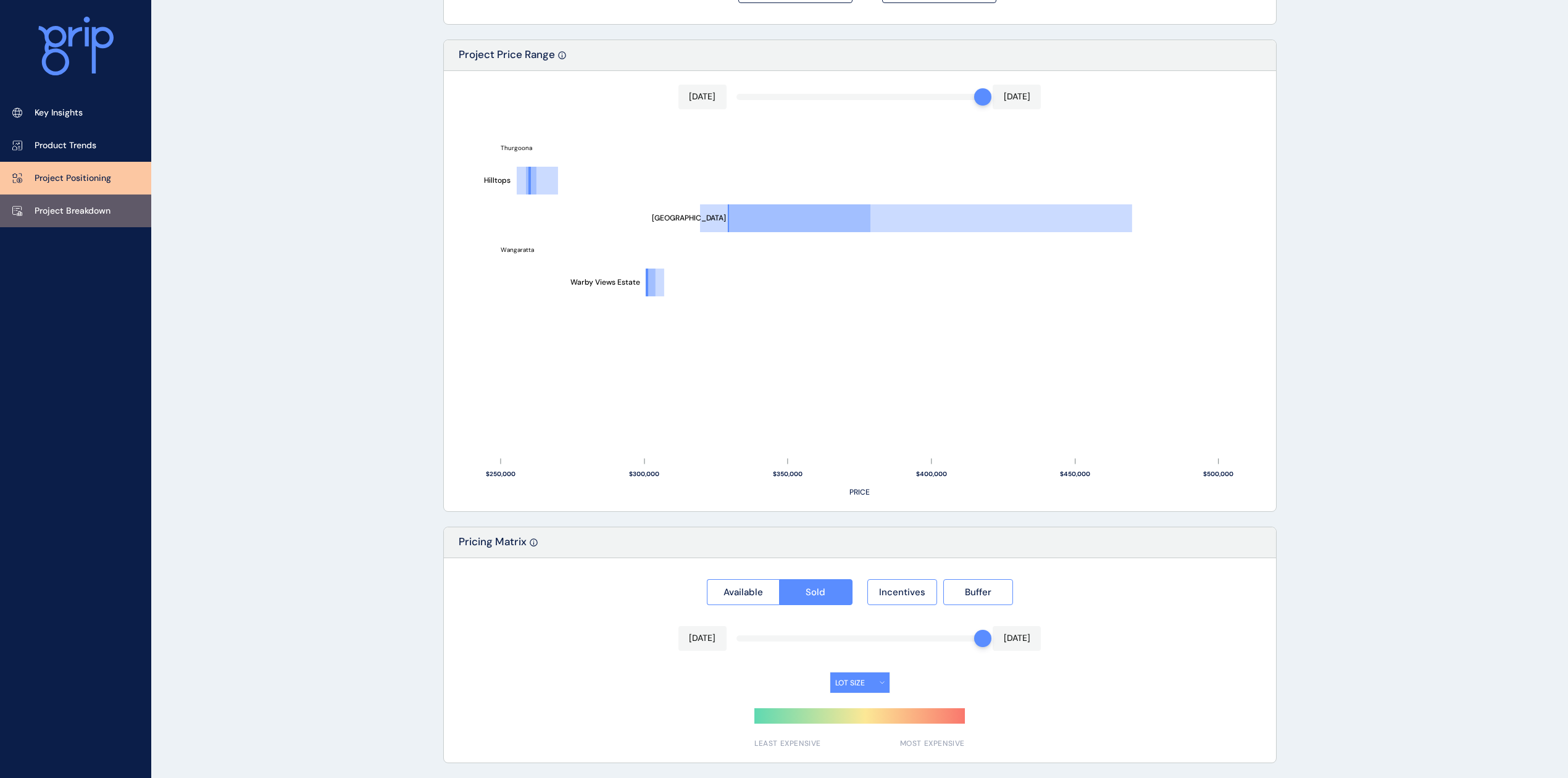
drag, startPoint x: 97, startPoint y: 201, endPoint x: 97, endPoint y: 218, distance: 17.0
click at [97, 203] on link "Project Breakdown" at bounding box center [75, 210] width 151 height 33
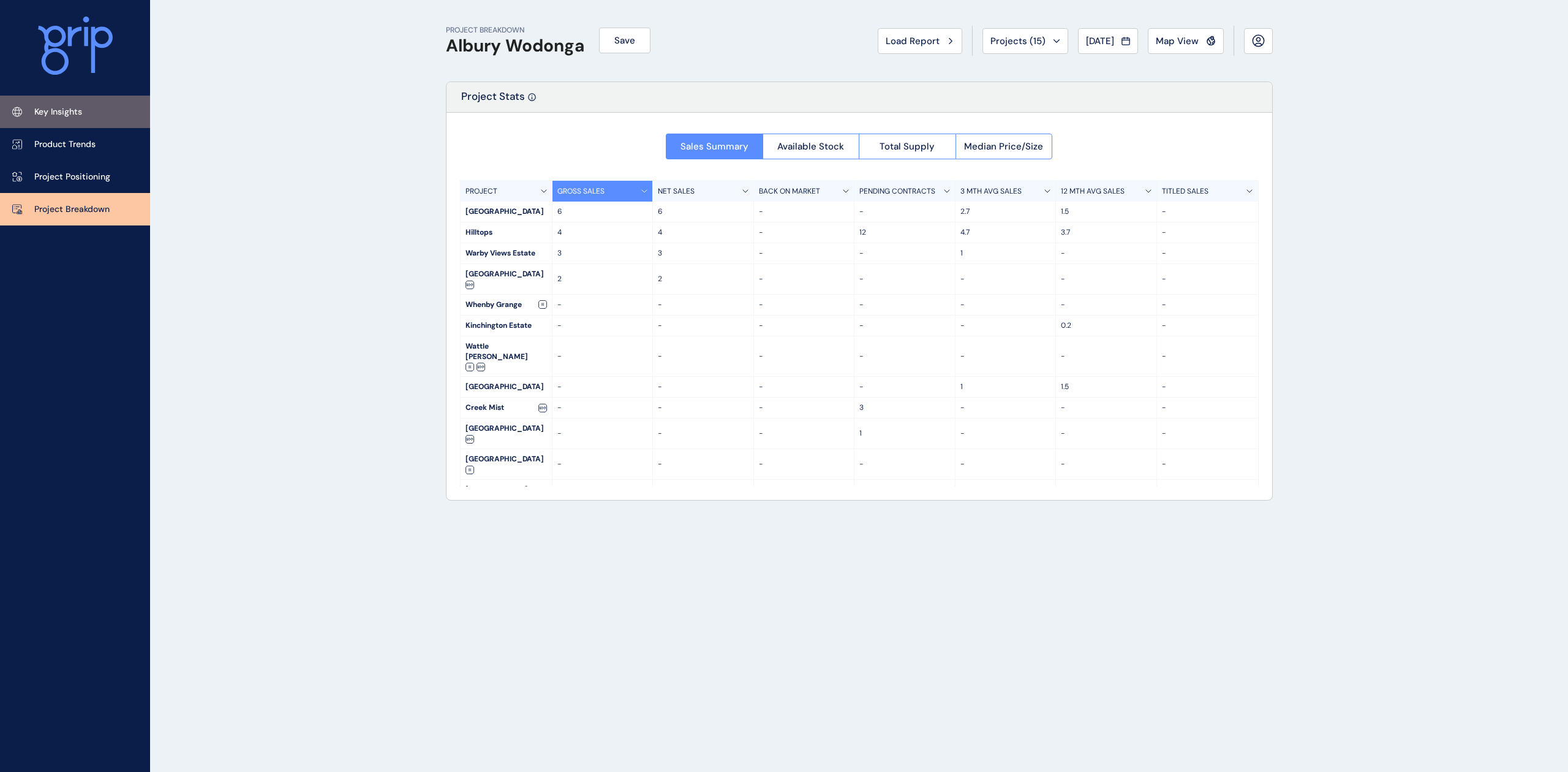
click at [93, 115] on link "Key Insights" at bounding box center [75, 112] width 150 height 33
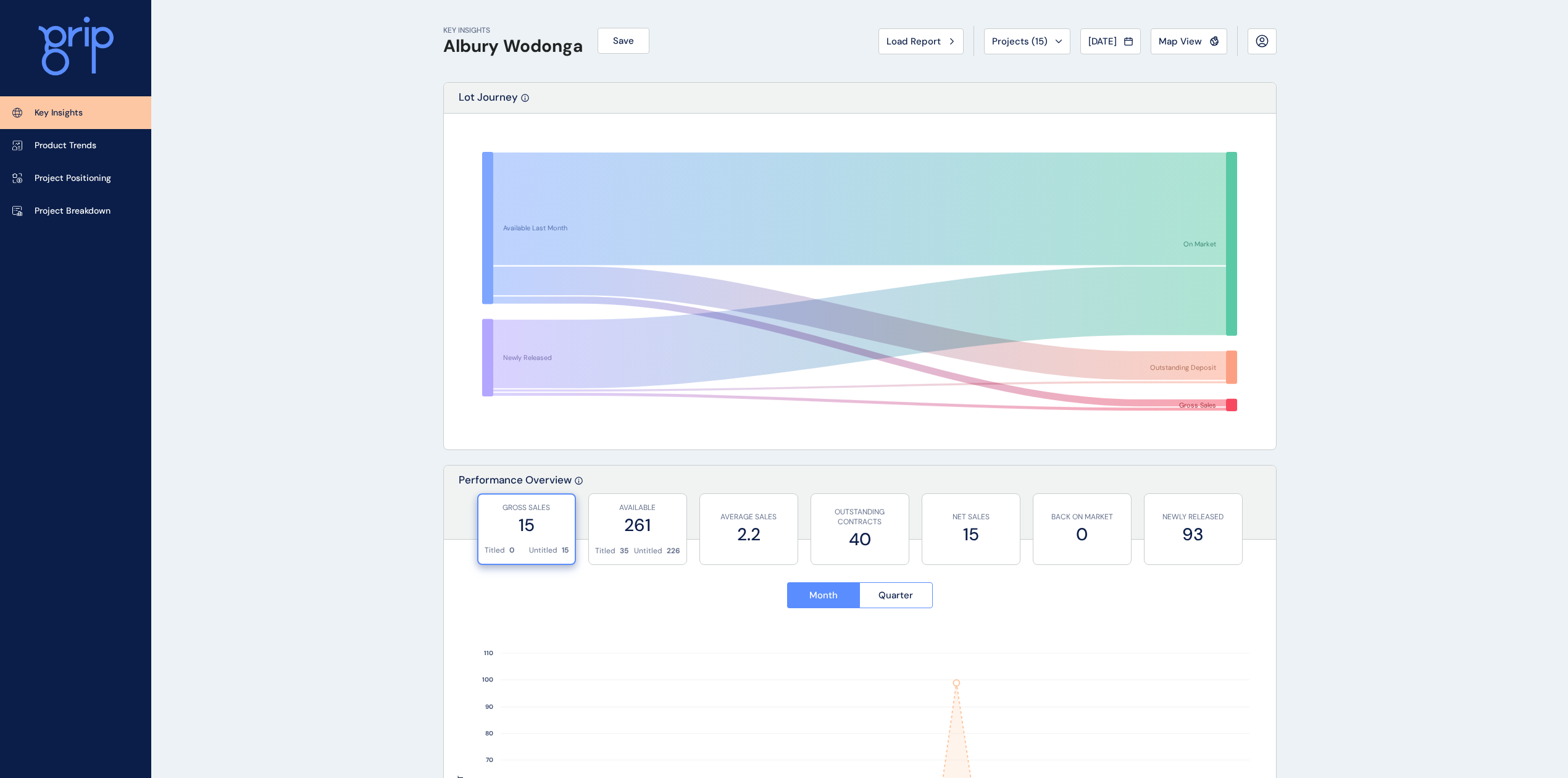
click at [887, 42] on span "Load Report" at bounding box center [914, 41] width 54 height 12
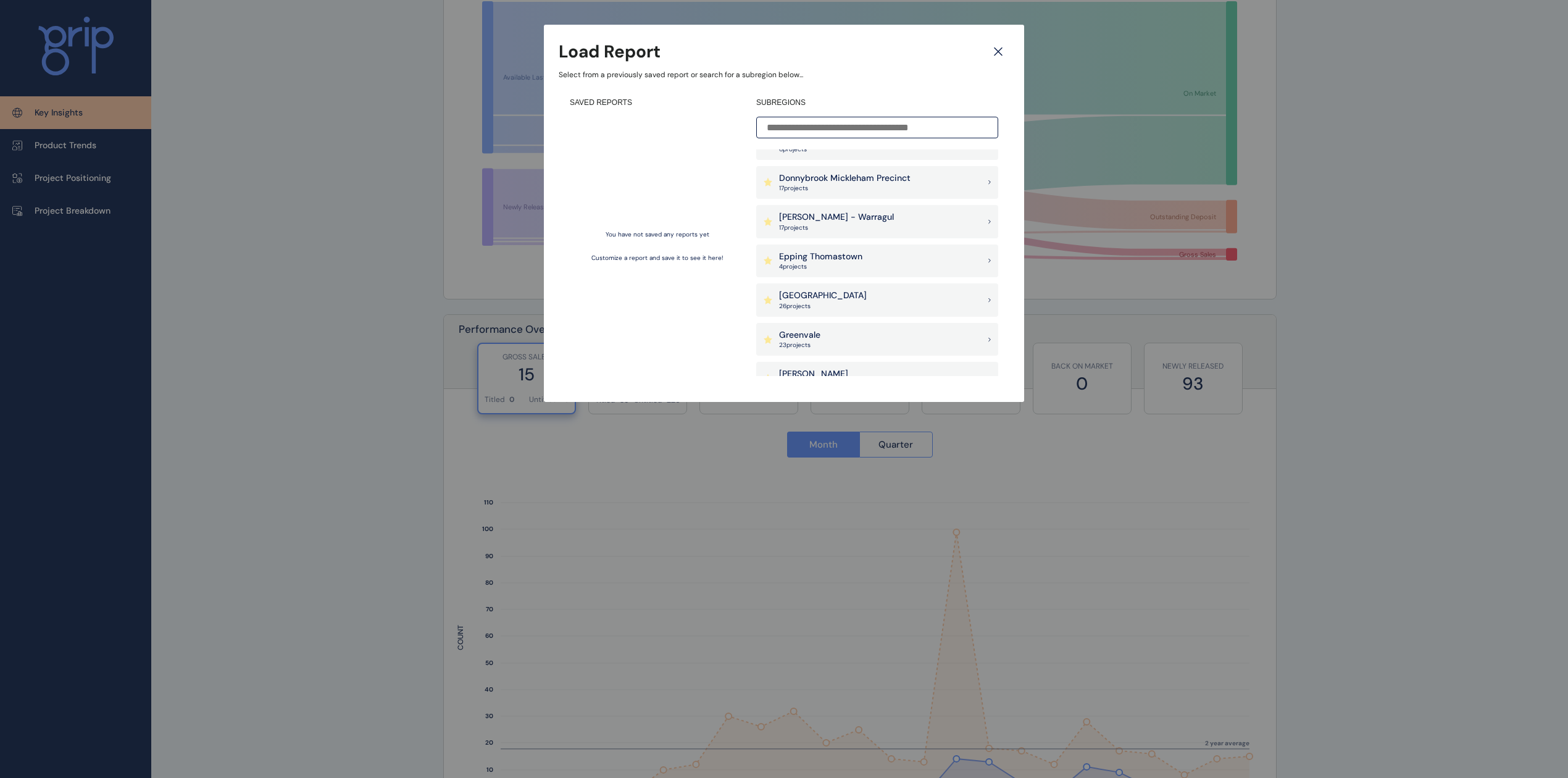
scroll to position [165, 0]
